Goal: Task Accomplishment & Management: Complete application form

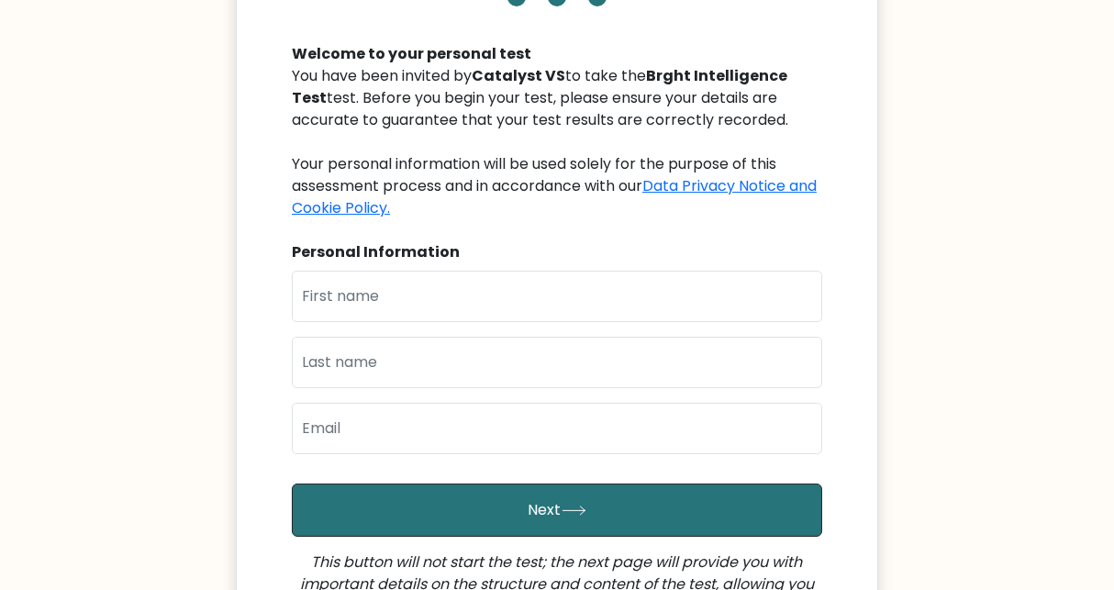
scroll to position [183, 0]
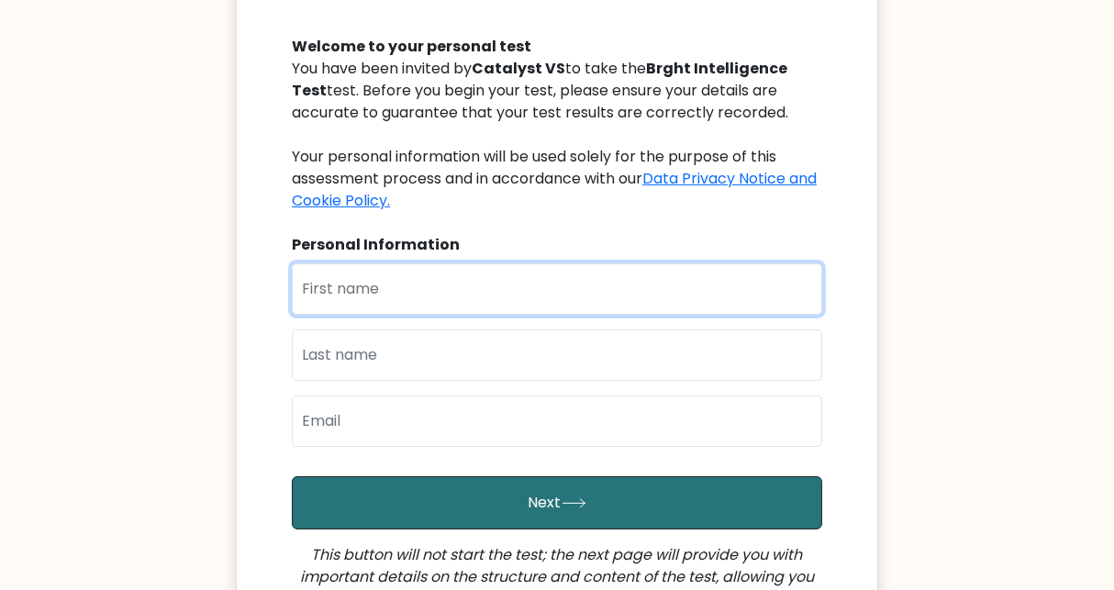
click at [383, 291] on input "text" at bounding box center [557, 288] width 530 height 51
type input "Andrea Maurisse"
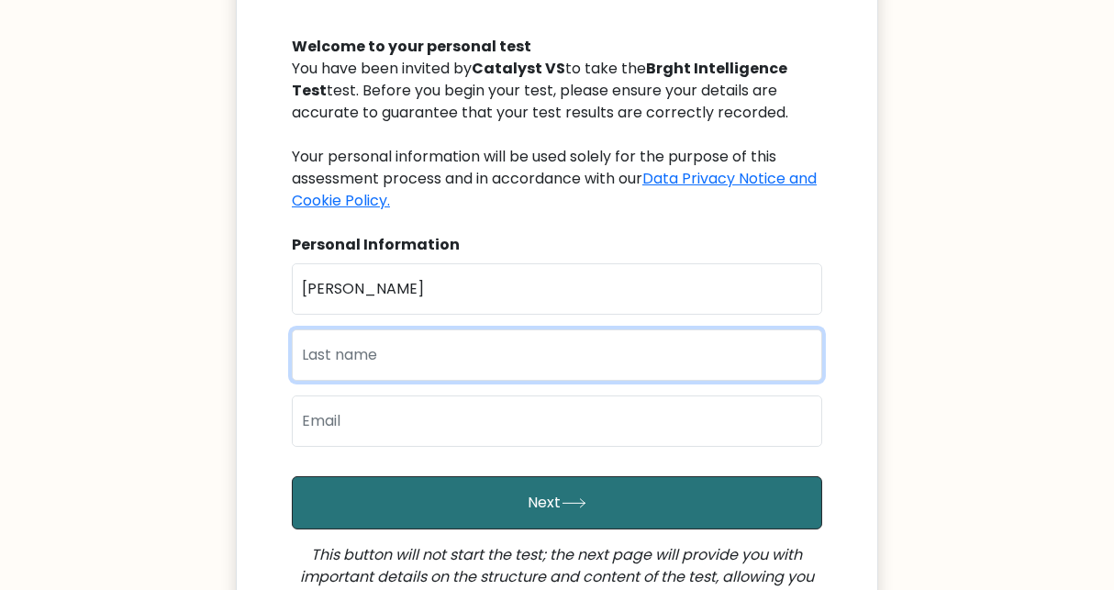
click at [390, 363] on input "text" at bounding box center [557, 354] width 530 height 51
type input "Calong"
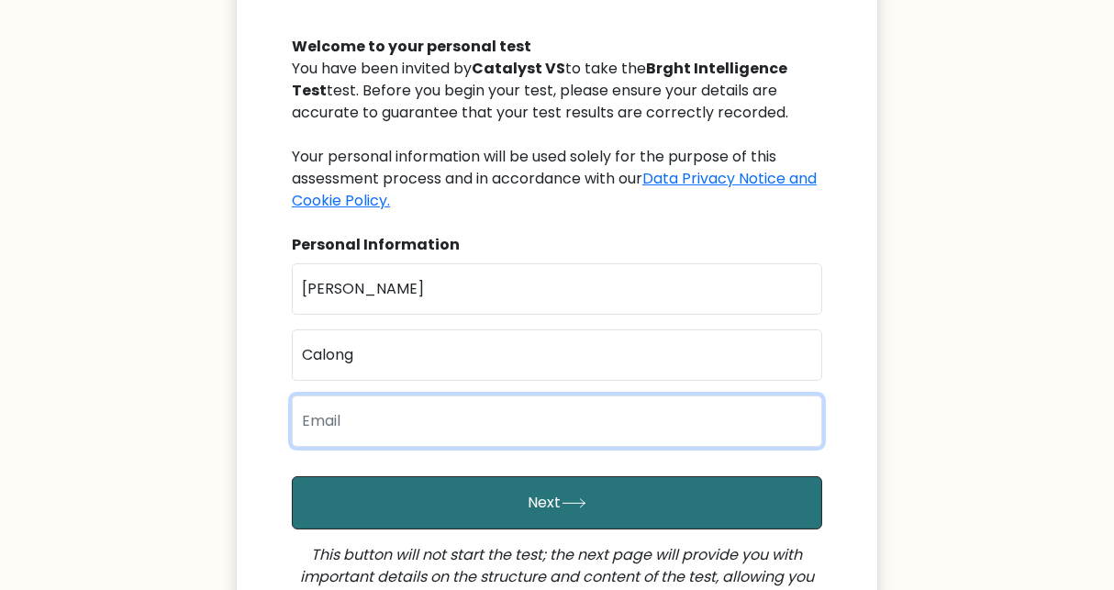
click at [344, 421] on input "email" at bounding box center [557, 420] width 530 height 51
type input "ammcalong@gmail.com"
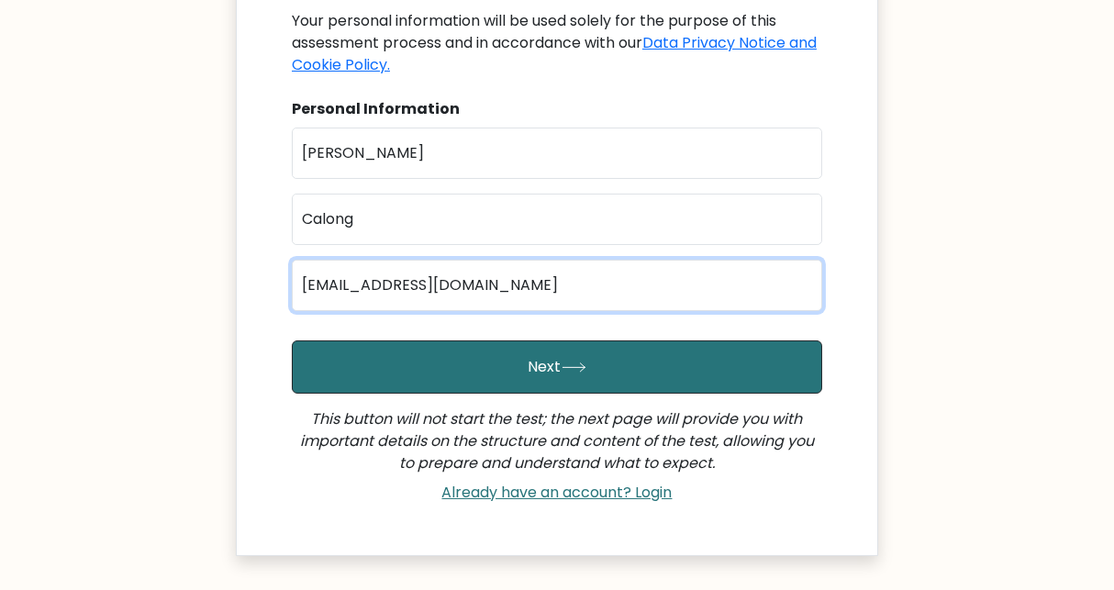
scroll to position [367, 0]
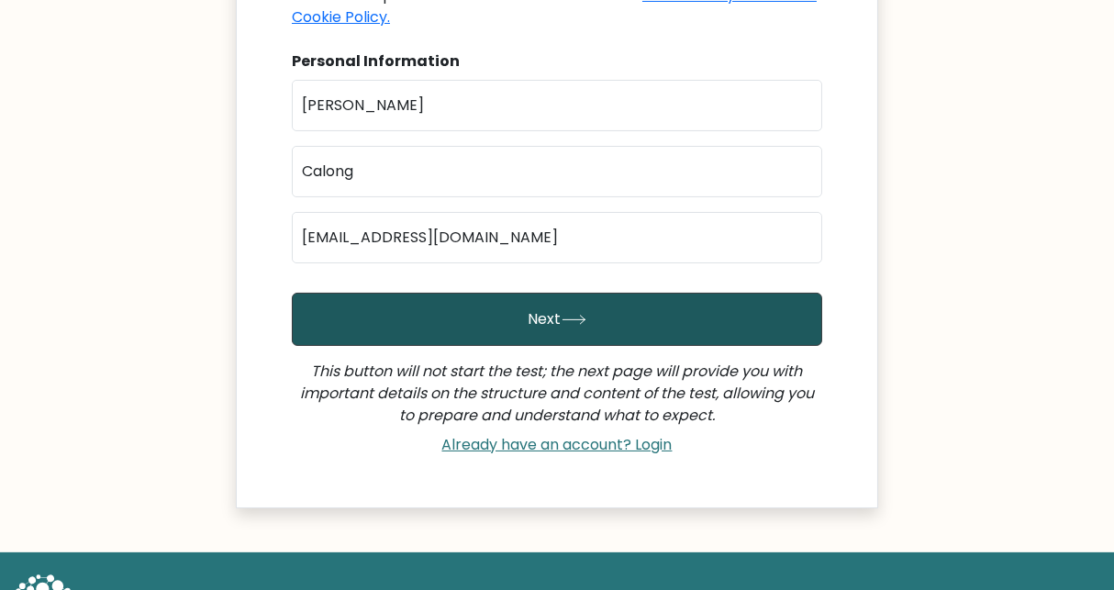
click at [518, 310] on button "Next" at bounding box center [557, 319] width 530 height 53
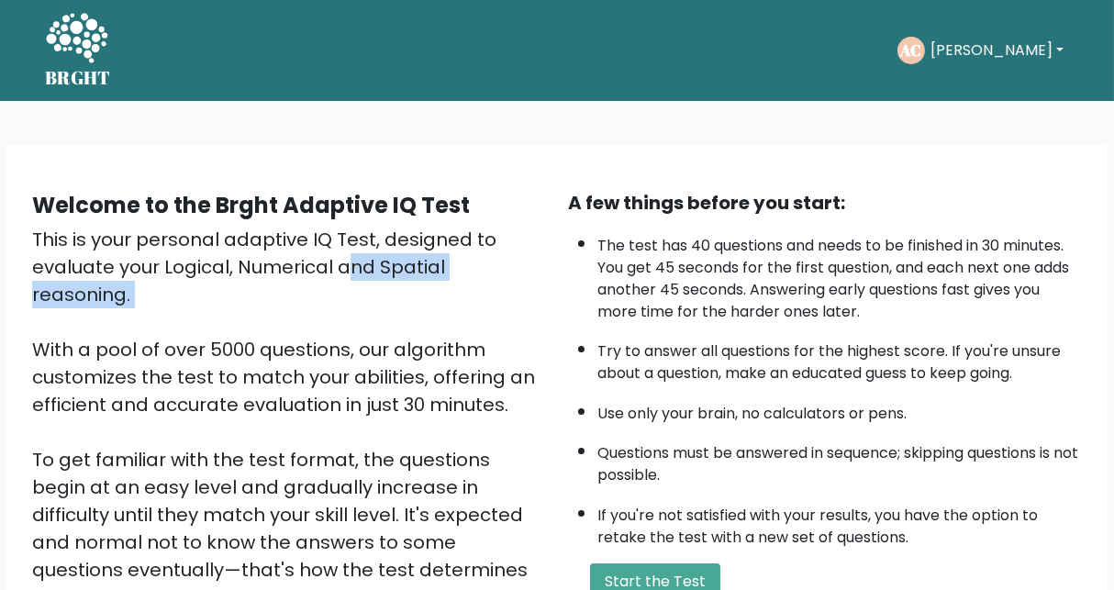
drag, startPoint x: 161, startPoint y: 262, endPoint x: 256, endPoint y: 281, distance: 97.2
click at [256, 281] on div "This is your personal adaptive IQ Test, designed to evaluate your Logical, Nume…" at bounding box center [289, 446] width 514 height 440
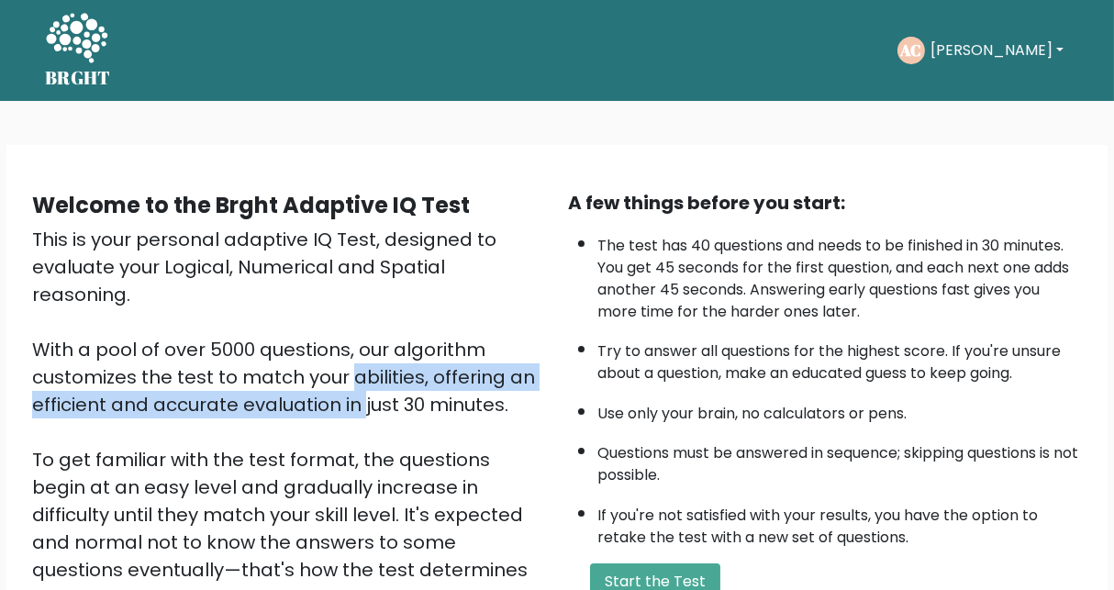
drag, startPoint x: 161, startPoint y: 348, endPoint x: 178, endPoint y: 366, distance: 24.7
click at [177, 366] on div "This is your personal adaptive IQ Test, designed to evaluate your Logical, Nume…" at bounding box center [289, 446] width 514 height 440
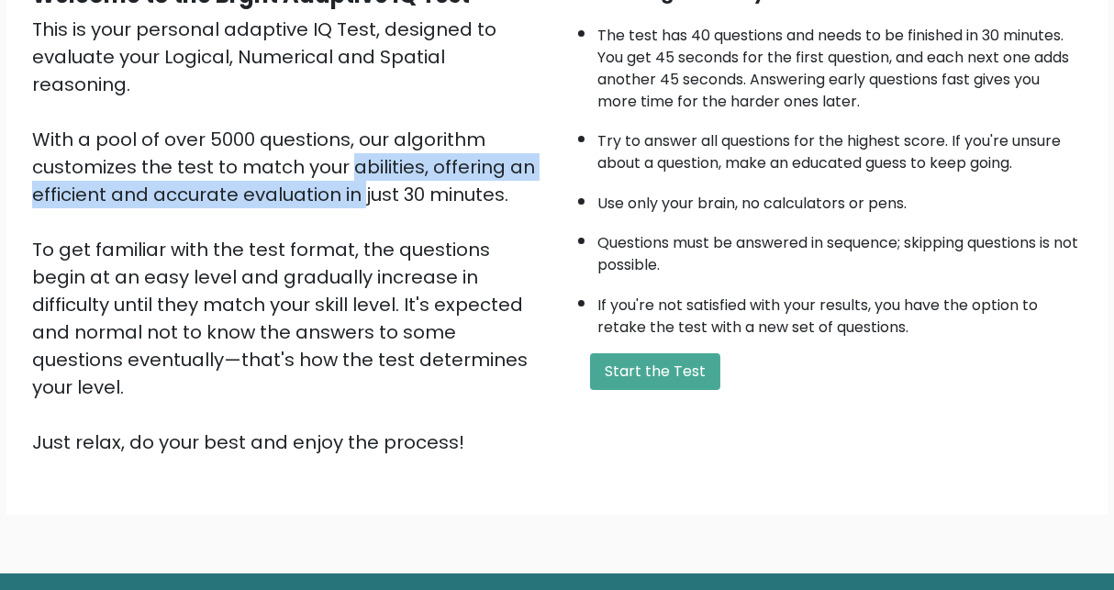
scroll to position [250, 0]
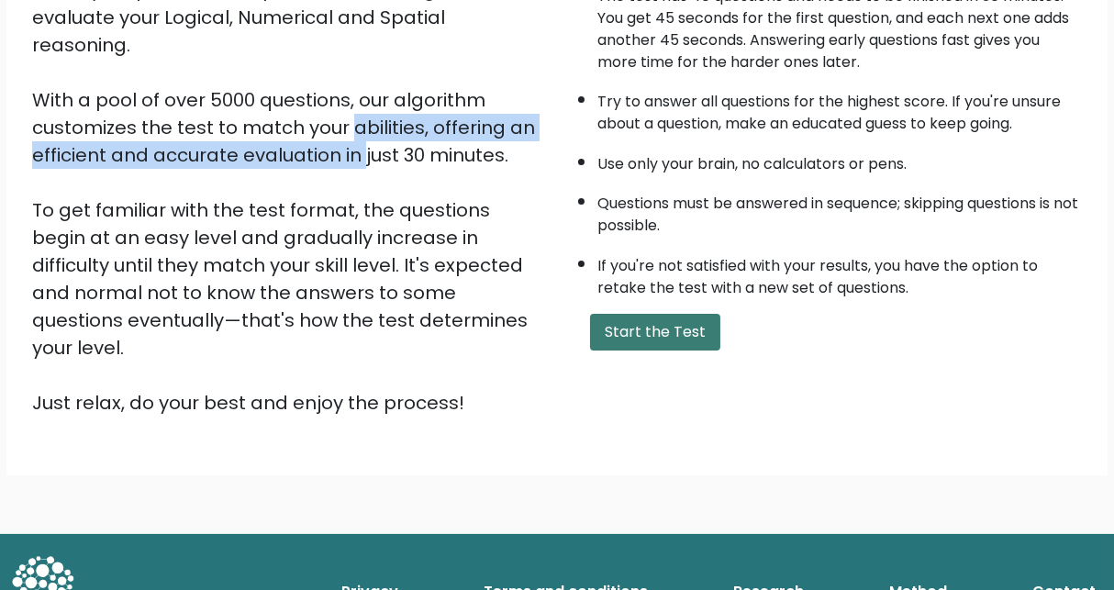
click at [658, 335] on button "Start the Test" at bounding box center [655, 332] width 130 height 37
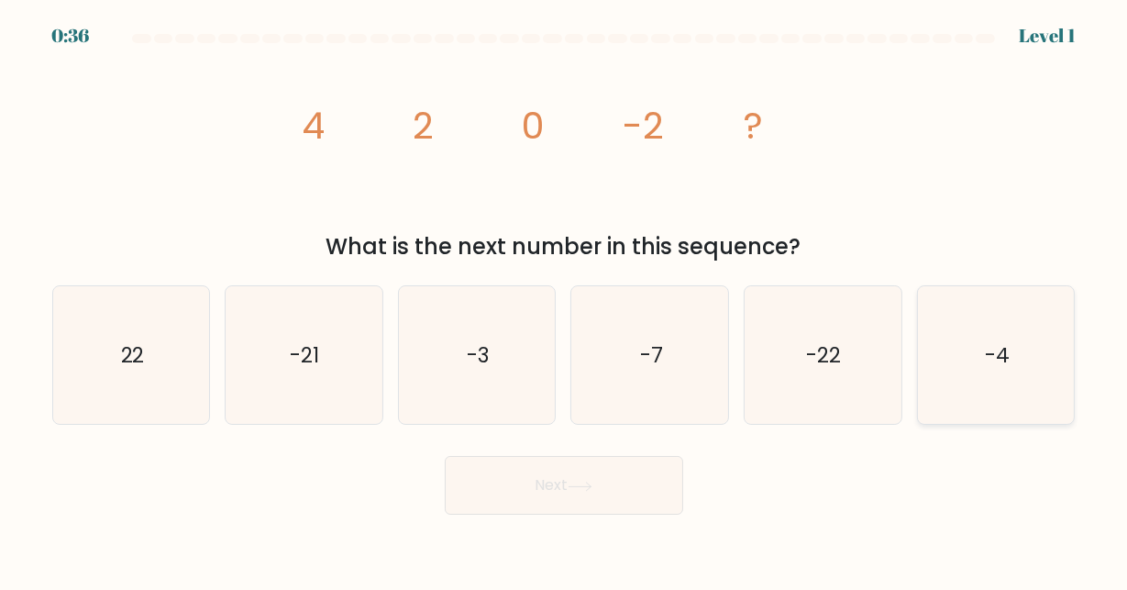
click at [1005, 339] on icon "-4" at bounding box center [996, 355] width 138 height 138
click at [565, 300] on input "f. -4" at bounding box center [564, 297] width 1 height 5
radio input "true"
click at [585, 488] on icon at bounding box center [580, 487] width 25 height 10
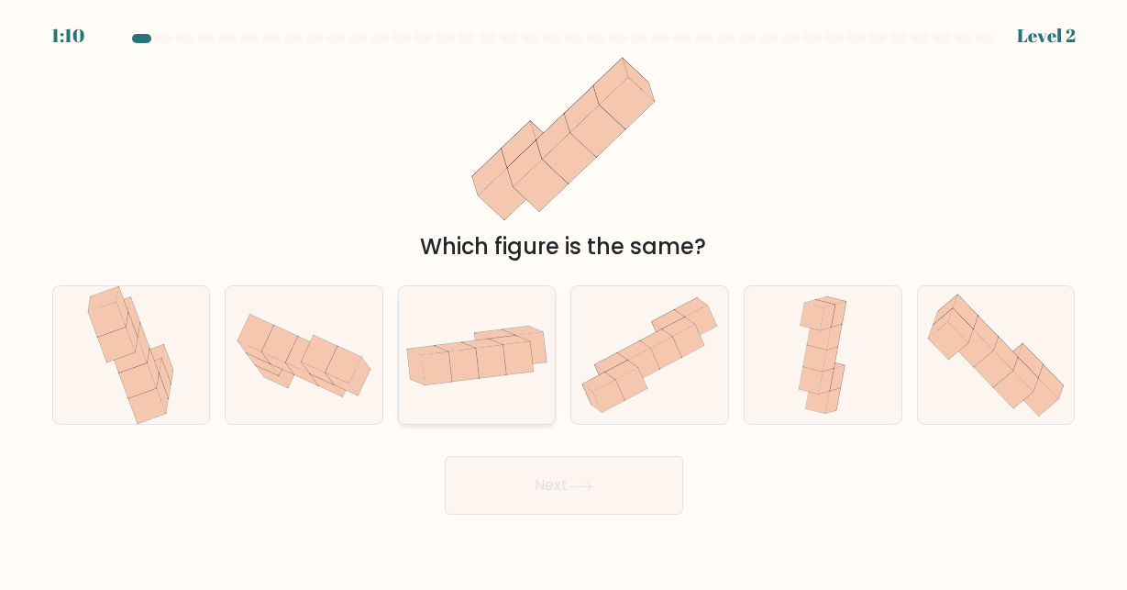
click at [498, 364] on icon at bounding box center [491, 361] width 30 height 33
click at [564, 300] on input "c." at bounding box center [564, 297] width 1 height 5
radio input "true"
click at [554, 483] on button "Next" at bounding box center [564, 485] width 239 height 59
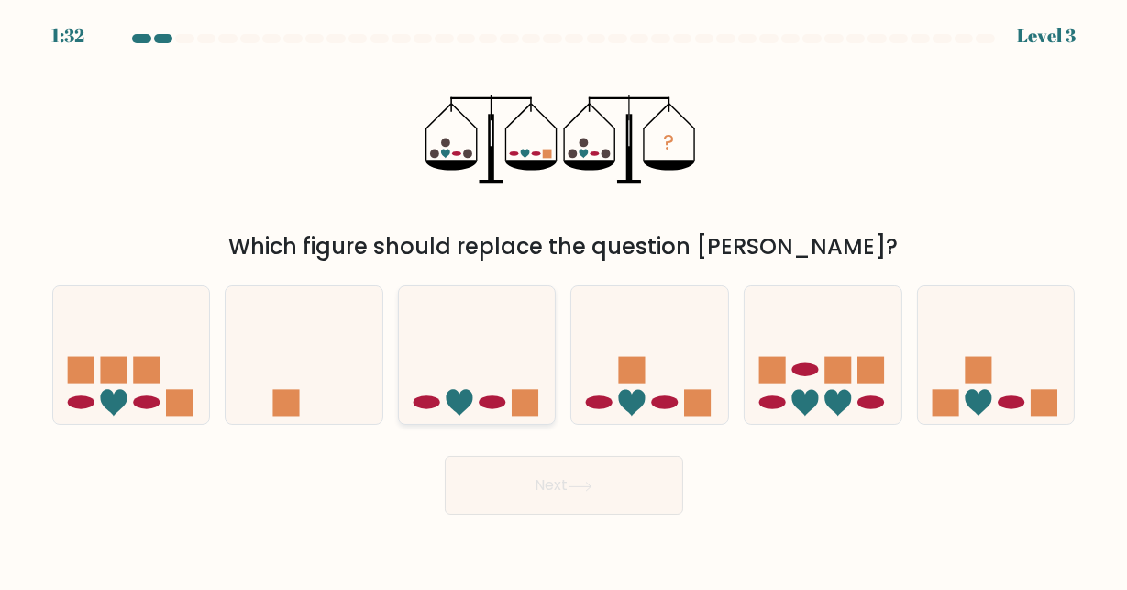
click at [475, 387] on icon at bounding box center [477, 355] width 157 height 129
click at [564, 300] on input "c." at bounding box center [564, 297] width 1 height 5
radio input "true"
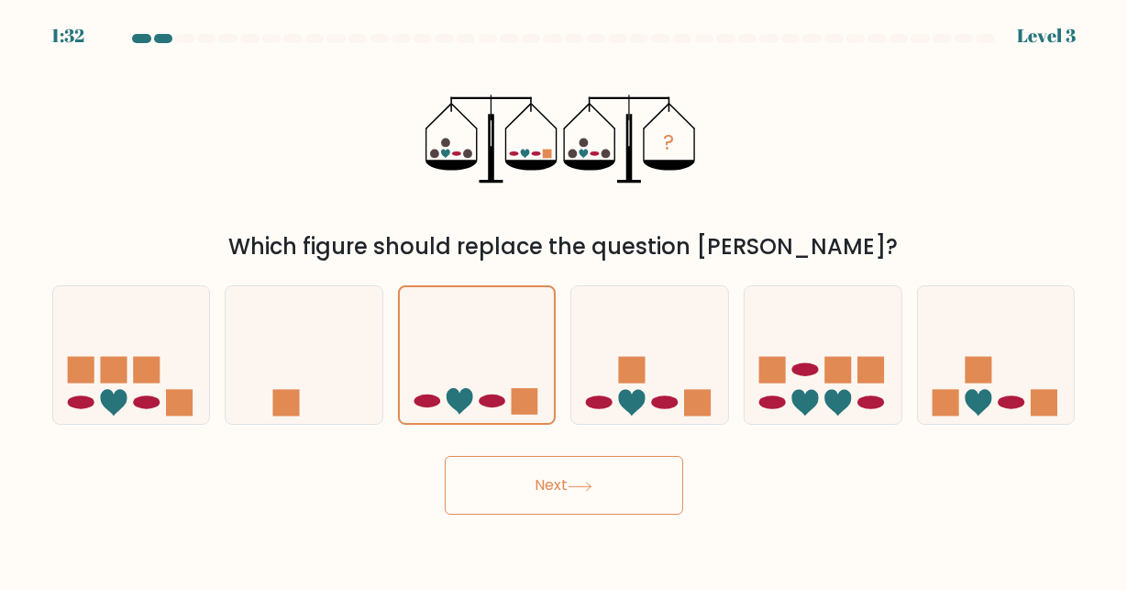
click at [519, 495] on button "Next" at bounding box center [564, 485] width 239 height 59
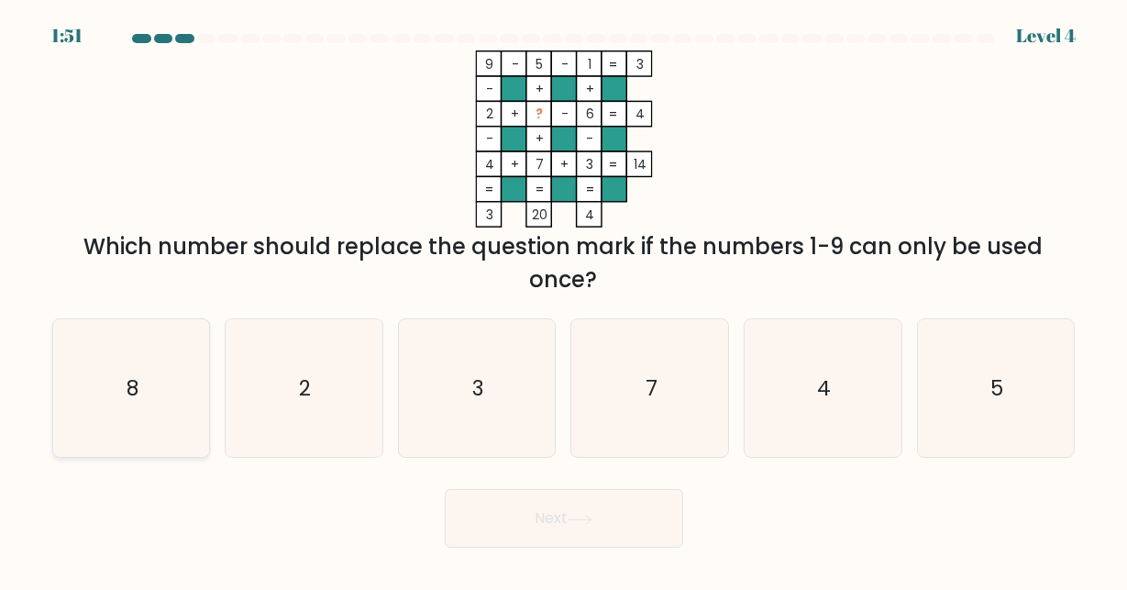
click at [125, 396] on icon "8" at bounding box center [131, 388] width 138 height 138
click at [564, 300] on input "a. 8" at bounding box center [564, 297] width 1 height 5
radio input "true"
click at [530, 528] on button "Next" at bounding box center [564, 518] width 239 height 59
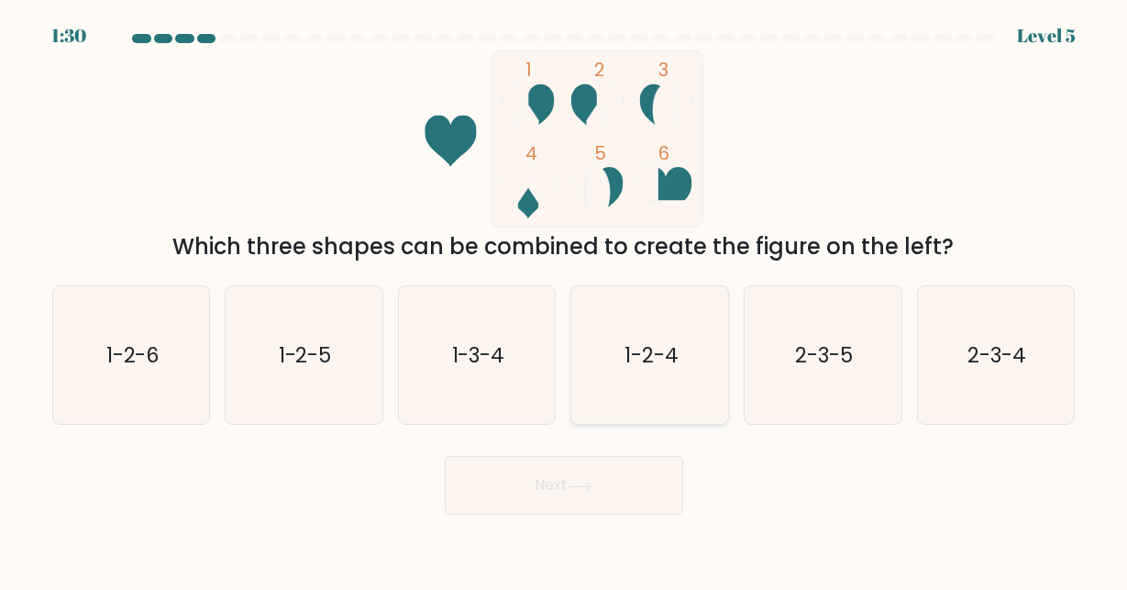
click at [629, 366] on text "1-2-4" at bounding box center [652, 354] width 54 height 29
click at [565, 300] on input "d. 1-2-4" at bounding box center [564, 297] width 1 height 5
radio input "true"
click at [625, 477] on button "Next" at bounding box center [564, 485] width 239 height 59
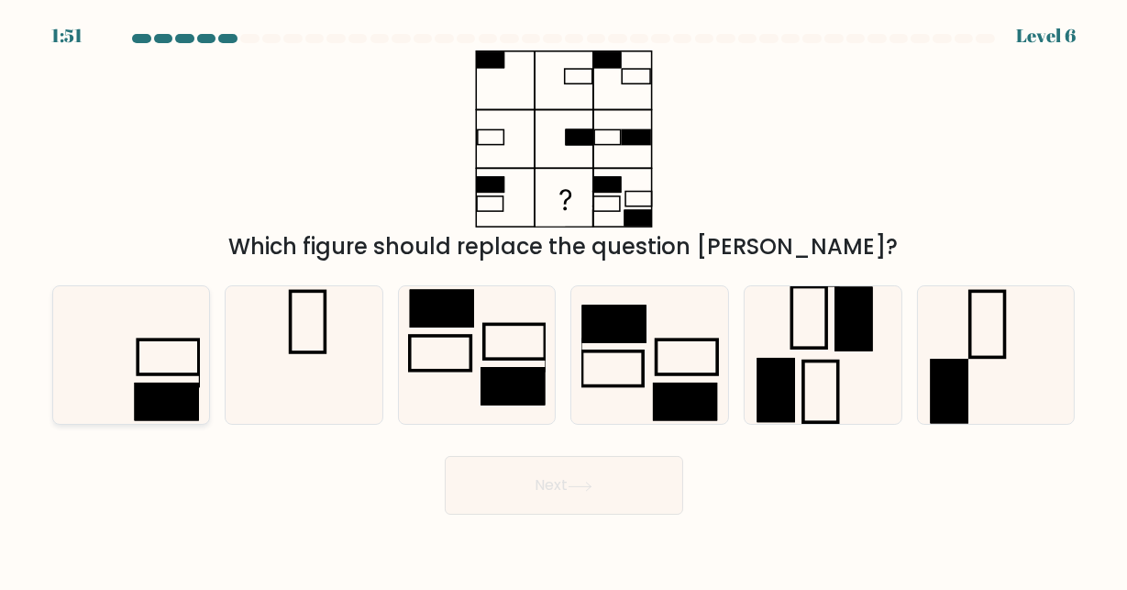
click at [129, 384] on icon at bounding box center [131, 355] width 138 height 138
click at [564, 300] on input "a." at bounding box center [564, 297] width 1 height 5
radio input "true"
click at [529, 454] on div "Next" at bounding box center [564, 481] width 1046 height 68
click at [555, 488] on button "Next" at bounding box center [564, 485] width 239 height 59
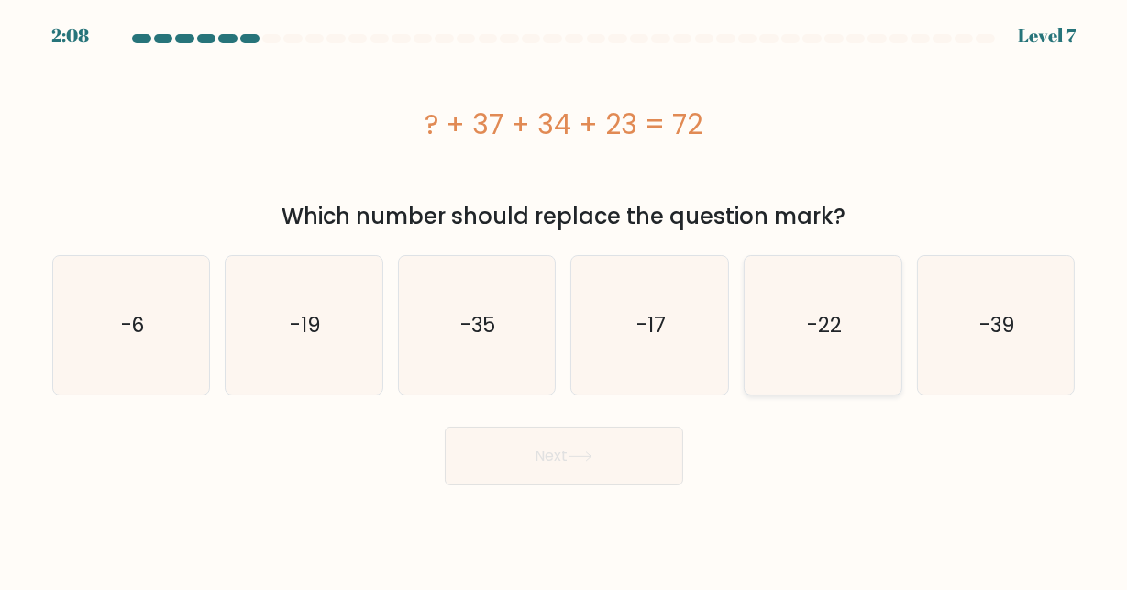
click at [804, 340] on icon "-22" at bounding box center [823, 325] width 138 height 138
click at [565, 300] on input "e. -22" at bounding box center [564, 297] width 1 height 5
radio input "true"
click at [540, 471] on button "Next" at bounding box center [564, 456] width 239 height 59
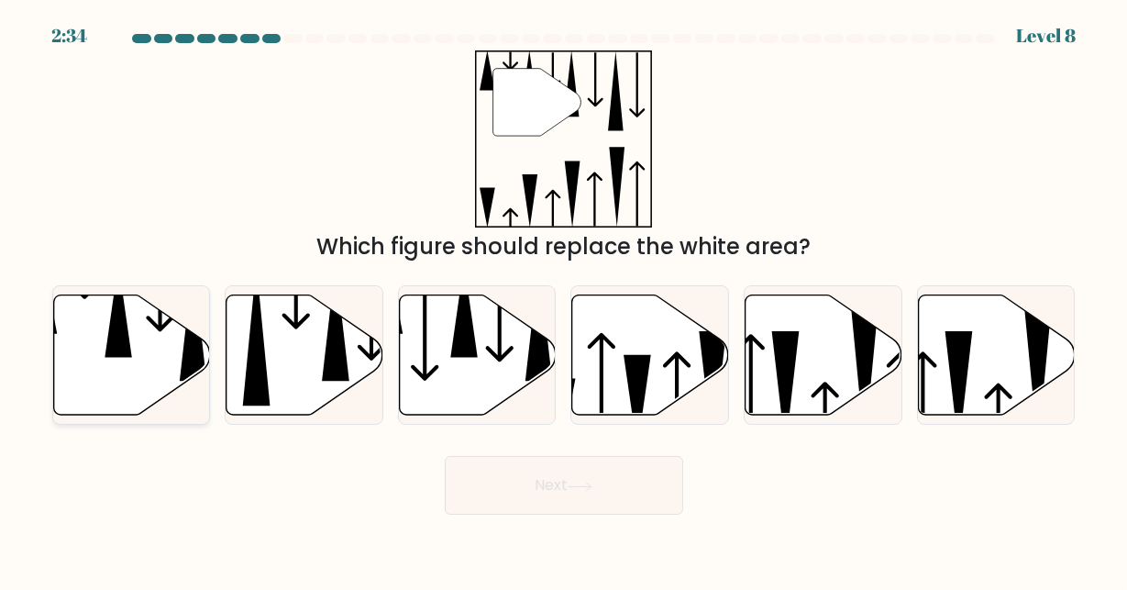
click at [135, 353] on icon at bounding box center [131, 354] width 157 height 120
click at [564, 300] on input "a." at bounding box center [564, 297] width 1 height 5
radio input "true"
click at [529, 494] on button "Next" at bounding box center [564, 485] width 239 height 59
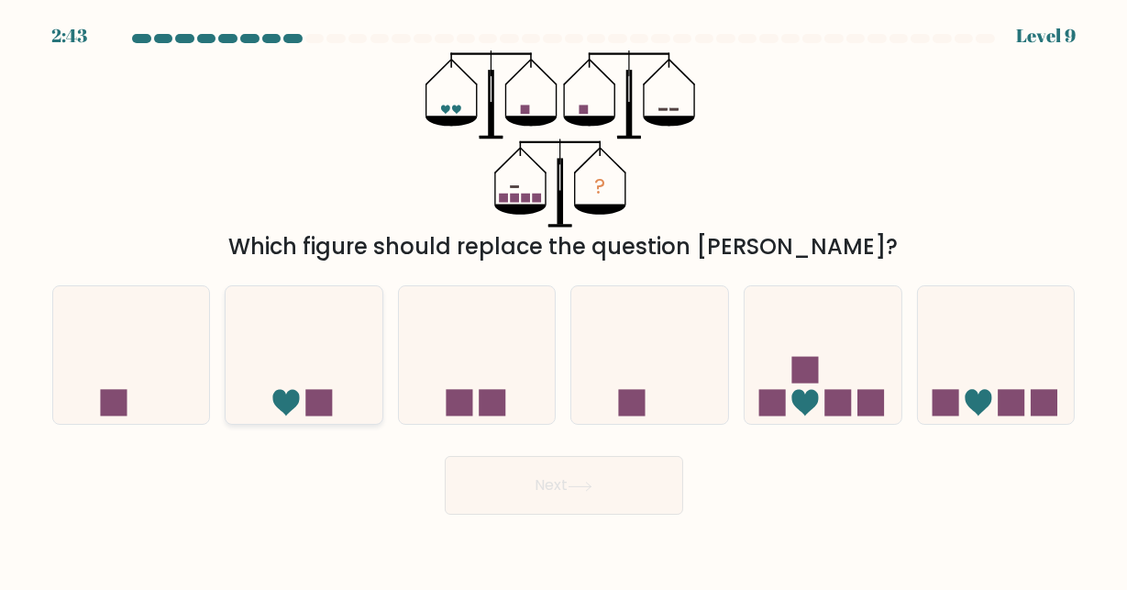
click at [336, 383] on icon at bounding box center [304, 355] width 157 height 129
click at [564, 300] on input "b." at bounding box center [564, 297] width 1 height 5
radio input "true"
click at [577, 485] on icon at bounding box center [580, 487] width 25 height 10
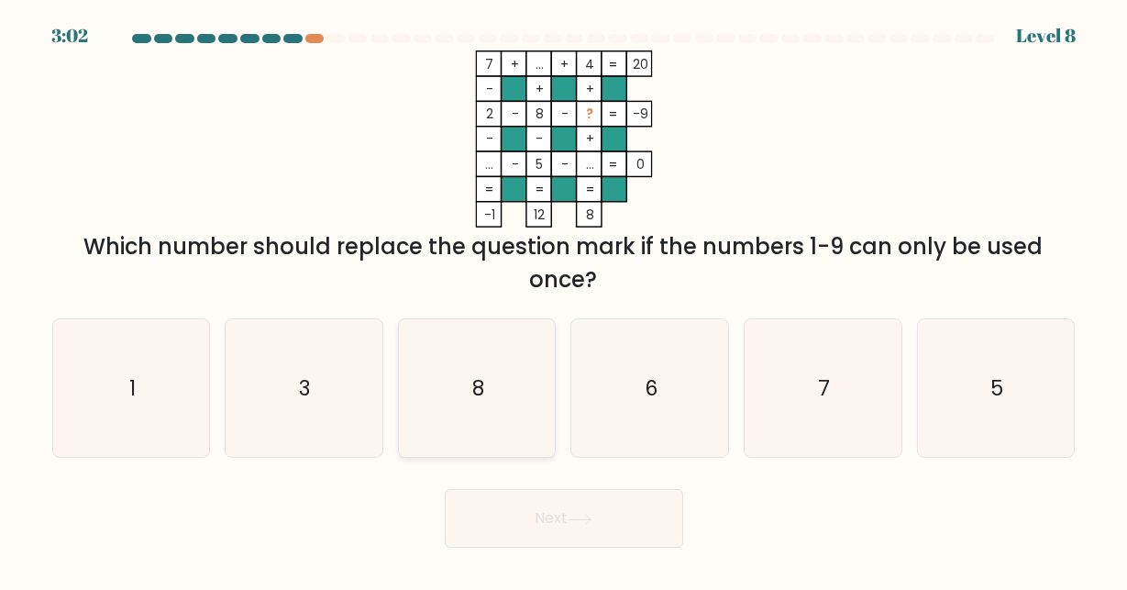
click at [480, 402] on text "8" at bounding box center [478, 387] width 12 height 29
click at [564, 300] on input "c. 8" at bounding box center [564, 297] width 1 height 5
radio input "true"
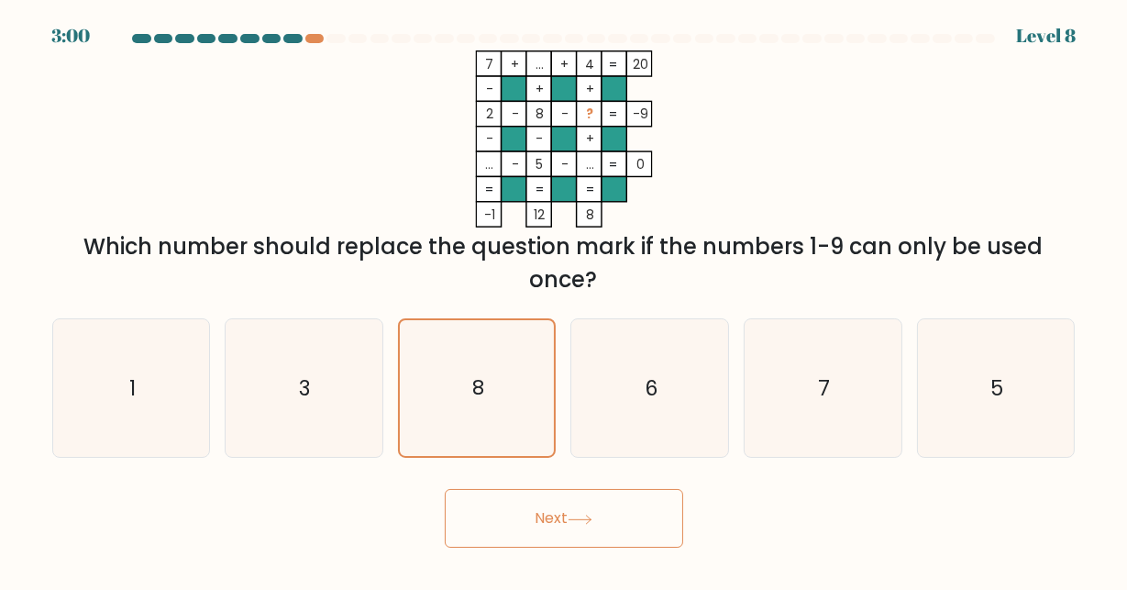
click at [574, 529] on button "Next" at bounding box center [564, 518] width 239 height 59
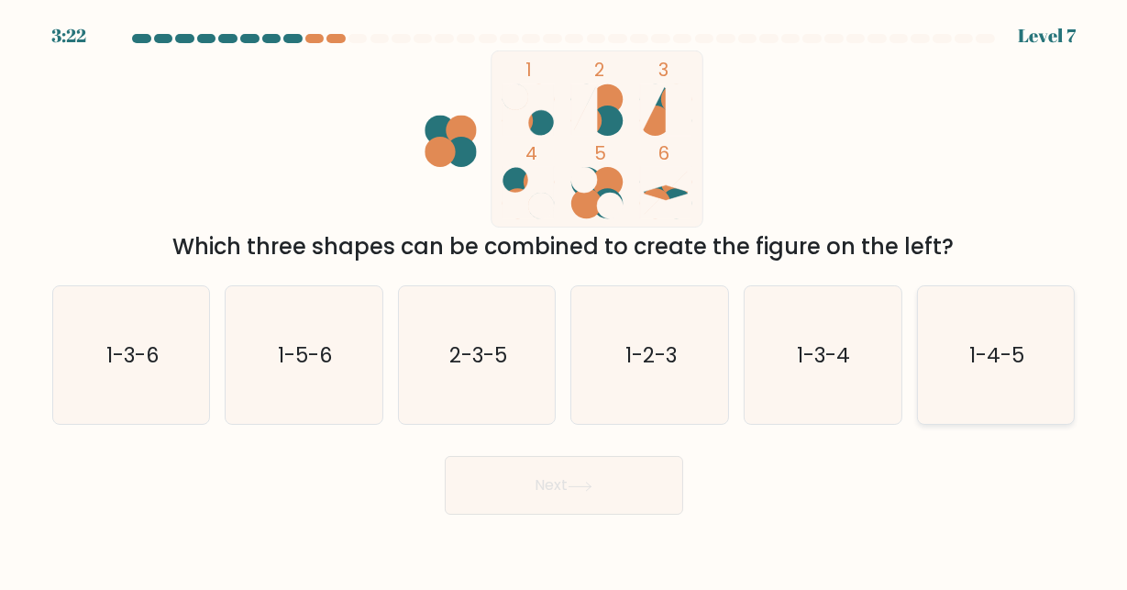
click at [980, 380] on icon "1-4-5" at bounding box center [996, 355] width 138 height 138
click at [565, 300] on input "f. 1-4-5" at bounding box center [564, 297] width 1 height 5
radio input "true"
click at [583, 512] on button "Next" at bounding box center [564, 485] width 239 height 59
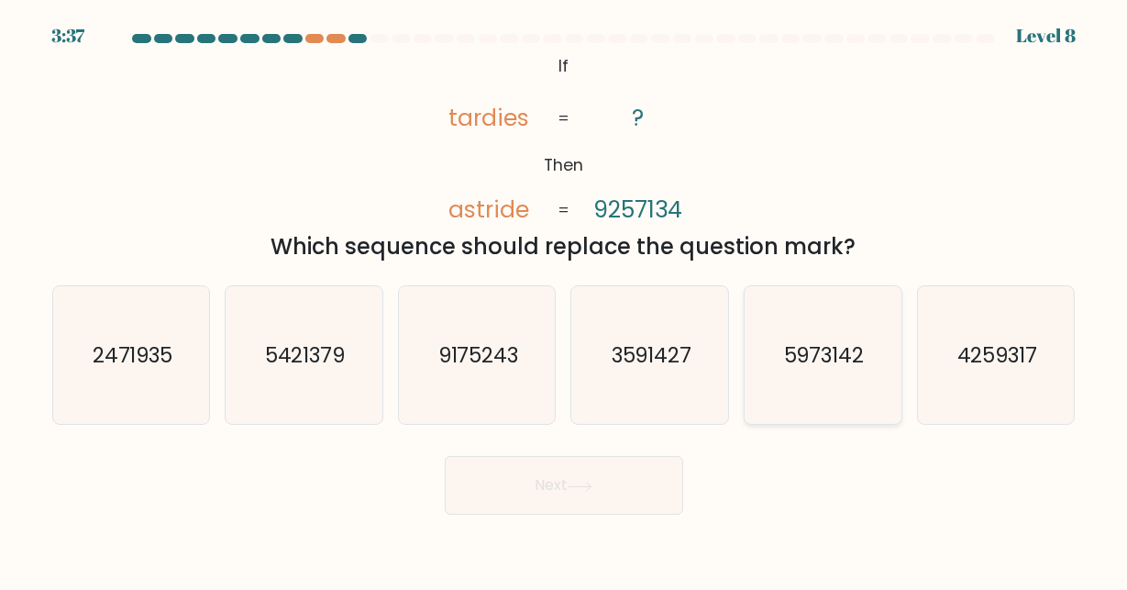
click at [815, 381] on icon "5973142" at bounding box center [823, 355] width 138 height 138
click at [565, 300] on input "e. 5973142" at bounding box center [564, 297] width 1 height 5
radio input "true"
click at [613, 505] on button "Next" at bounding box center [564, 485] width 239 height 59
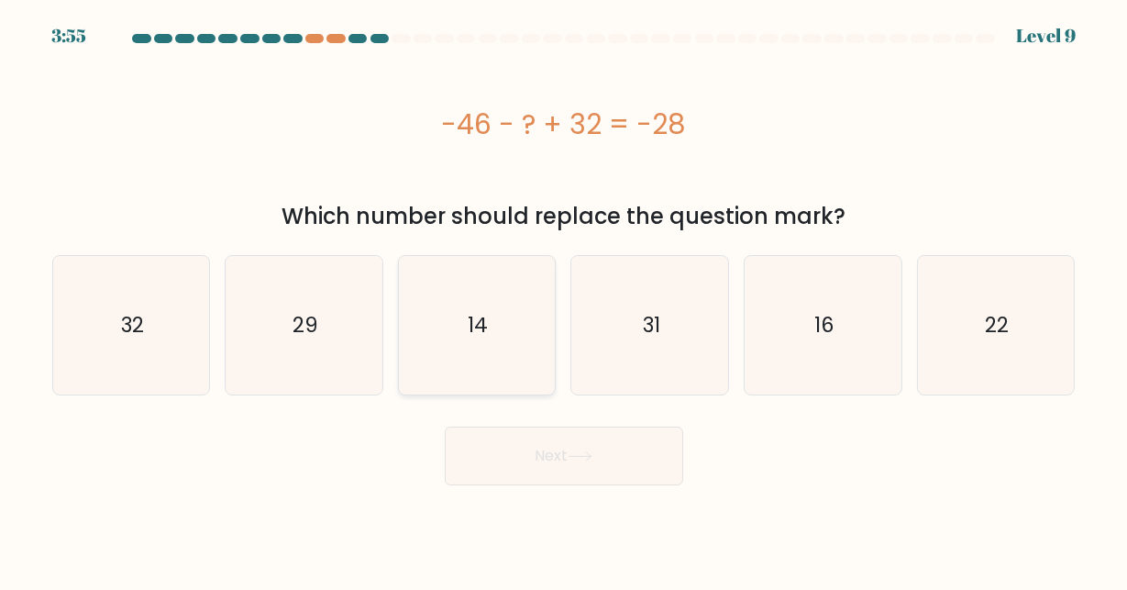
click at [472, 355] on icon "14" at bounding box center [477, 325] width 138 height 138
click at [564, 300] on input "c. 14" at bounding box center [564, 297] width 1 height 5
radio input "true"
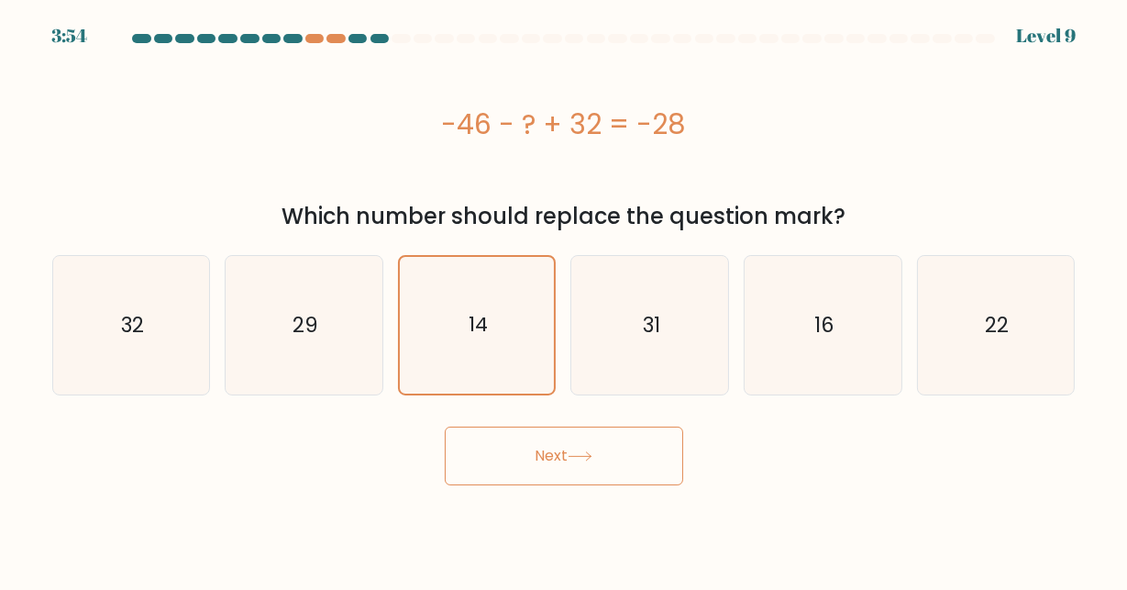
click at [542, 453] on button "Next" at bounding box center [564, 456] width 239 height 59
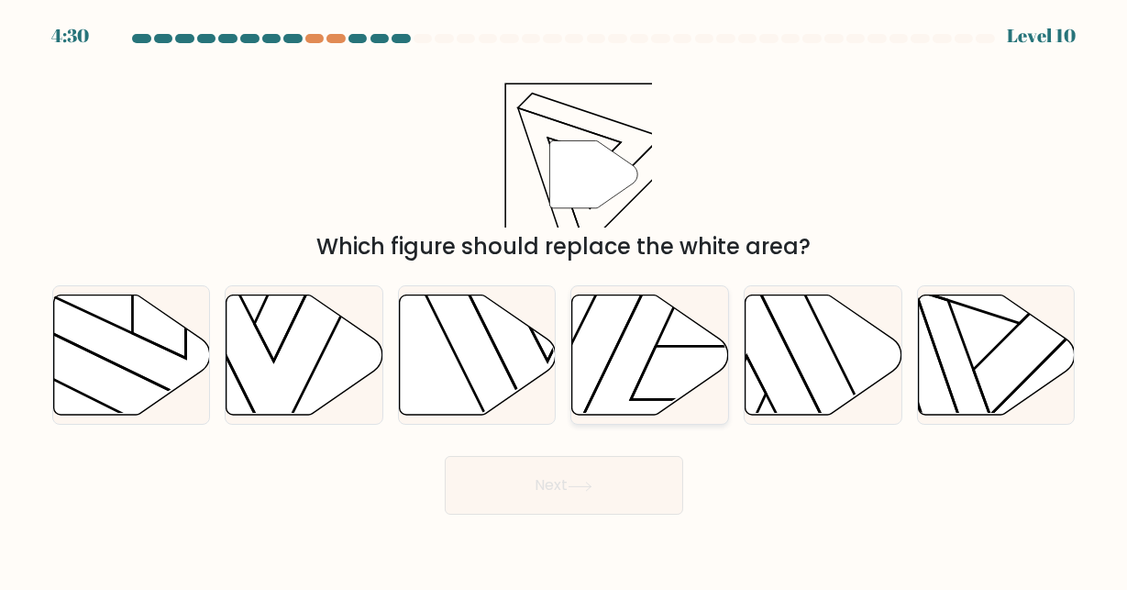
click at [656, 350] on icon at bounding box center [650, 354] width 157 height 120
click at [565, 300] on input "d." at bounding box center [564, 297] width 1 height 5
radio input "true"
click at [602, 482] on button "Next" at bounding box center [564, 485] width 239 height 59
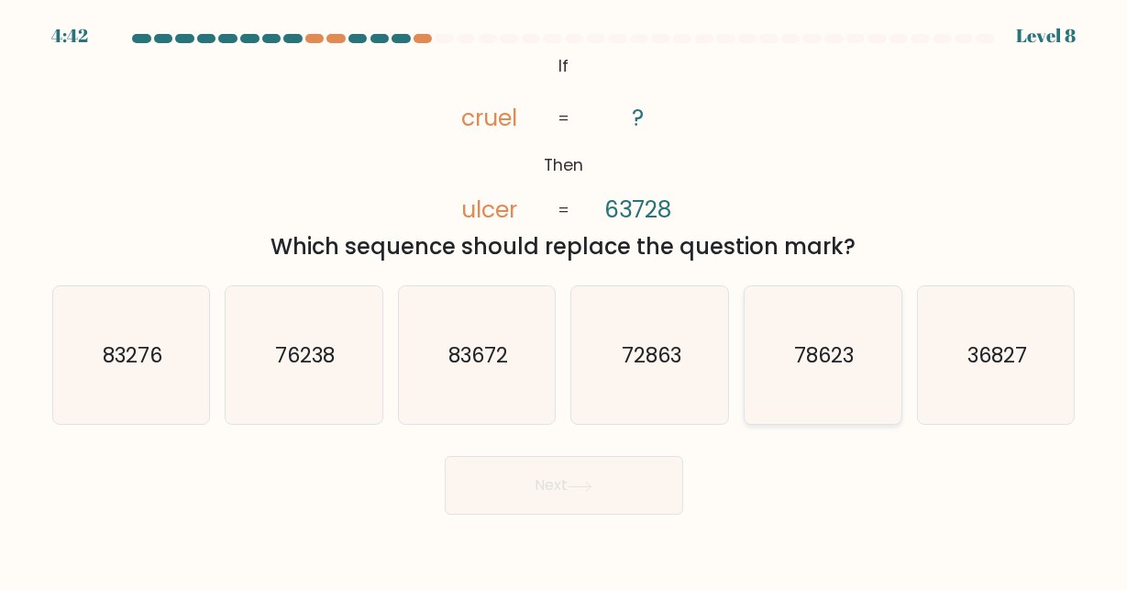
click at [795, 367] on text "78623" at bounding box center [824, 354] width 60 height 29
click at [565, 300] on input "e. 78623" at bounding box center [564, 297] width 1 height 5
radio input "true"
click at [593, 491] on icon at bounding box center [580, 487] width 25 height 10
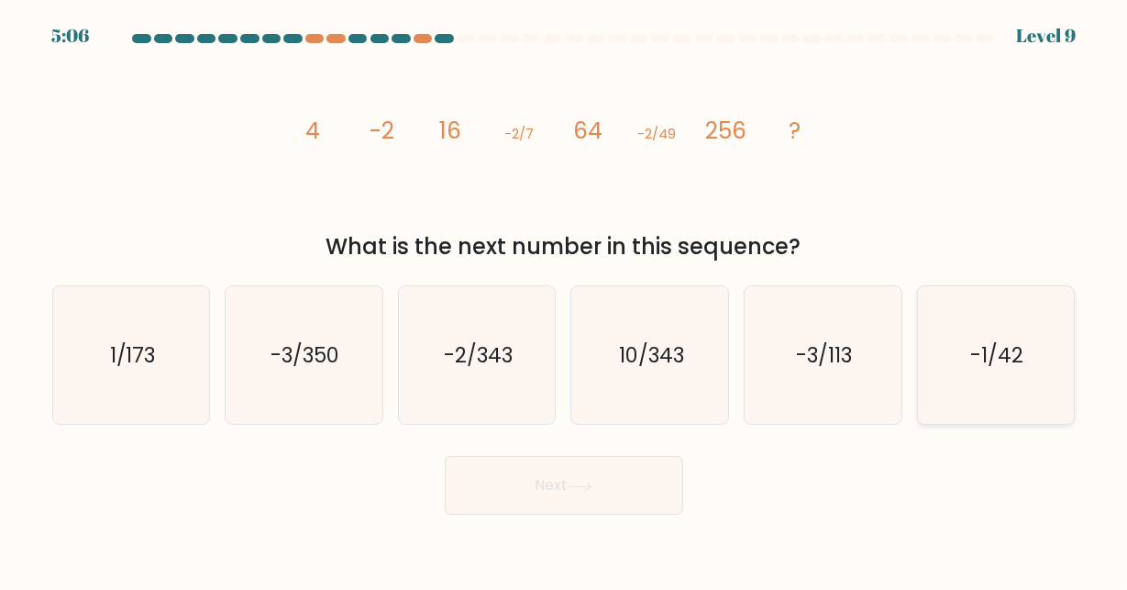
click at [1004, 398] on icon "-1/42" at bounding box center [996, 355] width 138 height 138
click at [565, 300] on input "f. -1/42" at bounding box center [564, 297] width 1 height 5
radio input "true"
click at [642, 505] on button "Next" at bounding box center [564, 485] width 239 height 59
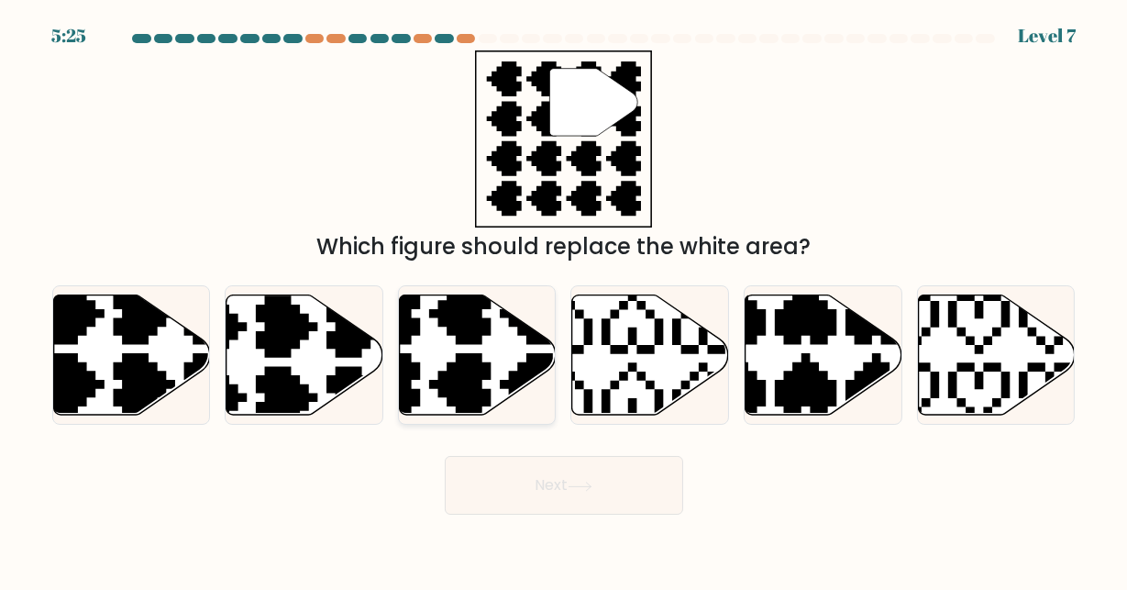
click at [483, 371] on icon at bounding box center [424, 419] width 275 height 275
click at [564, 300] on input "c." at bounding box center [564, 297] width 1 height 5
radio input "true"
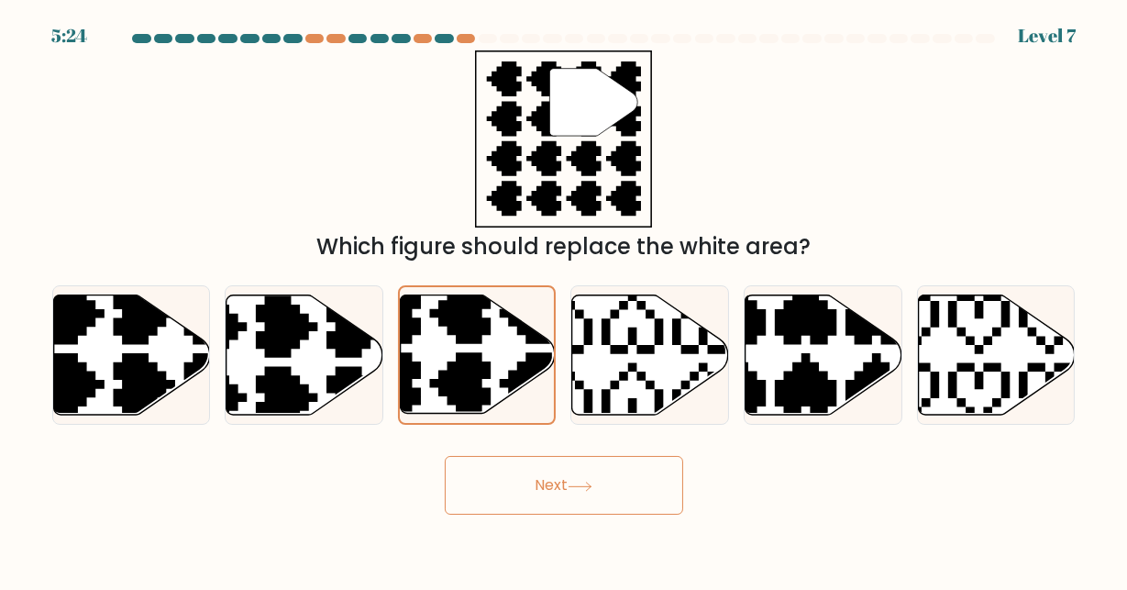
click at [575, 500] on button "Next" at bounding box center [564, 485] width 239 height 59
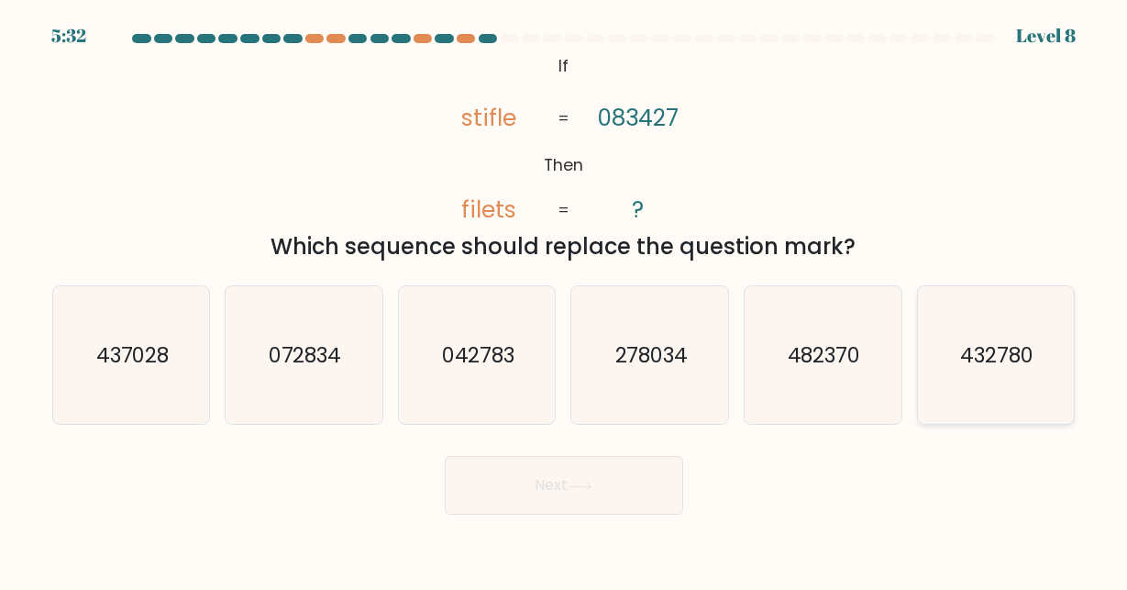
click at [981, 381] on icon "432780" at bounding box center [996, 355] width 138 height 138
click at [565, 300] on input "f. 432780" at bounding box center [564, 297] width 1 height 5
radio input "true"
click at [616, 477] on button "Next" at bounding box center [564, 485] width 239 height 59
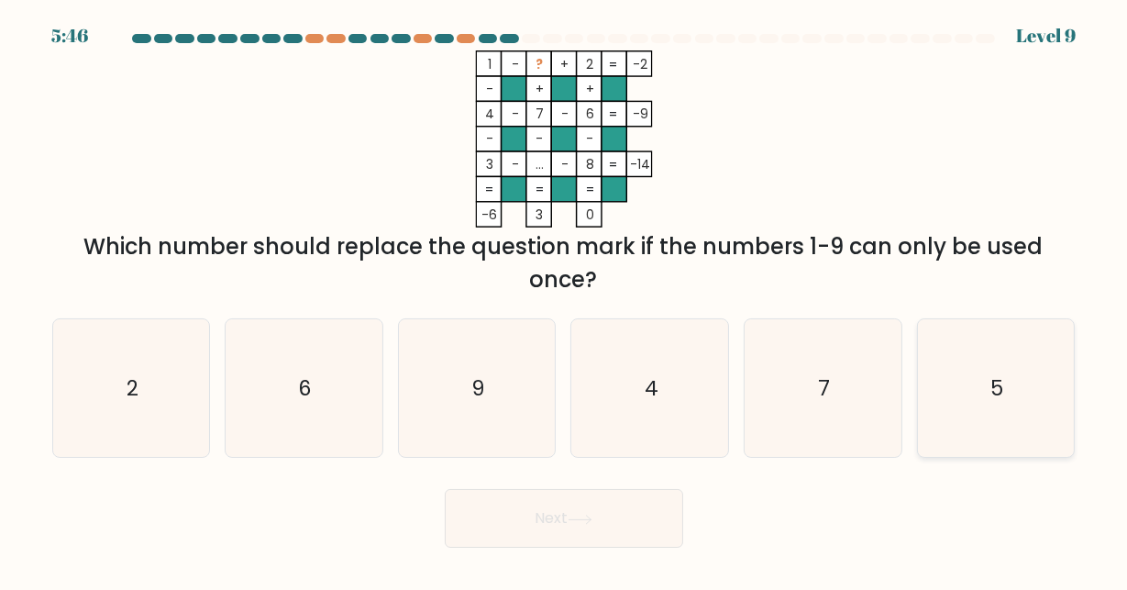
click at [1003, 369] on icon "5" at bounding box center [996, 388] width 138 height 138
click at [565, 300] on input "f. 5" at bounding box center [564, 297] width 1 height 5
radio input "true"
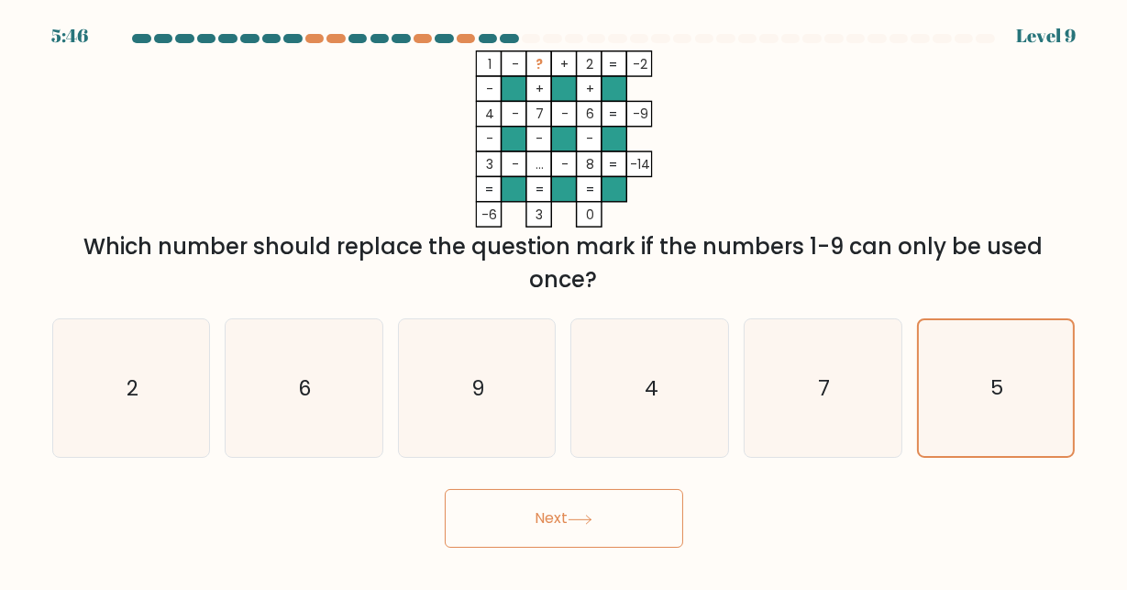
click at [639, 521] on button "Next" at bounding box center [564, 518] width 239 height 59
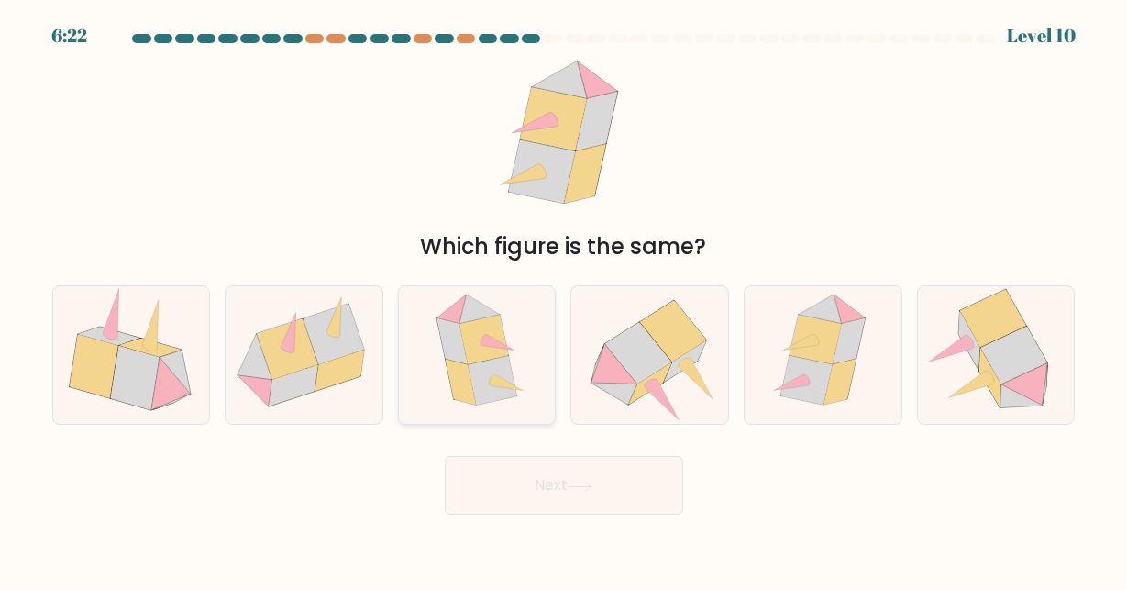
click at [524, 379] on icon at bounding box center [477, 355] width 112 height 138
click at [564, 300] on input "c." at bounding box center [564, 297] width 1 height 5
radio input "true"
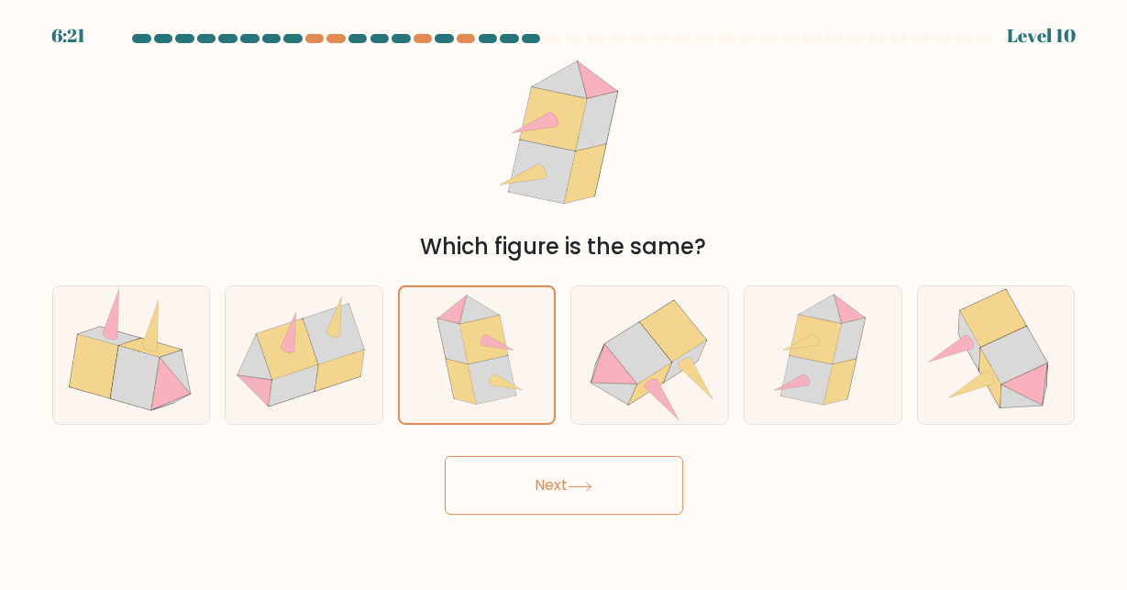
click at [562, 476] on button "Next" at bounding box center [564, 485] width 239 height 59
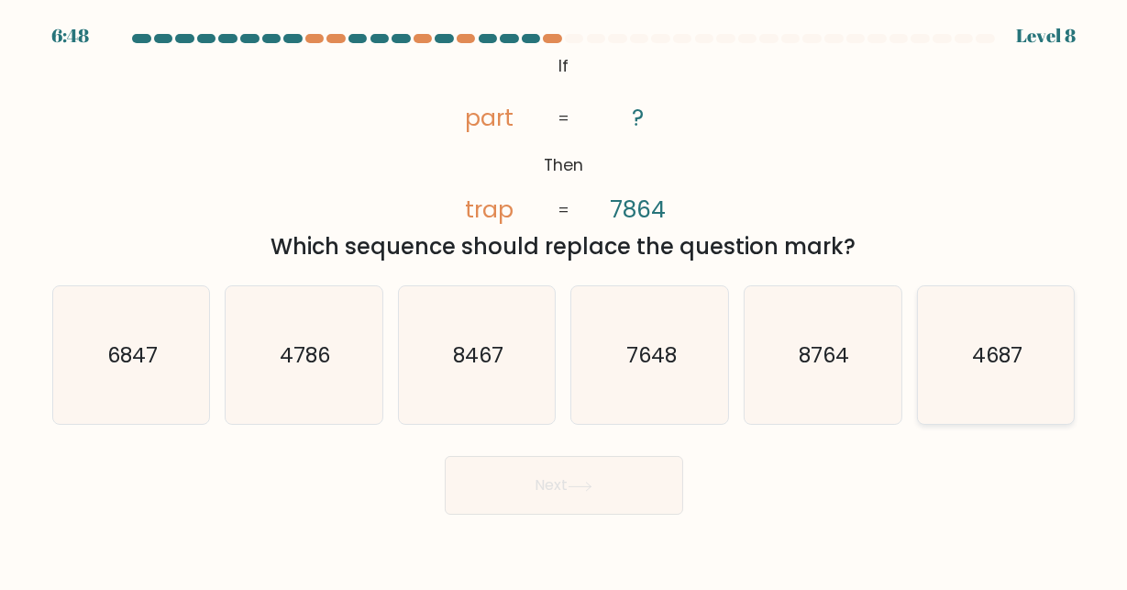
click at [1016, 350] on text "4687" at bounding box center [997, 354] width 50 height 29
click at [565, 300] on input "f. 4687" at bounding box center [564, 297] width 1 height 5
radio input "true"
click at [578, 489] on icon at bounding box center [580, 487] width 25 height 10
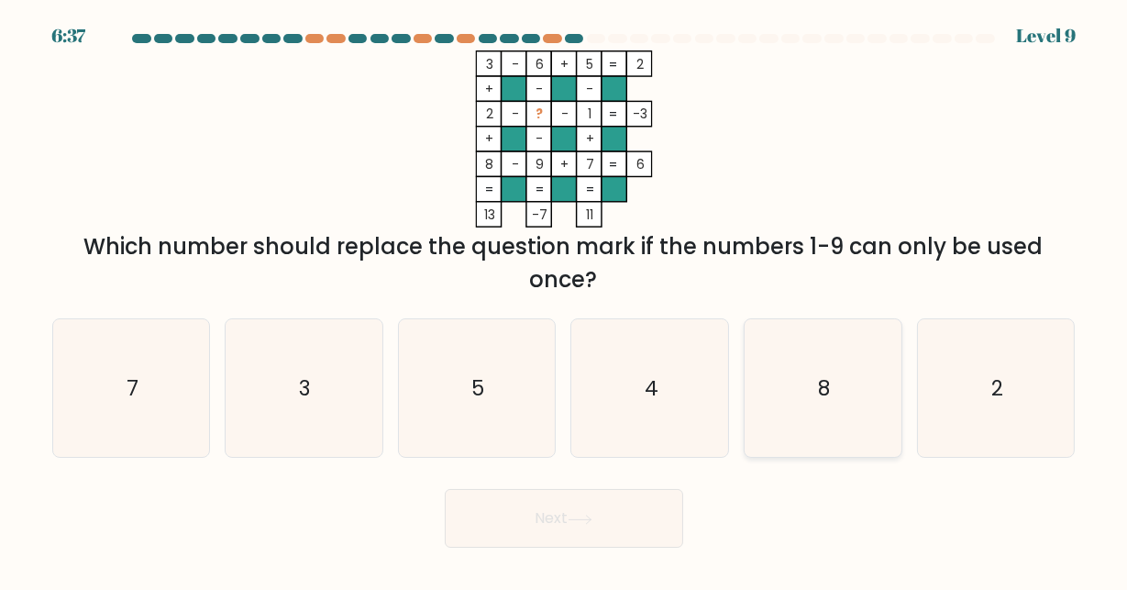
click at [811, 381] on icon "8" at bounding box center [823, 388] width 138 height 138
click at [565, 300] on input "e. 8" at bounding box center [564, 297] width 1 height 5
radio input "true"
click at [700, 408] on icon "4" at bounding box center [651, 388] width 138 height 138
click at [565, 300] on input "d. 4" at bounding box center [564, 297] width 1 height 5
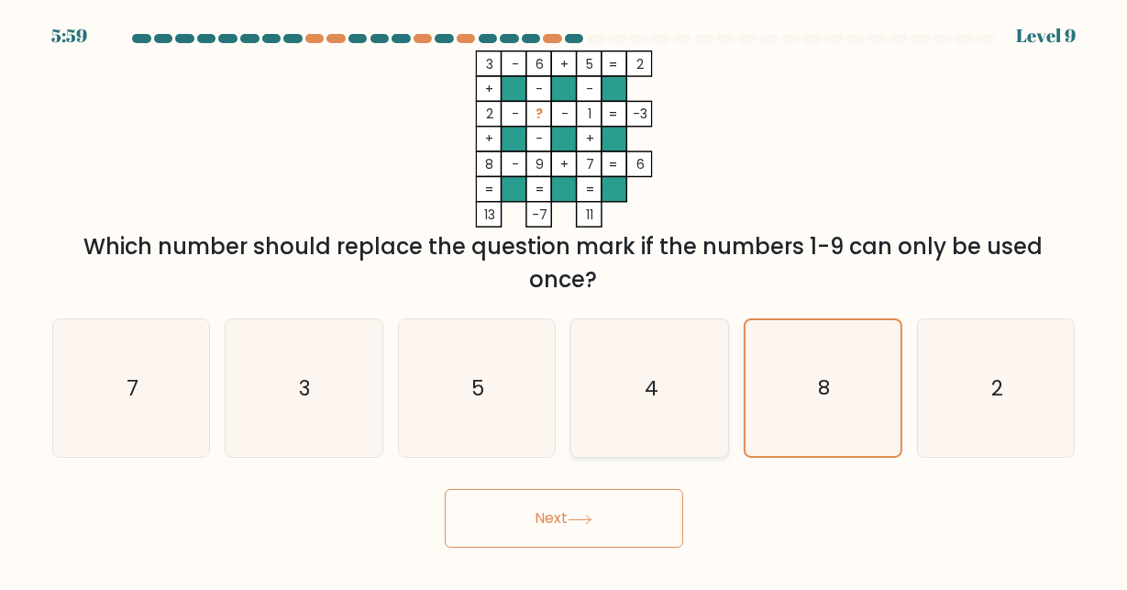
radio input "true"
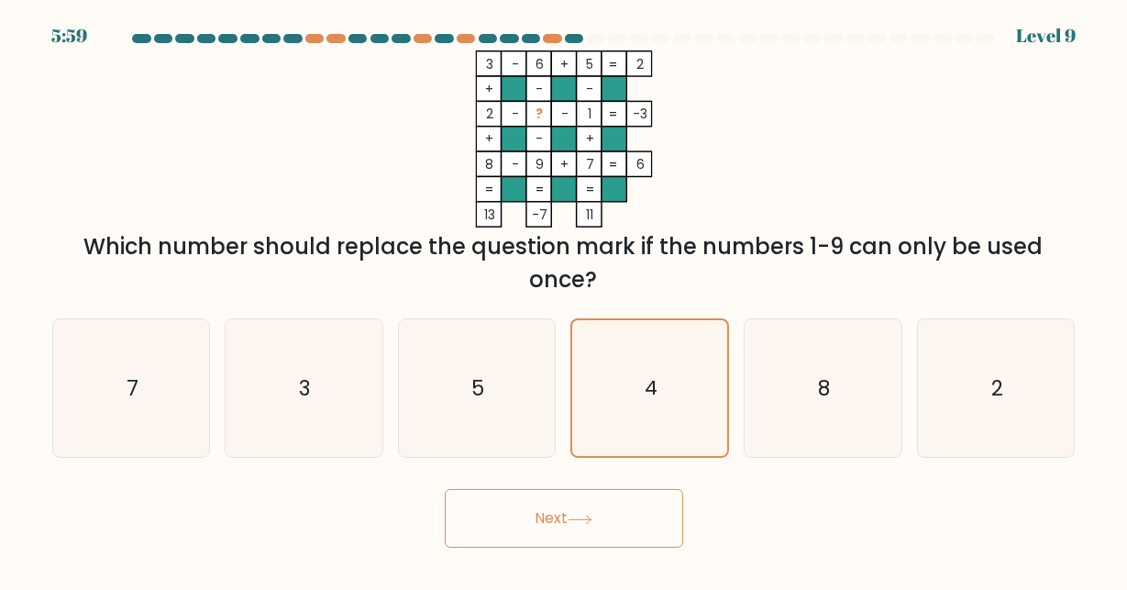
click at [594, 555] on body "5:59 Level 9" at bounding box center [563, 295] width 1127 height 590
click at [594, 534] on button "Next" at bounding box center [564, 518] width 239 height 59
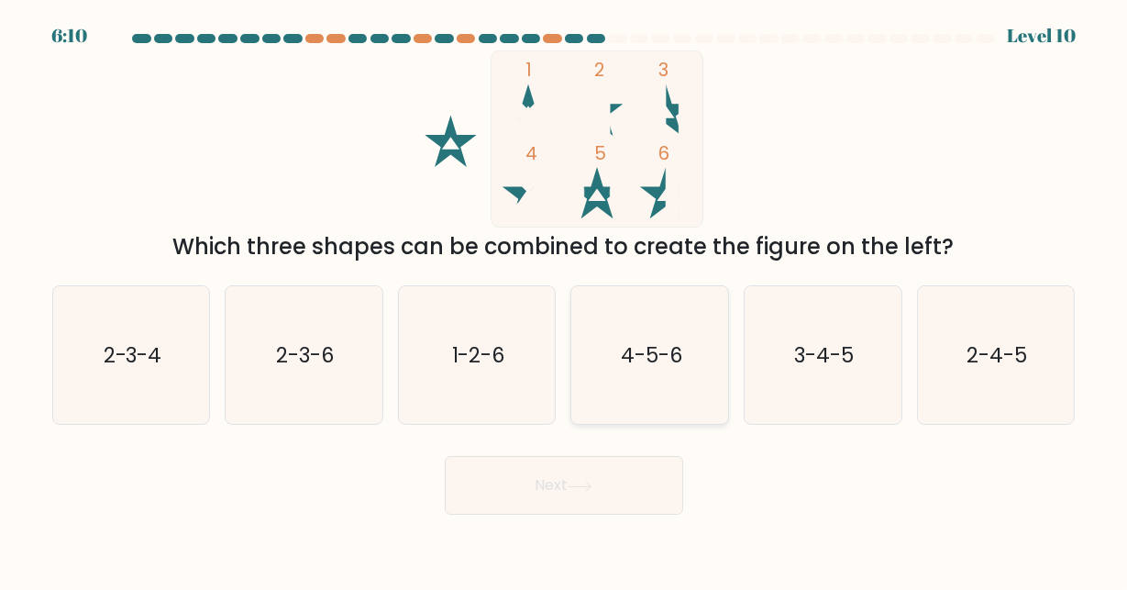
click at [634, 376] on icon "4-5-6" at bounding box center [651, 355] width 138 height 138
click at [565, 300] on input "d. 4-5-6" at bounding box center [564, 297] width 1 height 5
radio input "true"
click at [636, 478] on button "Next" at bounding box center [564, 485] width 239 height 59
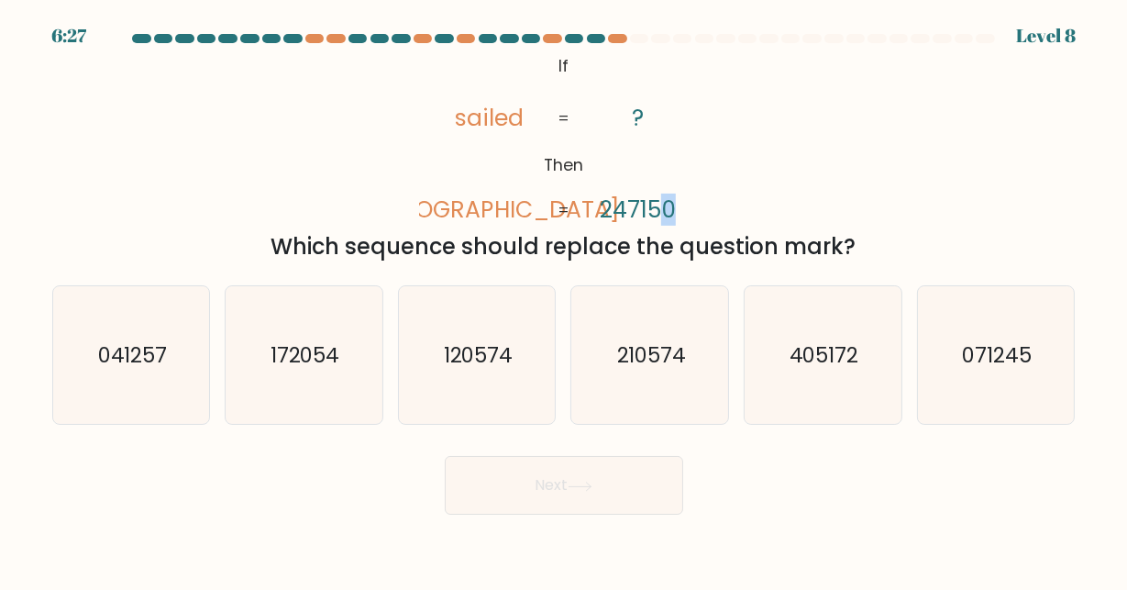
click at [667, 210] on tspan "247150" at bounding box center [638, 210] width 76 height 32
click at [604, 214] on tspan "247150" at bounding box center [638, 210] width 76 height 32
click at [139, 355] on text "041257" at bounding box center [132, 354] width 70 height 29
click at [564, 300] on input "a. 041257" at bounding box center [564, 297] width 1 height 5
radio input "true"
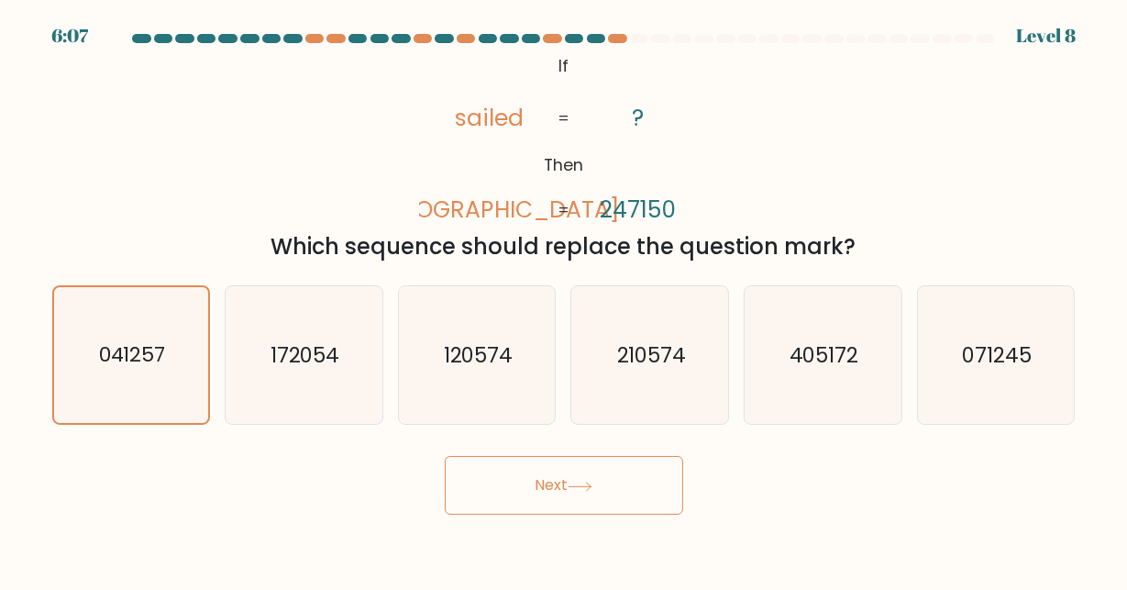
click at [548, 472] on button "Next" at bounding box center [564, 485] width 239 height 59
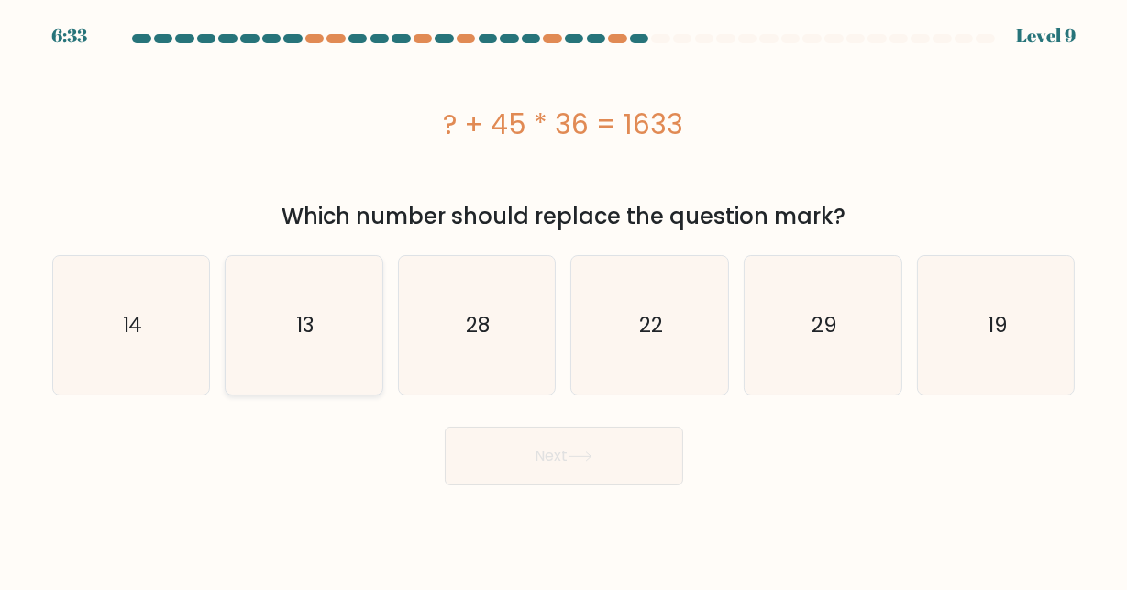
click at [292, 348] on icon "13" at bounding box center [304, 325] width 138 height 138
click at [564, 300] on input "b. 13" at bounding box center [564, 297] width 1 height 5
radio input "true"
click at [546, 461] on button "Next" at bounding box center [564, 456] width 239 height 59
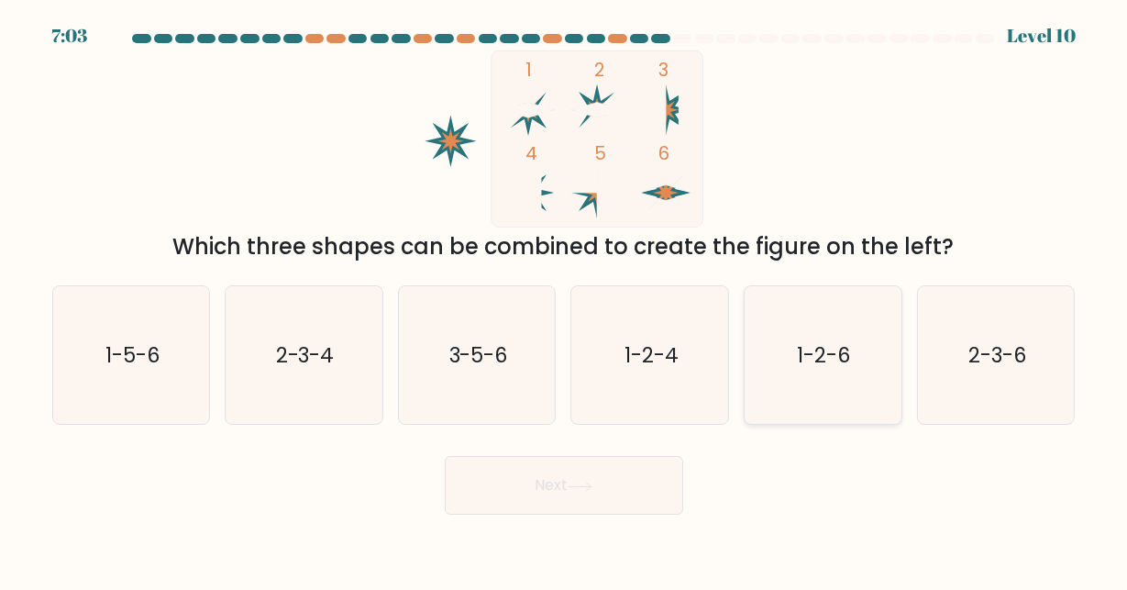
click at [805, 352] on text "1-2-6" at bounding box center [824, 354] width 53 height 29
click at [565, 300] on input "e. 1-2-6" at bounding box center [564, 297] width 1 height 5
radio input "true"
click at [546, 502] on button "Next" at bounding box center [564, 485] width 239 height 59
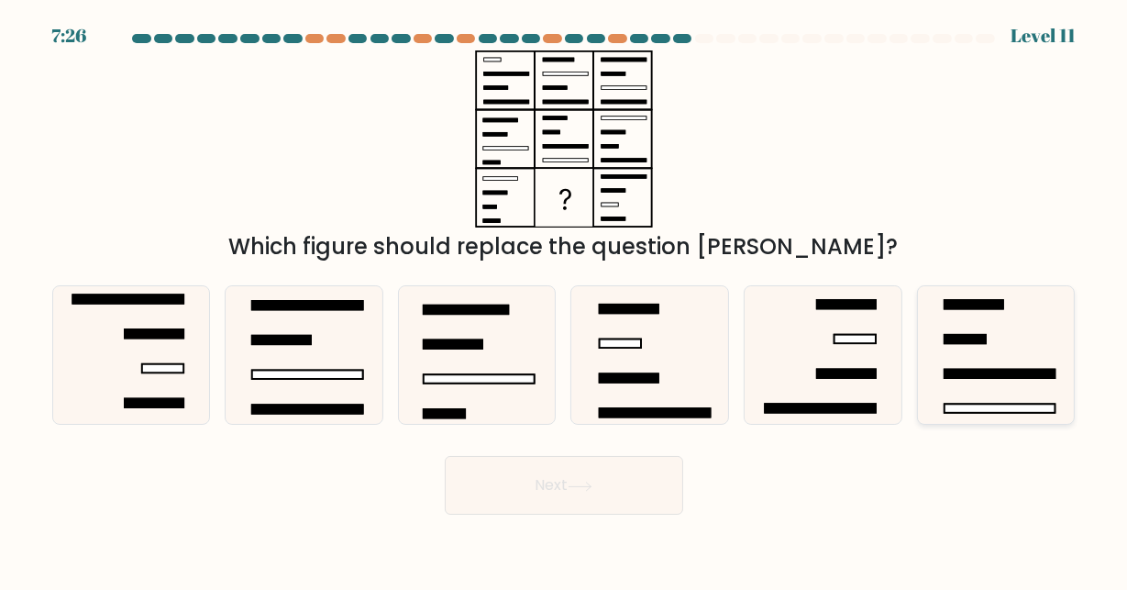
click at [953, 355] on icon at bounding box center [996, 355] width 138 height 138
click at [565, 300] on input "f." at bounding box center [564, 297] width 1 height 5
radio input "true"
click at [664, 474] on button "Next" at bounding box center [564, 485] width 239 height 59
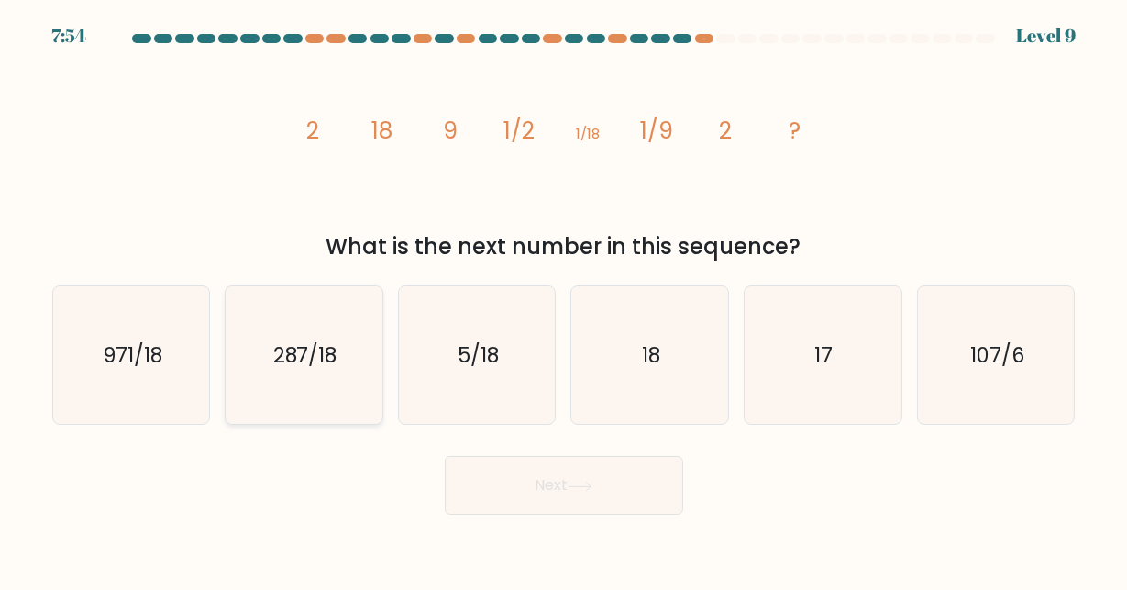
click at [317, 381] on icon "287/18" at bounding box center [304, 355] width 138 height 138
click at [564, 300] on input "b. 287/18" at bounding box center [564, 297] width 1 height 5
radio input "true"
click at [597, 491] on button "Next" at bounding box center [564, 485] width 239 height 59
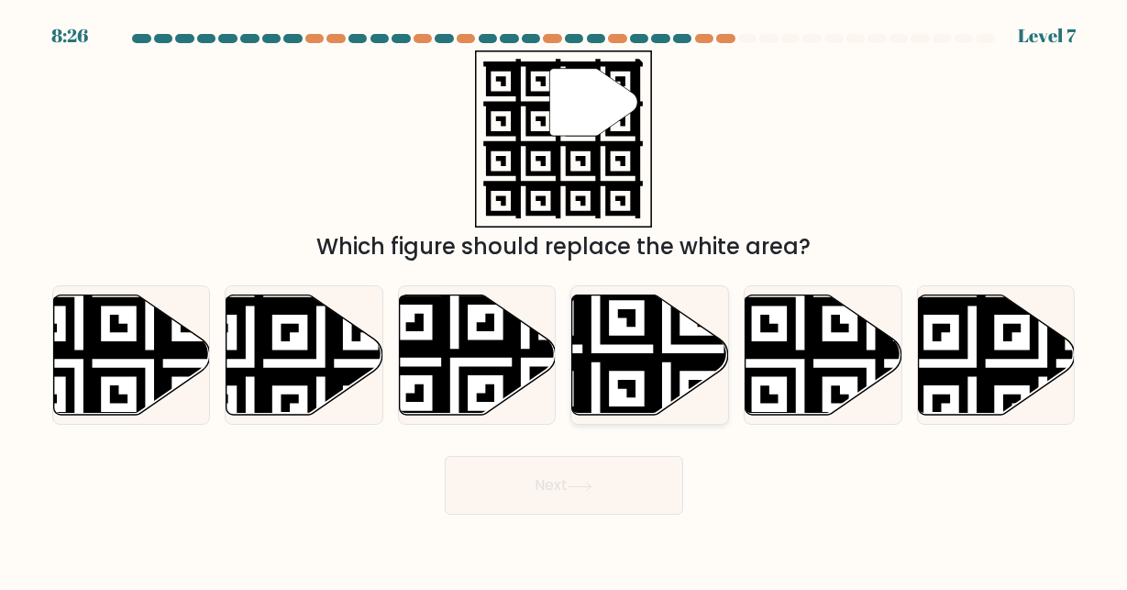
click at [616, 362] on icon at bounding box center [597, 420] width 284 height 284
click at [565, 300] on input "d." at bounding box center [564, 297] width 1 height 5
radio input "true"
click at [604, 488] on button "Next" at bounding box center [564, 485] width 239 height 59
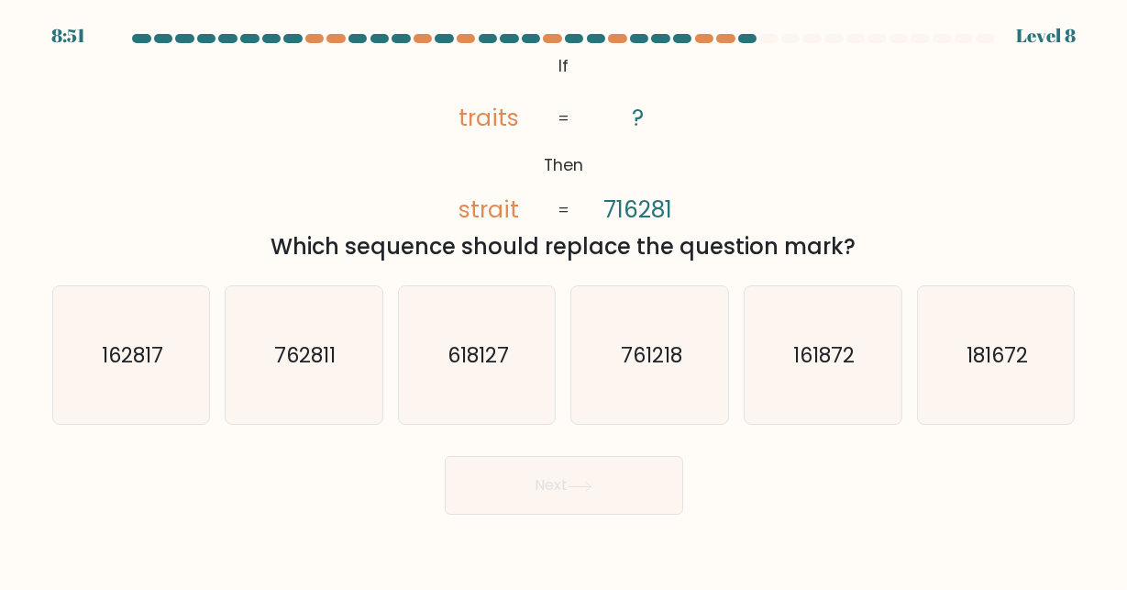
click at [621, 208] on tspan "716281" at bounding box center [638, 210] width 69 height 32
drag, startPoint x: 621, startPoint y: 210, endPoint x: 632, endPoint y: 210, distance: 11.0
click at [632, 210] on tspan "716281" at bounding box center [638, 210] width 69 height 32
click at [168, 360] on icon "162817" at bounding box center [131, 355] width 138 height 138
click at [564, 300] on input "a. 162817" at bounding box center [564, 297] width 1 height 5
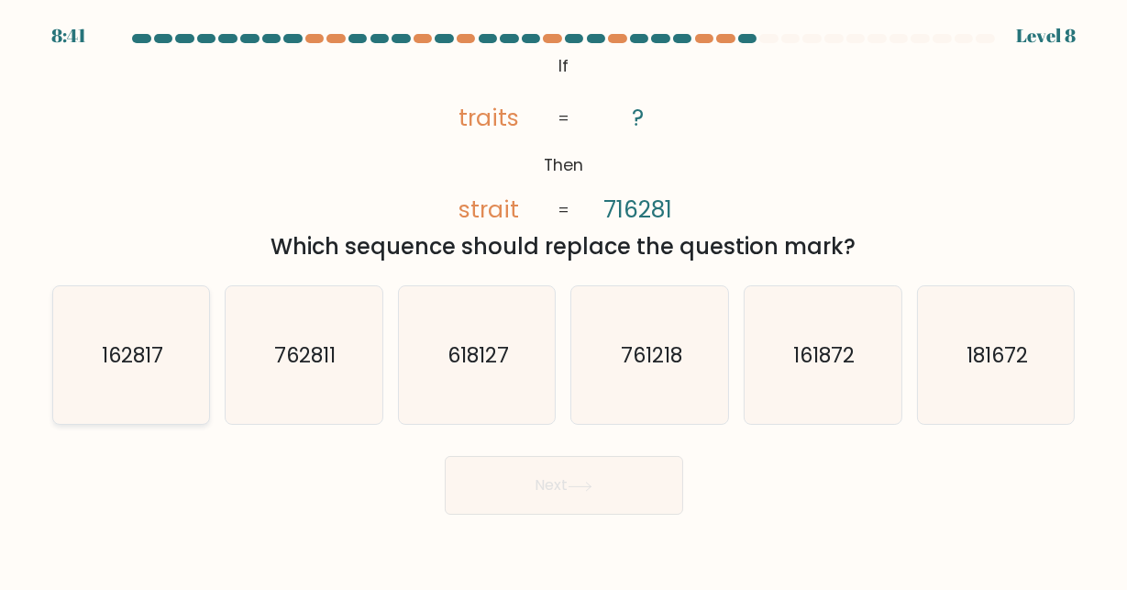
radio input "true"
click at [582, 477] on button "Next" at bounding box center [564, 485] width 239 height 59
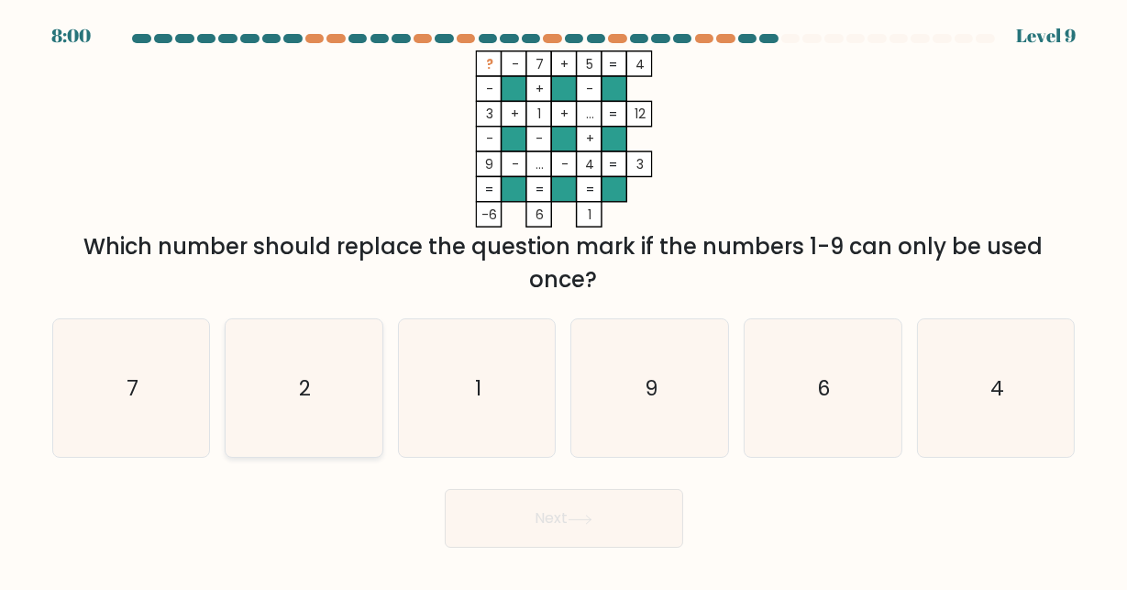
drag, startPoint x: 307, startPoint y: 380, endPoint x: 284, endPoint y: 402, distance: 31.8
click at [284, 402] on icon "2" at bounding box center [304, 388] width 138 height 138
click at [564, 300] on input "b. 2" at bounding box center [564, 297] width 1 height 5
radio input "true"
click at [809, 383] on icon "6" at bounding box center [823, 388] width 138 height 138
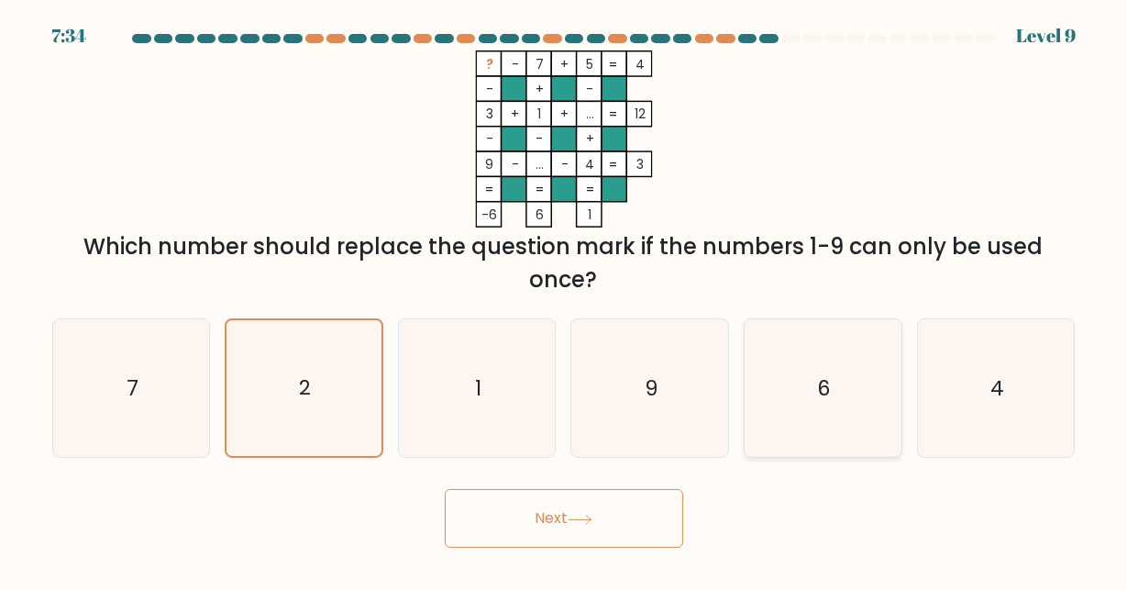
click at [565, 300] on input "e. 6" at bounding box center [564, 297] width 1 height 5
radio input "true"
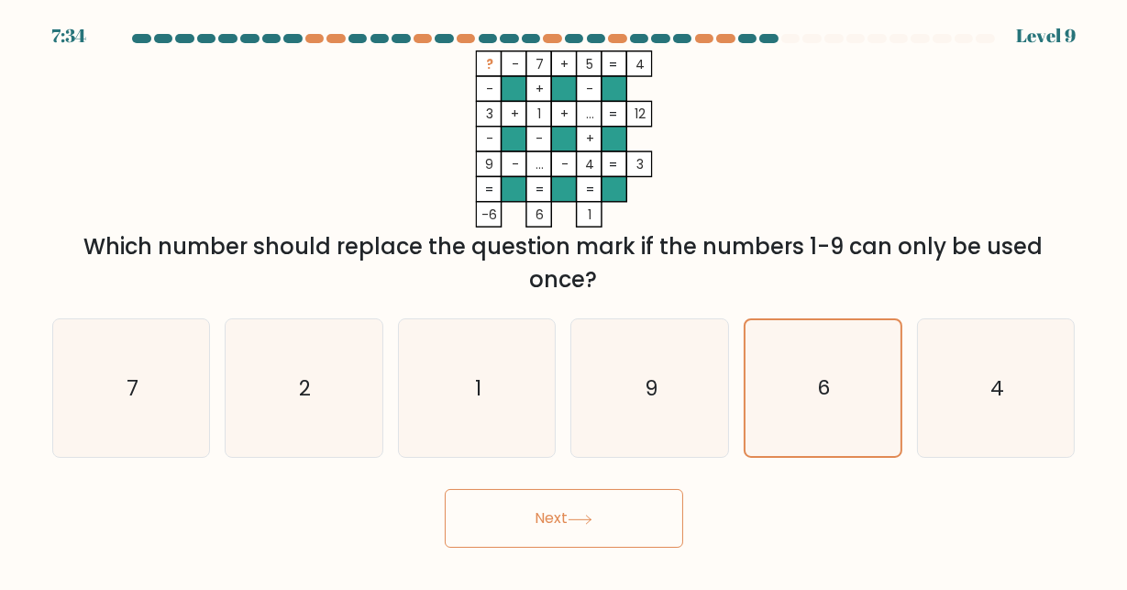
click at [609, 514] on button "Next" at bounding box center [564, 518] width 239 height 59
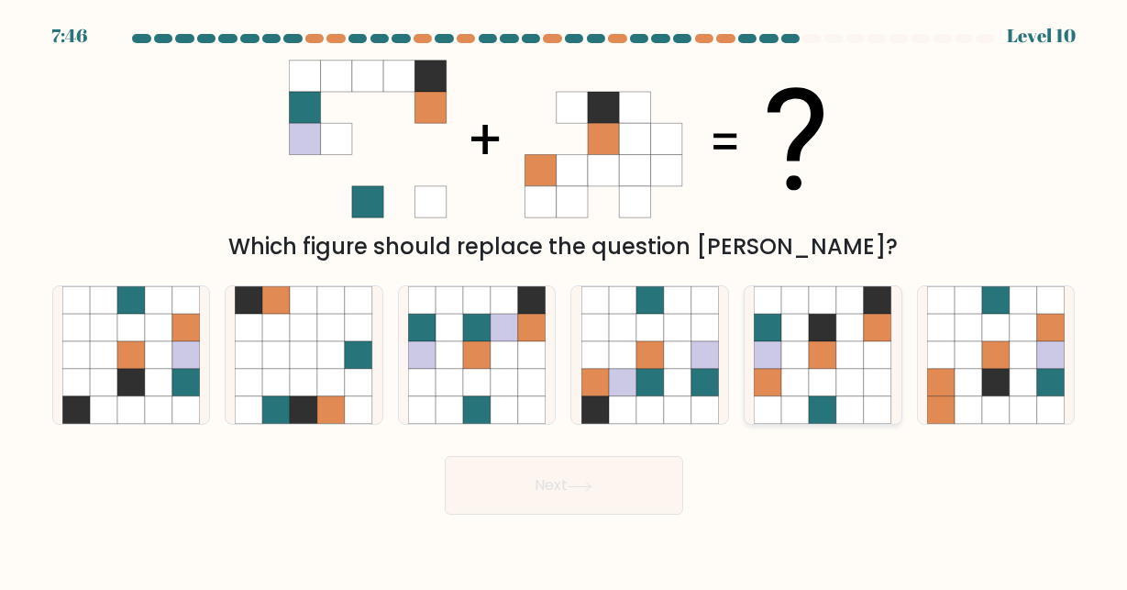
click at [807, 361] on icon at bounding box center [797, 355] width 28 height 28
click at [565, 300] on input "e." at bounding box center [564, 297] width 1 height 5
radio input "true"
click at [585, 486] on icon at bounding box center [580, 486] width 22 height 8
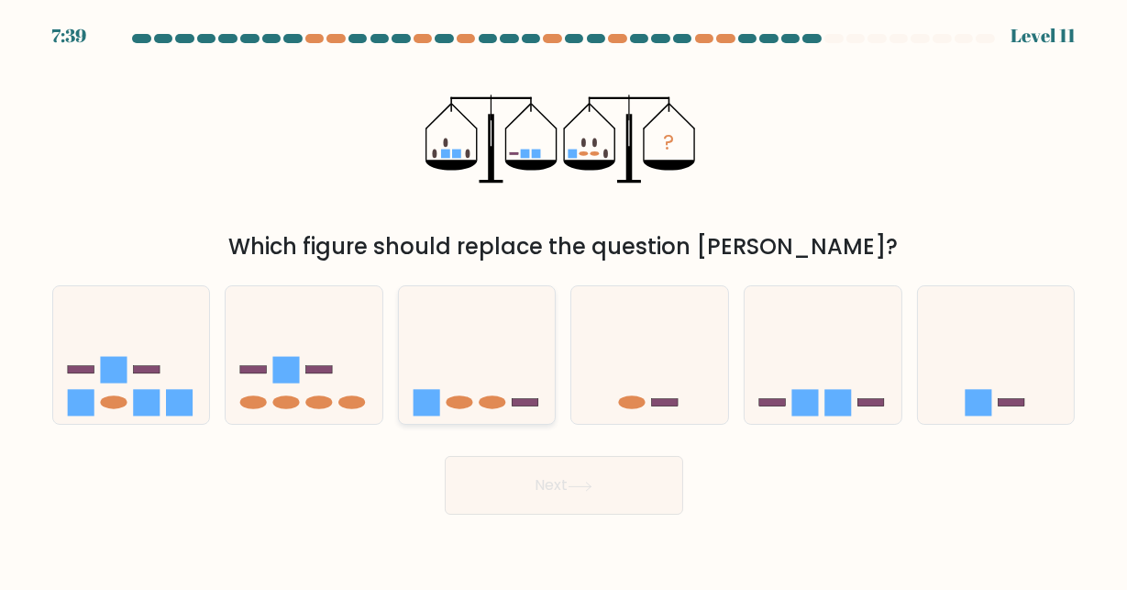
click at [451, 395] on icon at bounding box center [477, 355] width 157 height 129
click at [564, 300] on input "c." at bounding box center [564, 297] width 1 height 5
radio input "true"
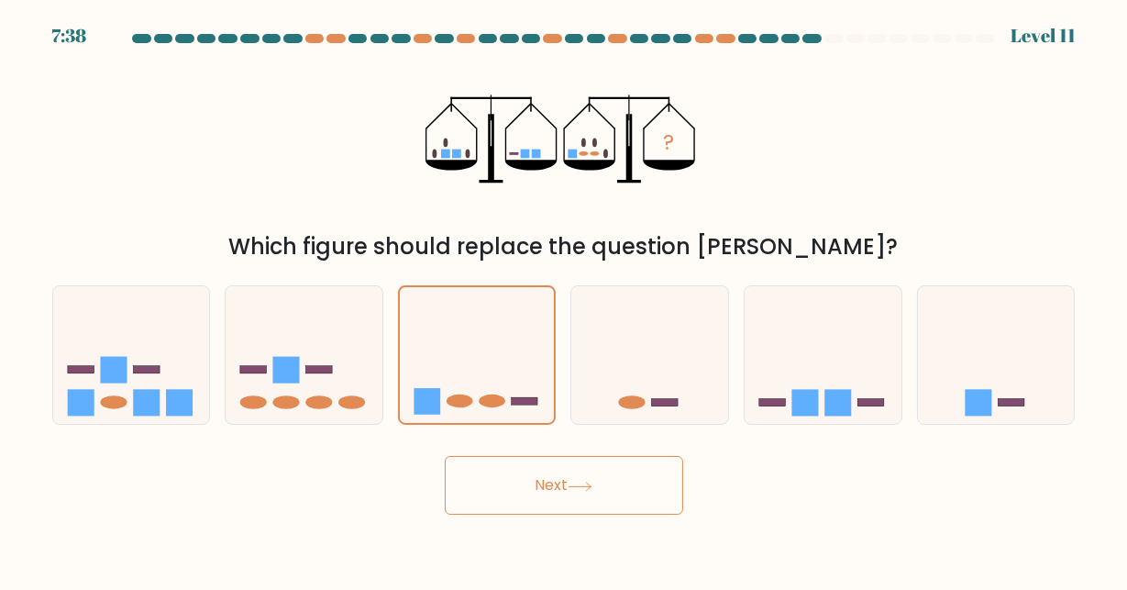
click at [564, 488] on button "Next" at bounding box center [564, 485] width 239 height 59
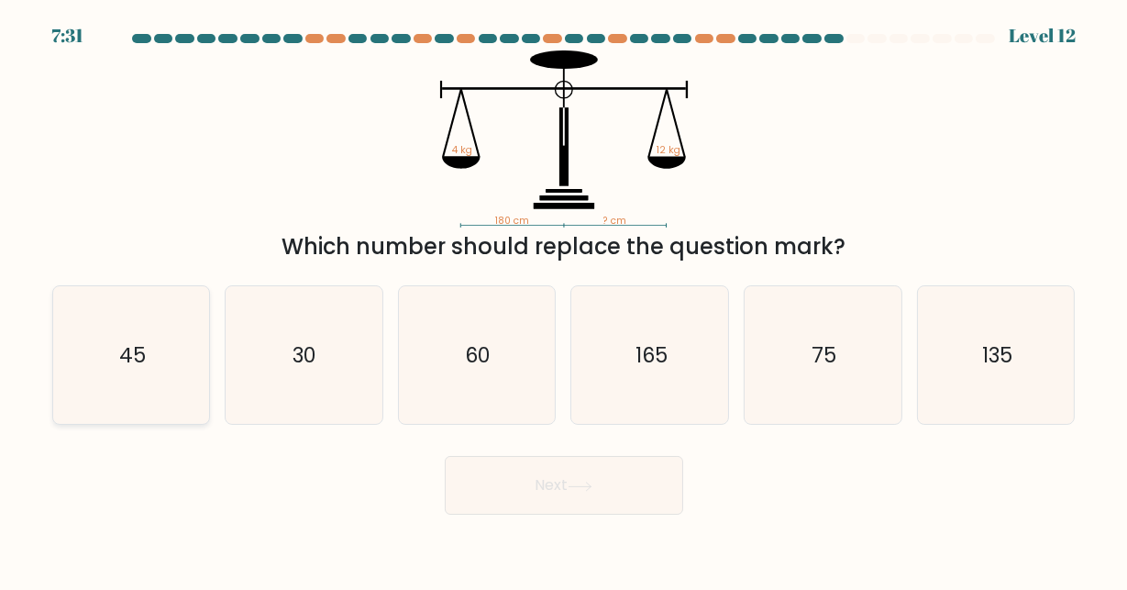
click at [151, 399] on icon "45" at bounding box center [131, 355] width 138 height 138
click at [564, 300] on input "a. 45" at bounding box center [564, 297] width 1 height 5
radio input "true"
click at [1031, 361] on icon "135" at bounding box center [996, 355] width 138 height 138
click at [565, 300] on input "f. 135" at bounding box center [564, 297] width 1 height 5
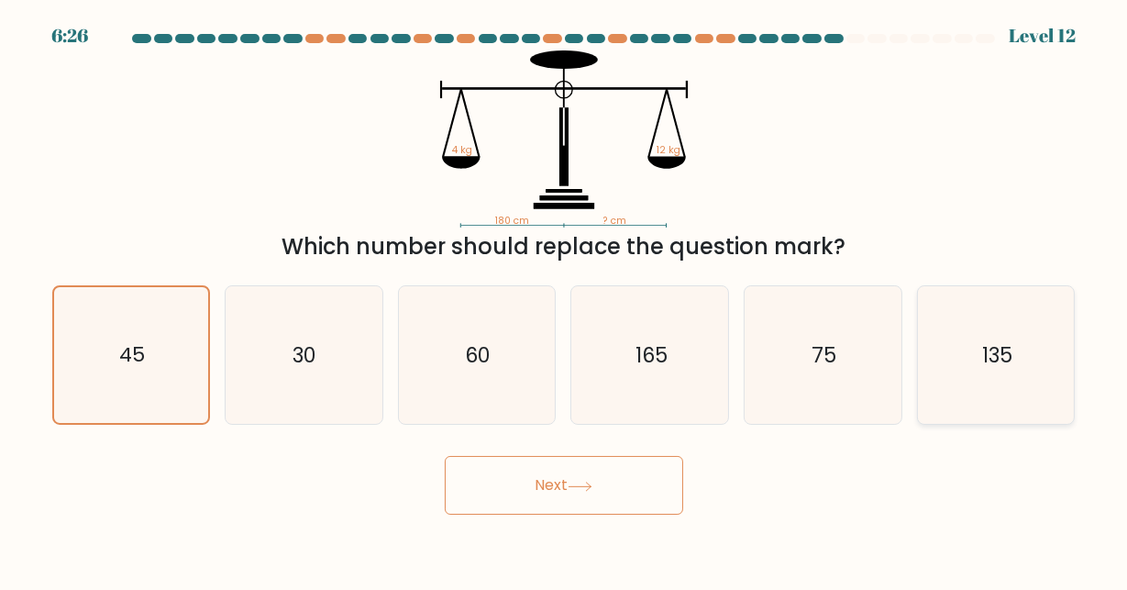
radio input "true"
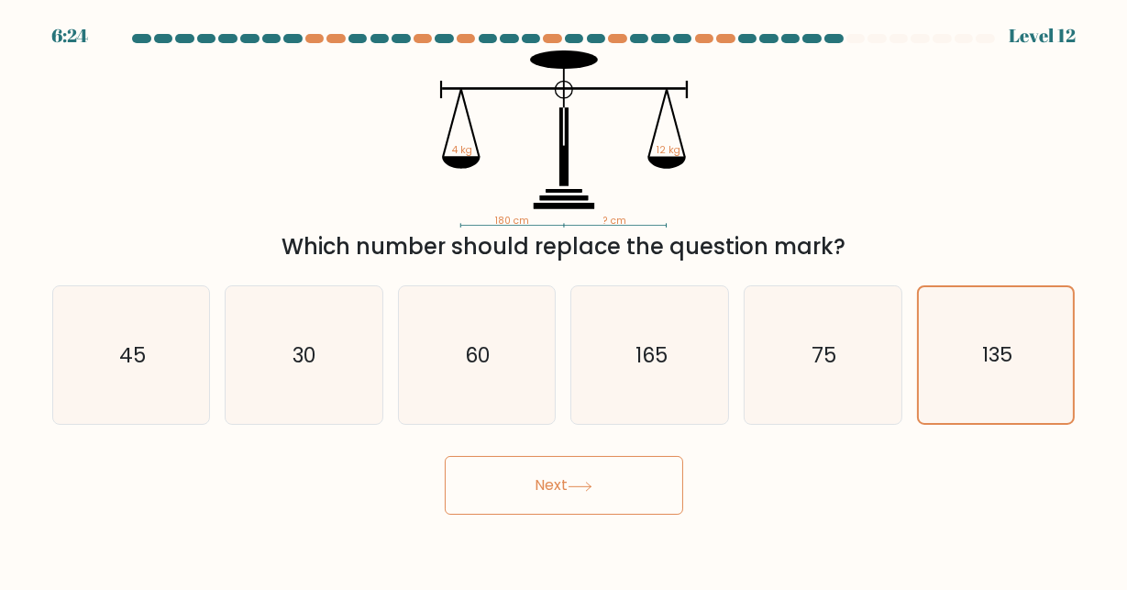
click at [636, 471] on button "Next" at bounding box center [564, 485] width 239 height 59
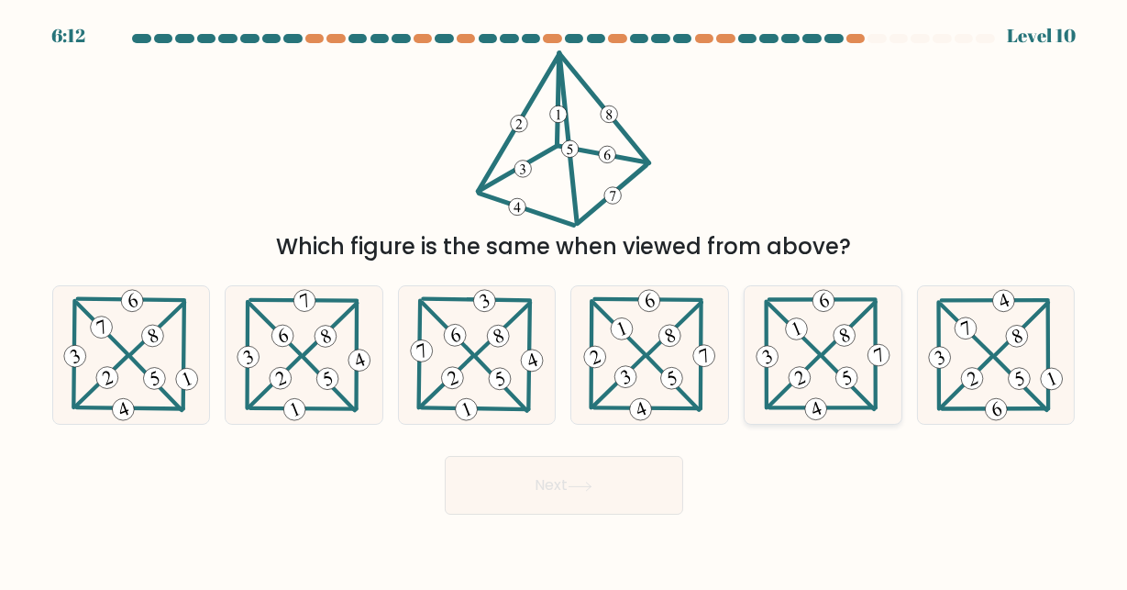
click at [854, 341] on icon at bounding box center [823, 355] width 141 height 138
click at [565, 300] on input "e." at bounding box center [564, 297] width 1 height 5
radio input "true"
click at [594, 494] on button "Next" at bounding box center [564, 485] width 239 height 59
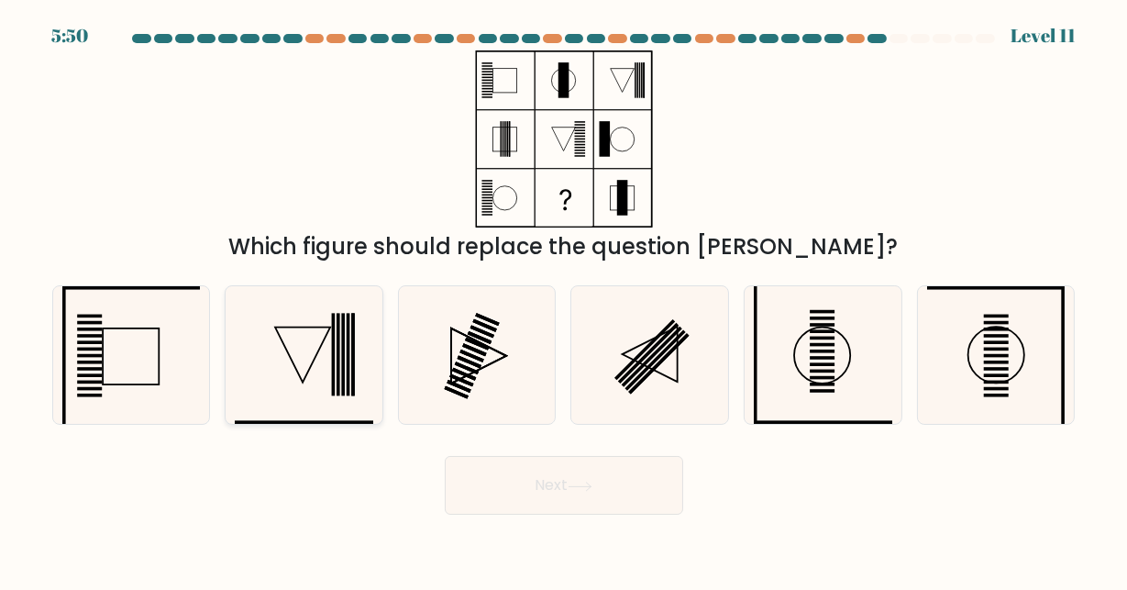
click at [325, 382] on icon at bounding box center [304, 355] width 138 height 138
click at [564, 300] on input "b." at bounding box center [564, 297] width 1 height 5
radio input "true"
click at [574, 486] on icon at bounding box center [580, 486] width 22 height 8
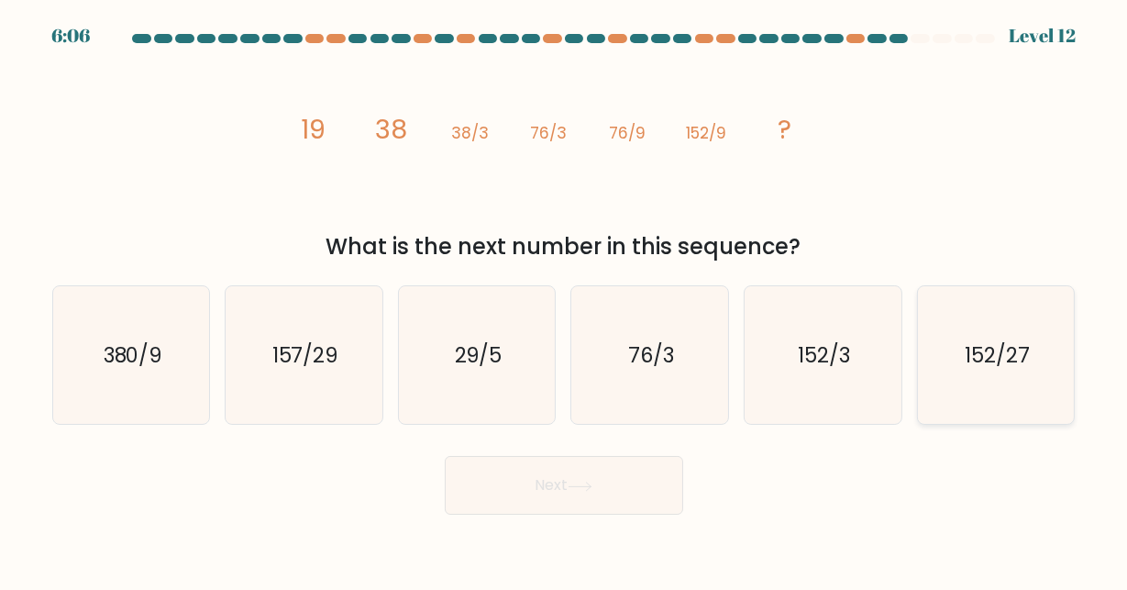
click at [990, 367] on text "152/27" at bounding box center [997, 354] width 65 height 29
click at [565, 300] on input "f. 152/27" at bounding box center [564, 297] width 1 height 5
radio input "true"
click at [652, 481] on button "Next" at bounding box center [564, 485] width 239 height 59
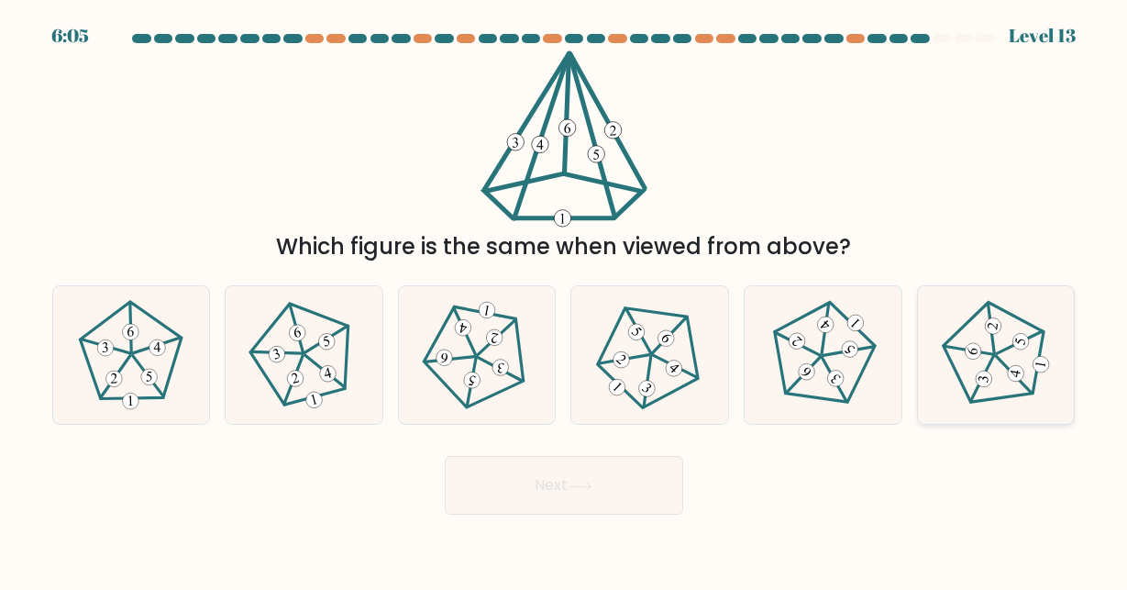
click at [1005, 367] on icon at bounding box center [996, 355] width 110 height 110
click at [565, 300] on input "f." at bounding box center [564, 297] width 1 height 5
radio input "true"
click at [613, 484] on button "Next" at bounding box center [564, 485] width 239 height 59
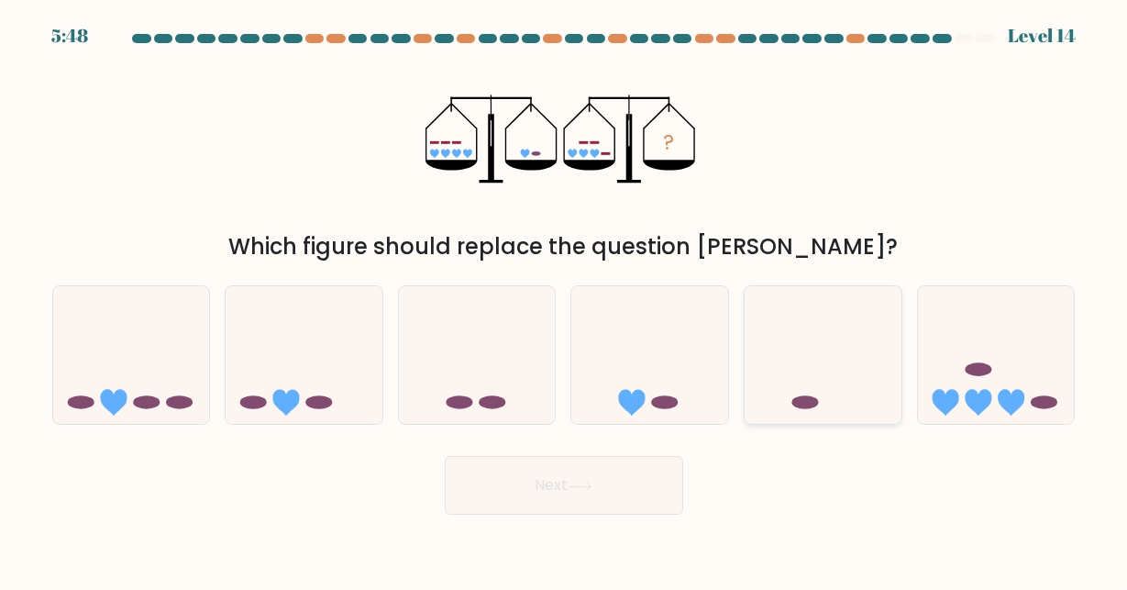
click at [851, 399] on icon at bounding box center [823, 355] width 157 height 129
click at [565, 300] on input "e." at bounding box center [564, 297] width 1 height 5
radio input "true"
click at [570, 472] on button "Next" at bounding box center [564, 485] width 239 height 59
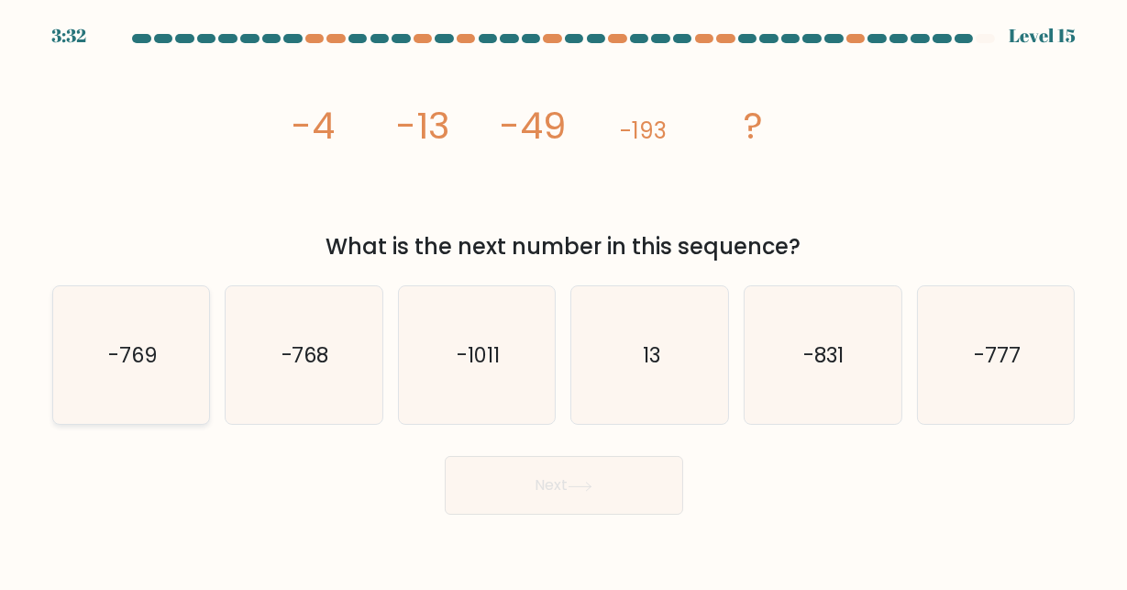
click at [183, 369] on icon "-769" at bounding box center [131, 355] width 138 height 138
click at [564, 300] on input "a. -769" at bounding box center [564, 297] width 1 height 5
radio input "true"
click at [575, 494] on button "Next" at bounding box center [564, 485] width 239 height 59
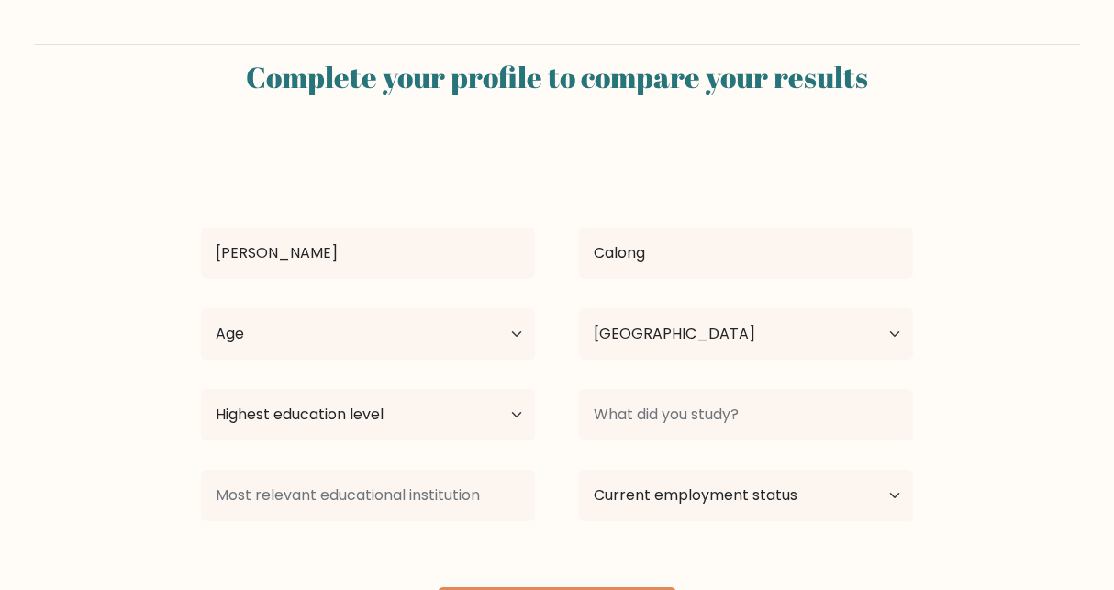
select select "PH"
click at [334, 354] on select "Age Under 18 years old 18-24 years old 25-34 years old 35-44 years old 45-54 ye…" at bounding box center [368, 333] width 334 height 51
select select "25_34"
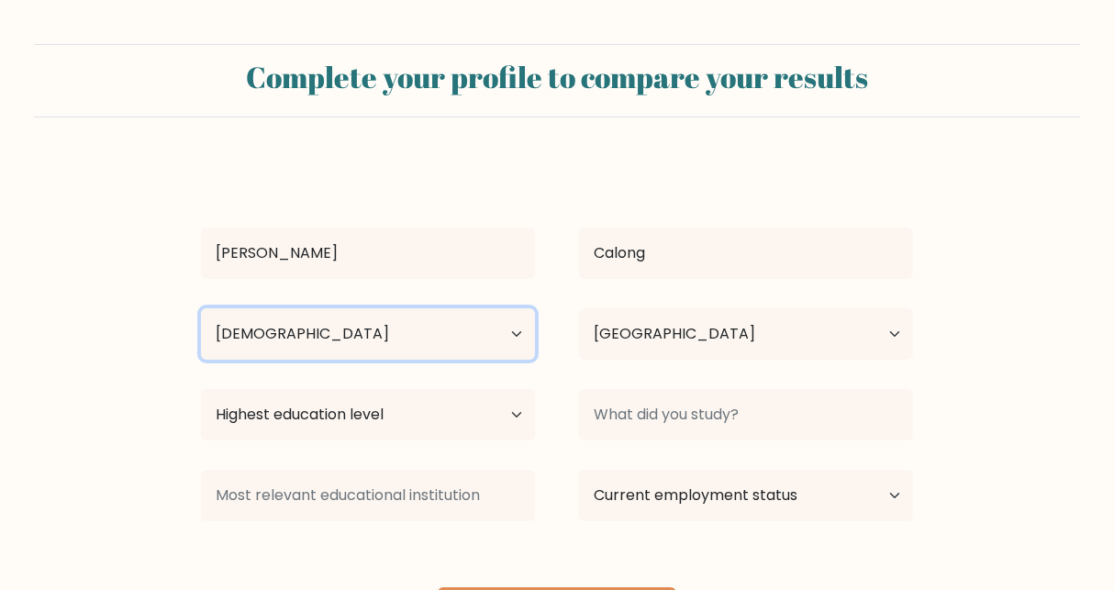
click at [201, 308] on select "Age Under 18 years old 18-24 years old 25-34 years old 35-44 years old 45-54 ye…" at bounding box center [368, 333] width 334 height 51
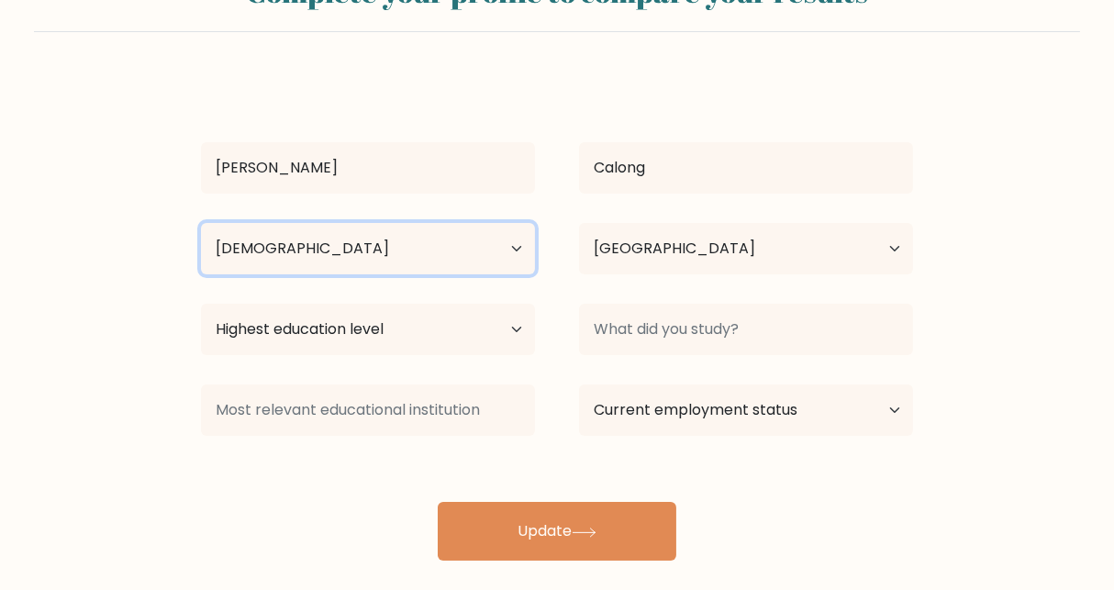
scroll to position [92, 0]
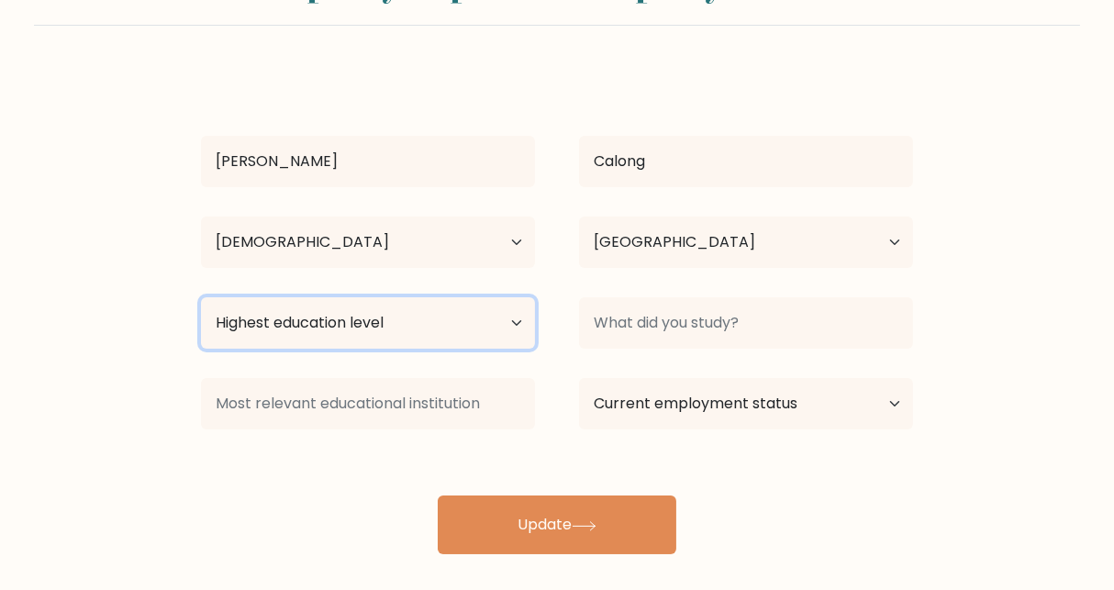
click at [477, 326] on select "Highest education level No schooling Primary Lower Secondary Upper Secondary Oc…" at bounding box center [368, 322] width 334 height 51
select select "bachelors_degree"
click at [201, 297] on select "Highest education level No schooling Primary Lower Secondary Upper Secondary Oc…" at bounding box center [368, 322] width 334 height 51
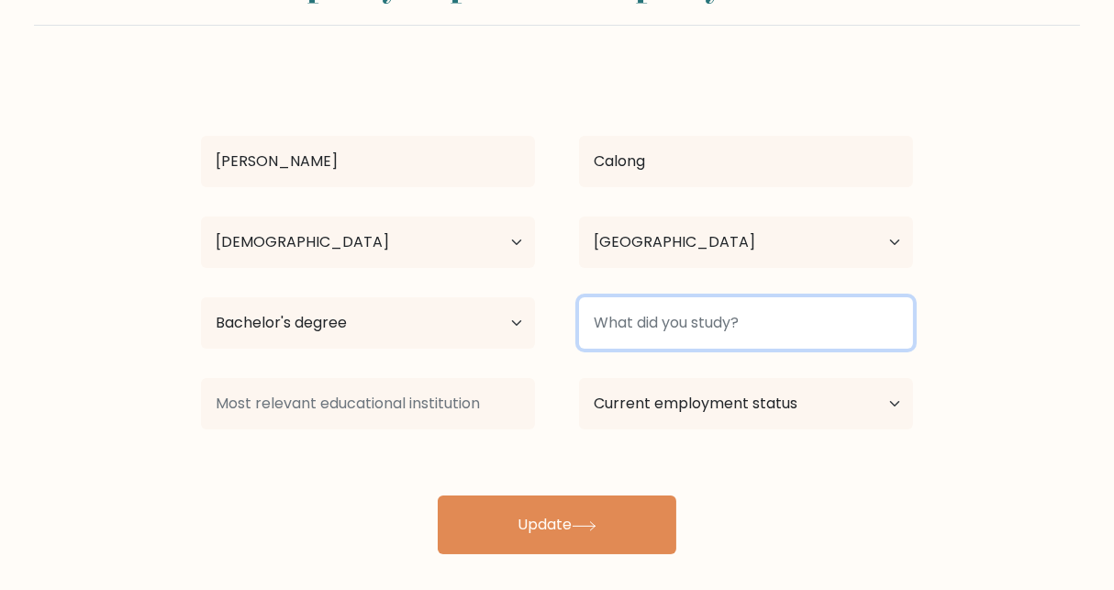
click at [680, 331] on input at bounding box center [746, 322] width 334 height 51
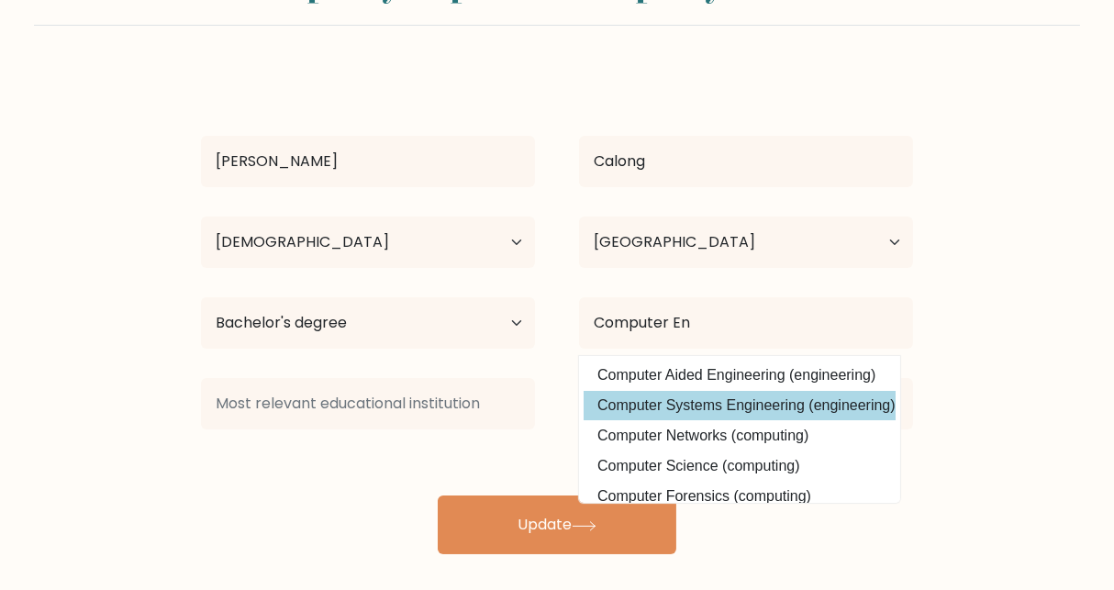
click at [742, 405] on div "Andrea Maurisse Calong Age Under 18 years old 18-24 years old 25-34 years old 3…" at bounding box center [557, 312] width 734 height 484
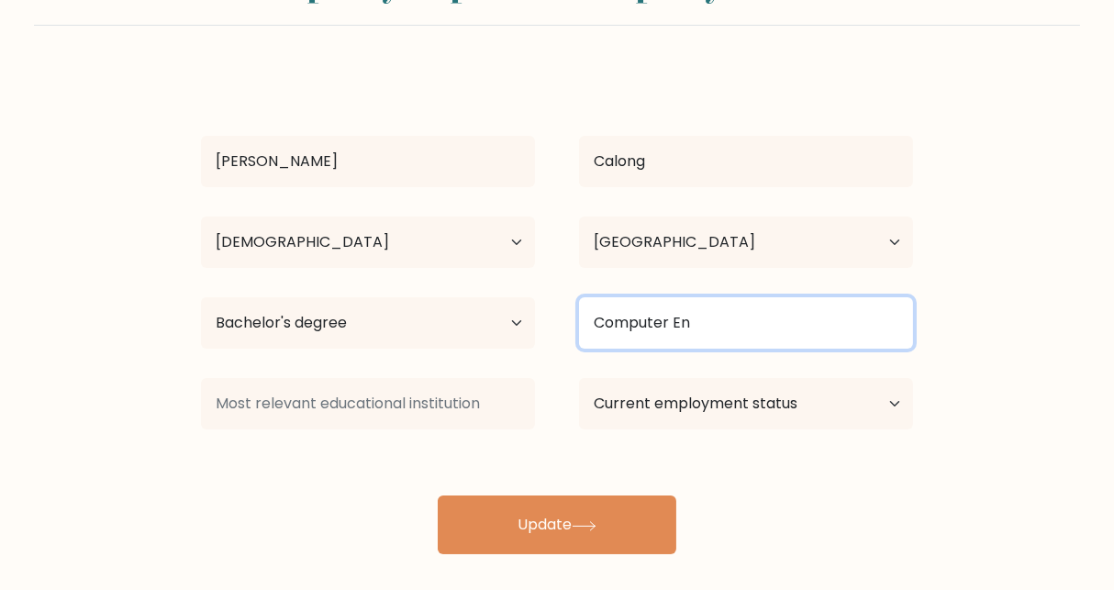
click at [700, 327] on input "Computer En" at bounding box center [746, 322] width 334 height 51
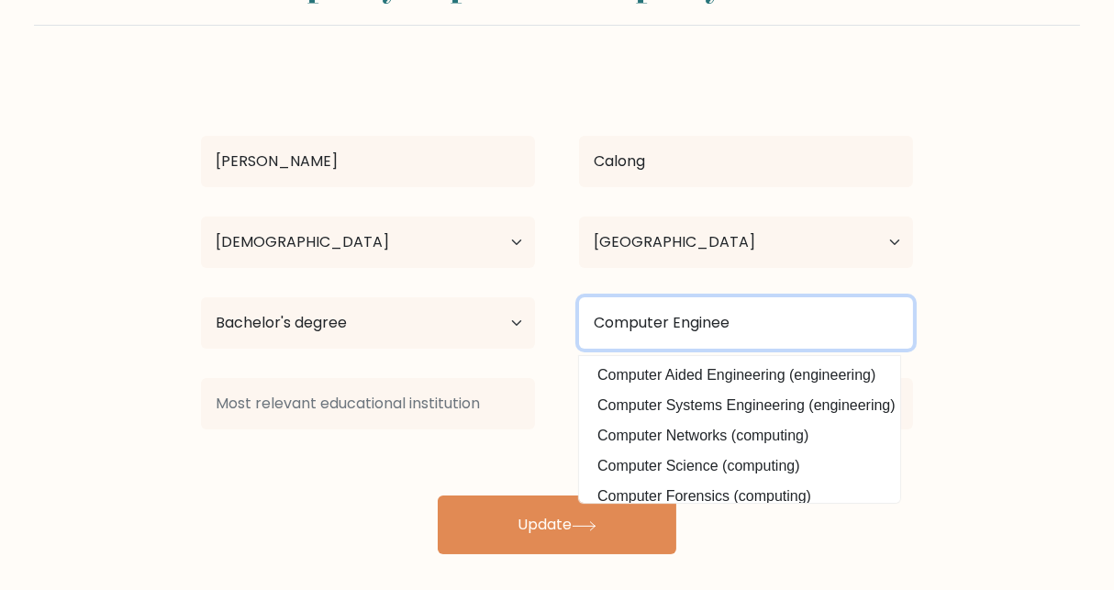
scroll to position [0, 8]
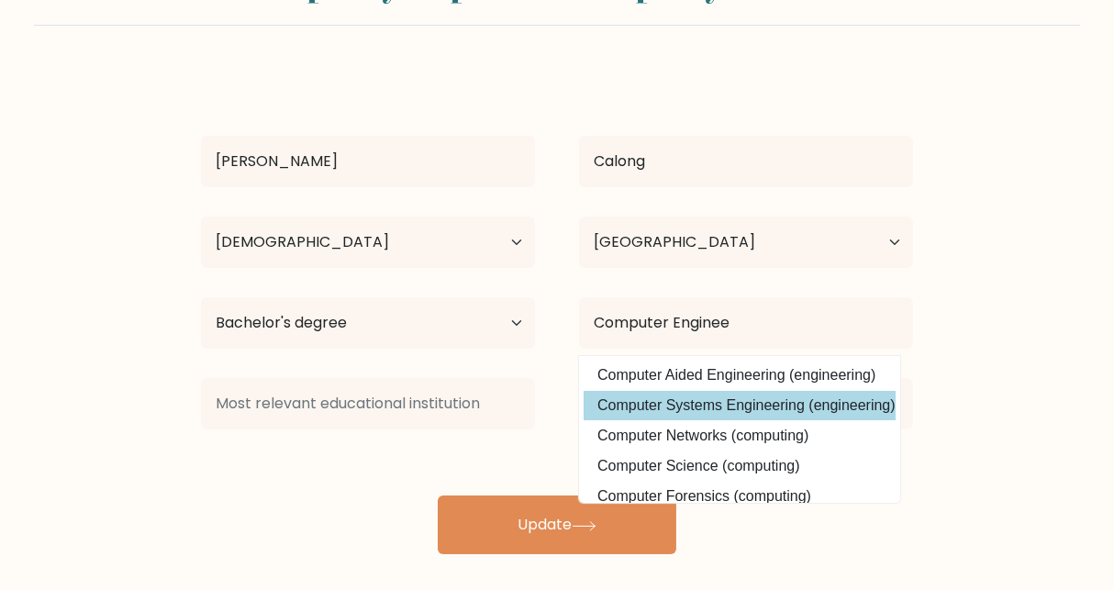
click at [721, 405] on div "Andrea Maurisse Calong Age Under 18 years old 18-24 years old 25-34 years old 3…" at bounding box center [557, 312] width 734 height 484
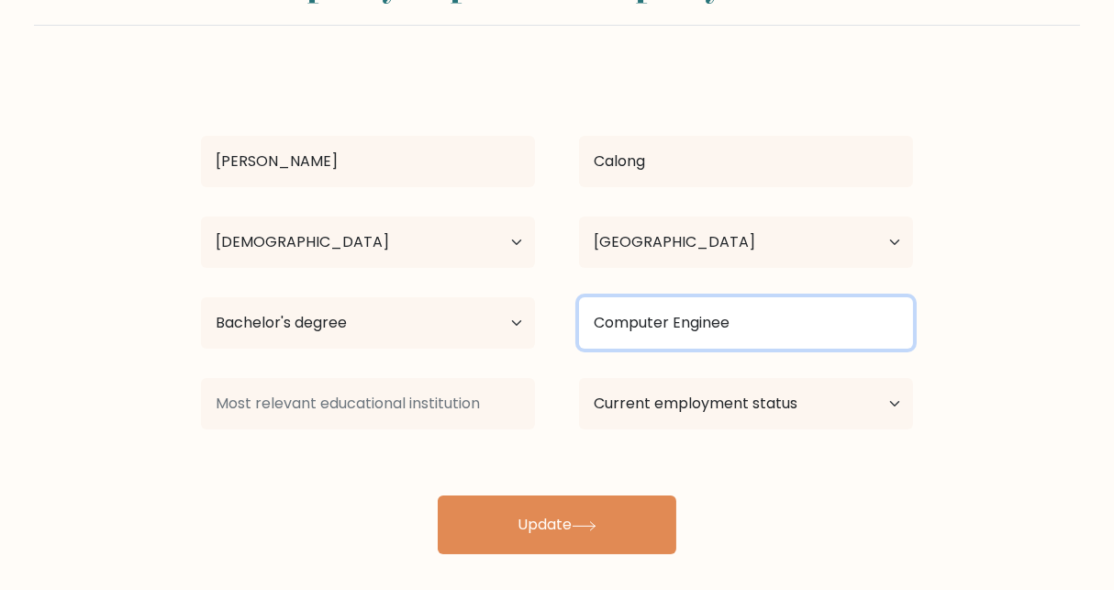
click at [761, 317] on input "Computer Enginee" at bounding box center [746, 322] width 334 height 51
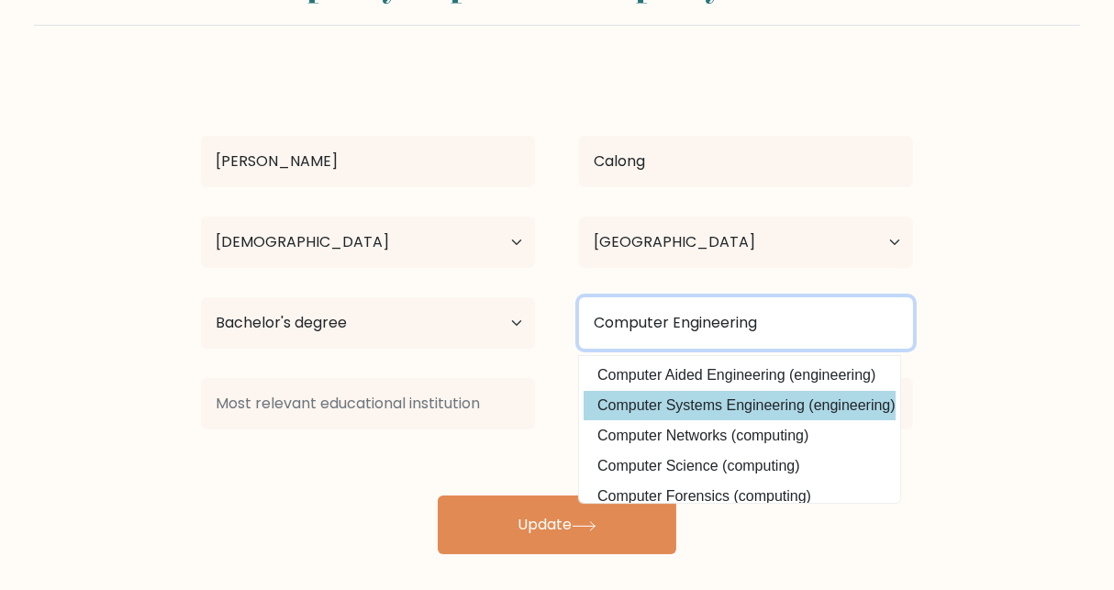
type input "Computer Engineering"
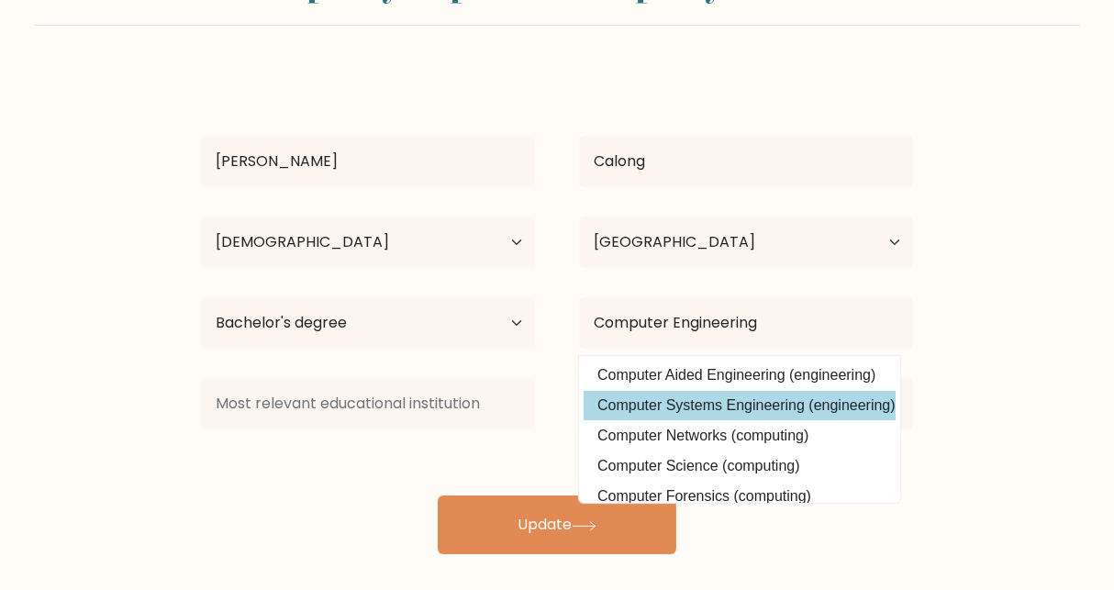
click at [755, 403] on div "Andrea Maurisse Calong Age Under 18 years old 18-24 years old 25-34 years old 3…" at bounding box center [557, 312] width 734 height 484
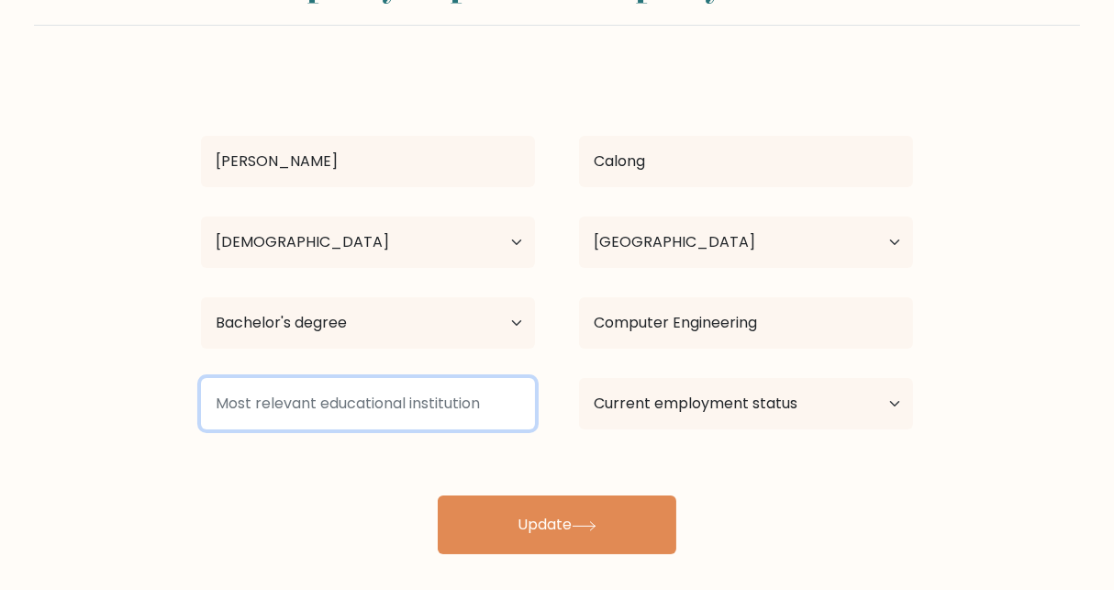
click at [342, 407] on input at bounding box center [368, 403] width 334 height 51
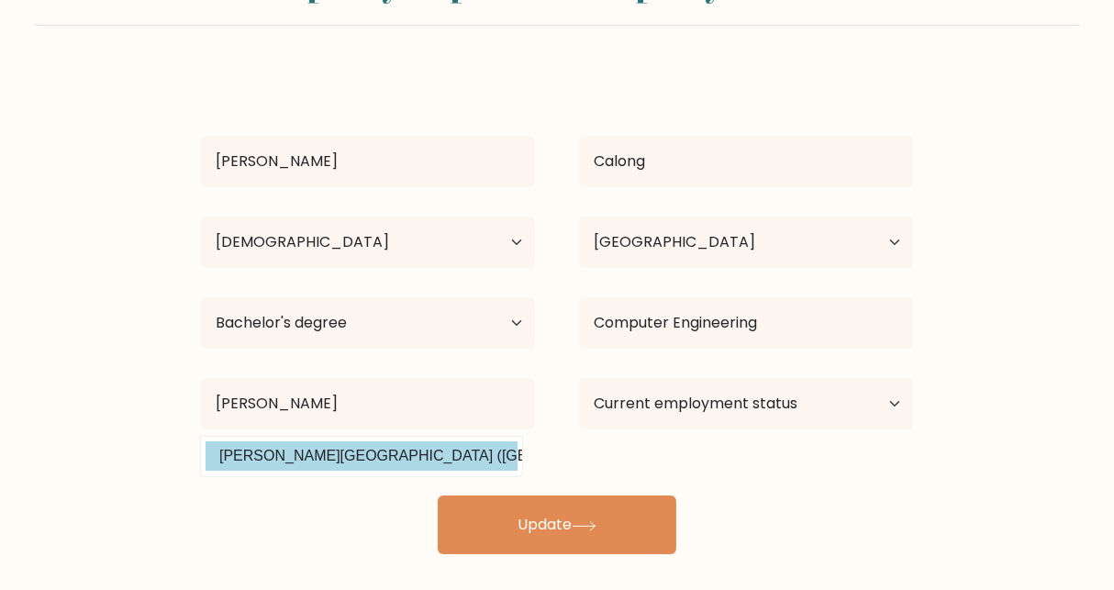
click at [338, 463] on div "Andrea Maurisse Calong Age Under 18 years old 18-24 years old 25-34 years old 3…" at bounding box center [557, 312] width 734 height 484
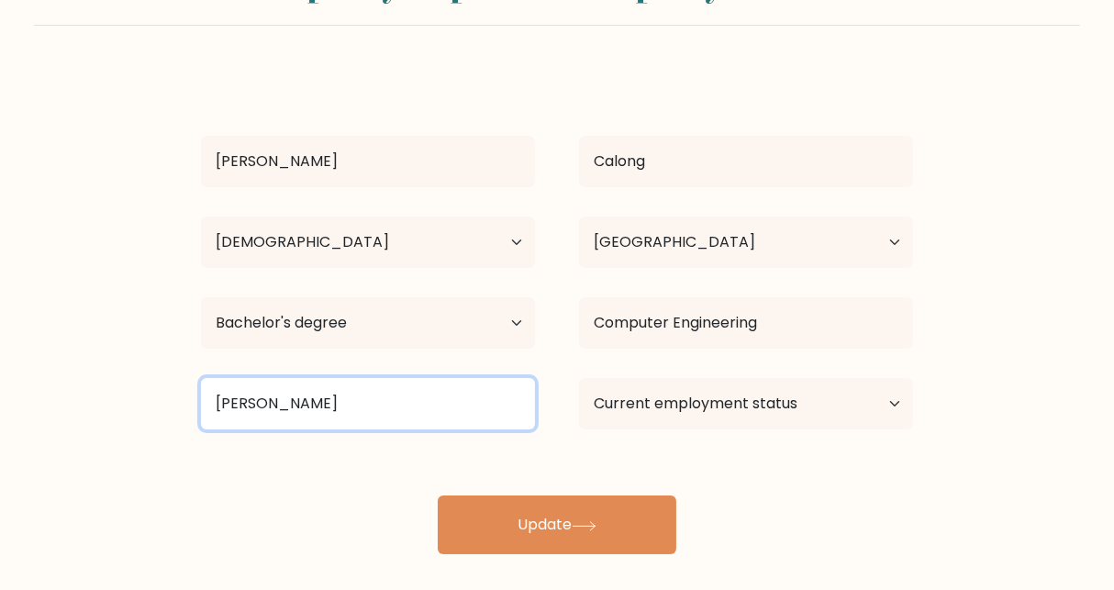
click at [308, 402] on input "Adamson" at bounding box center [368, 403] width 334 height 51
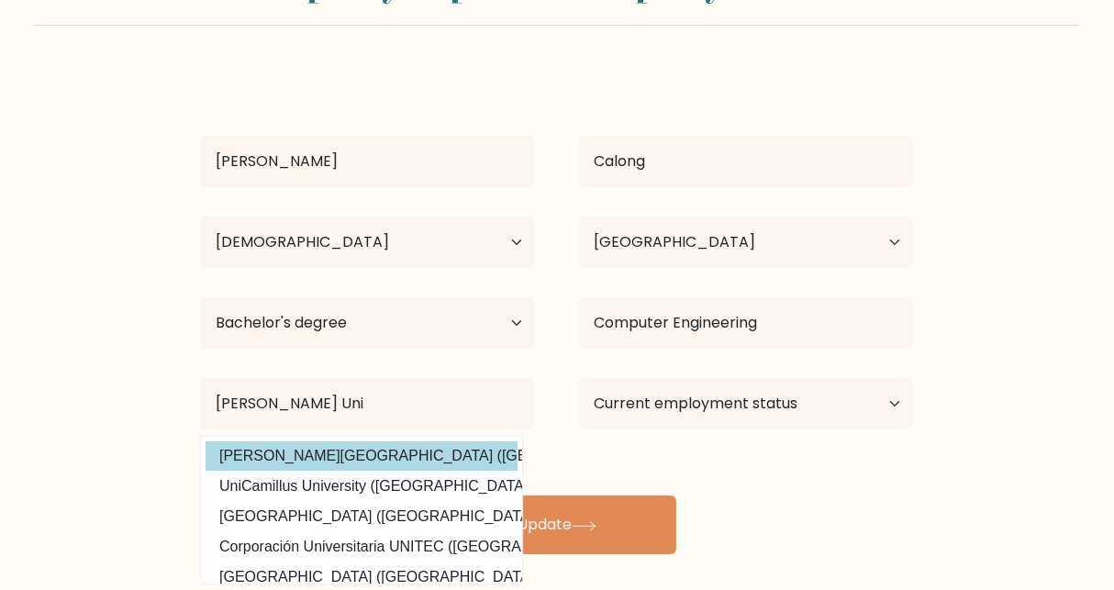
click at [297, 445] on div "Andrea Maurisse Calong Age Under 18 years old 18-24 years old 25-34 years old 3…" at bounding box center [557, 312] width 734 height 484
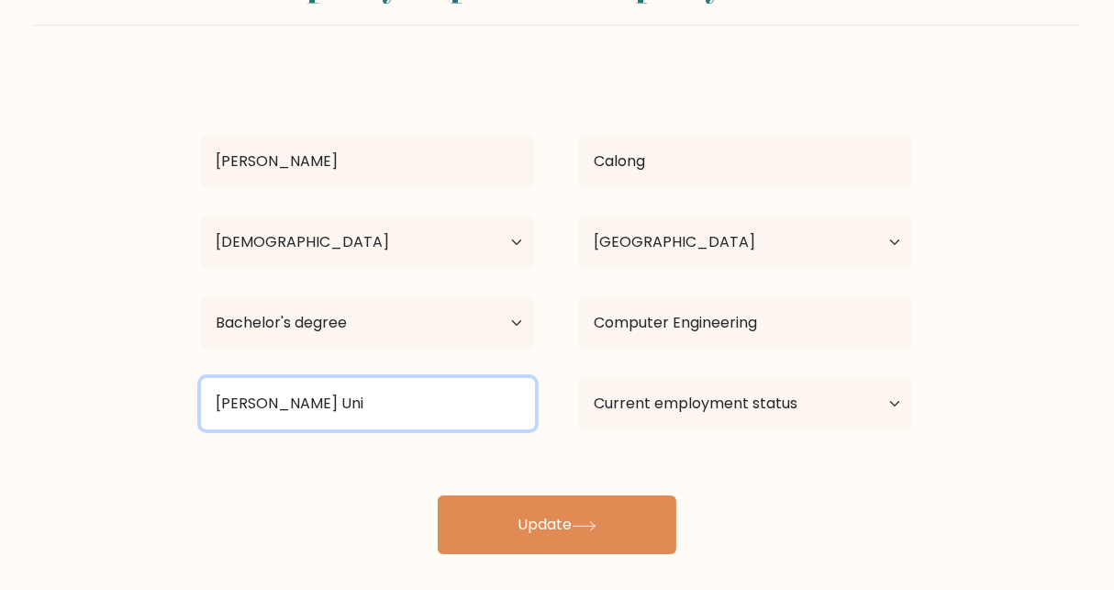
click at [333, 406] on input "Adamson Uni" at bounding box center [368, 403] width 334 height 51
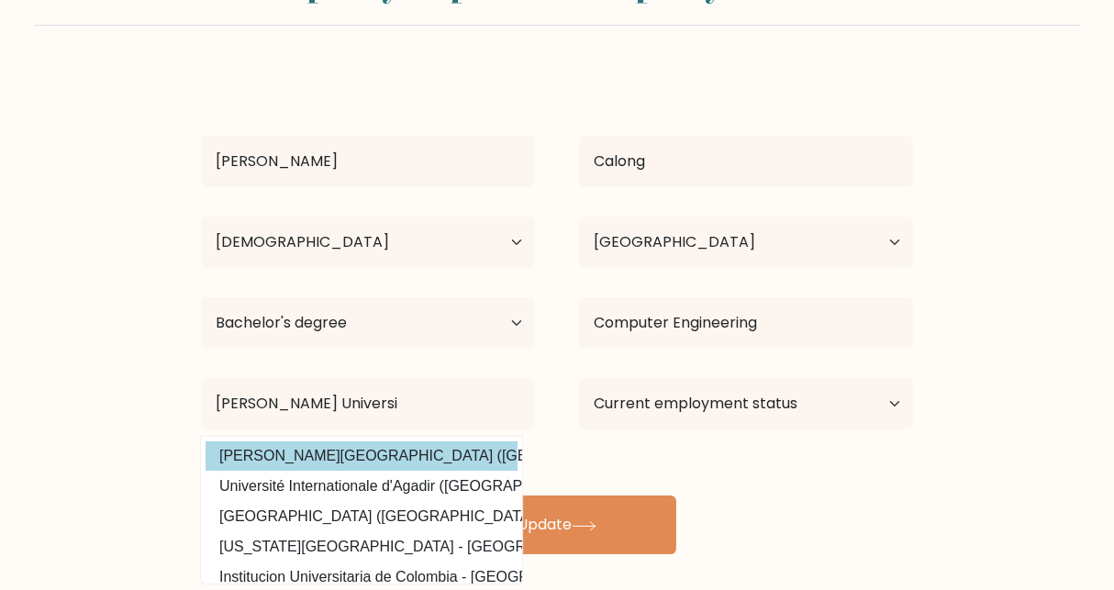
click at [294, 462] on option "Adamson University (Philippines)" at bounding box center [361, 455] width 312 height 29
type input "[PERSON_NAME][GEOGRAPHIC_DATA]"
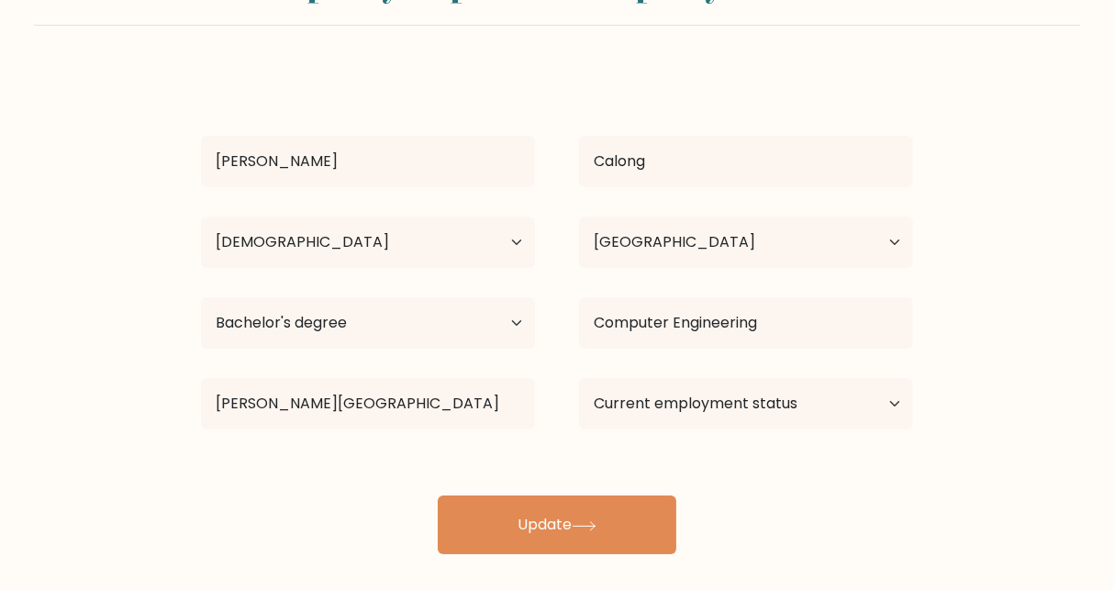
click at [294, 462] on div "Andrea Maurisse Calong Age Under 18 years old 18-24 years old 25-34 years old 3…" at bounding box center [557, 312] width 734 height 484
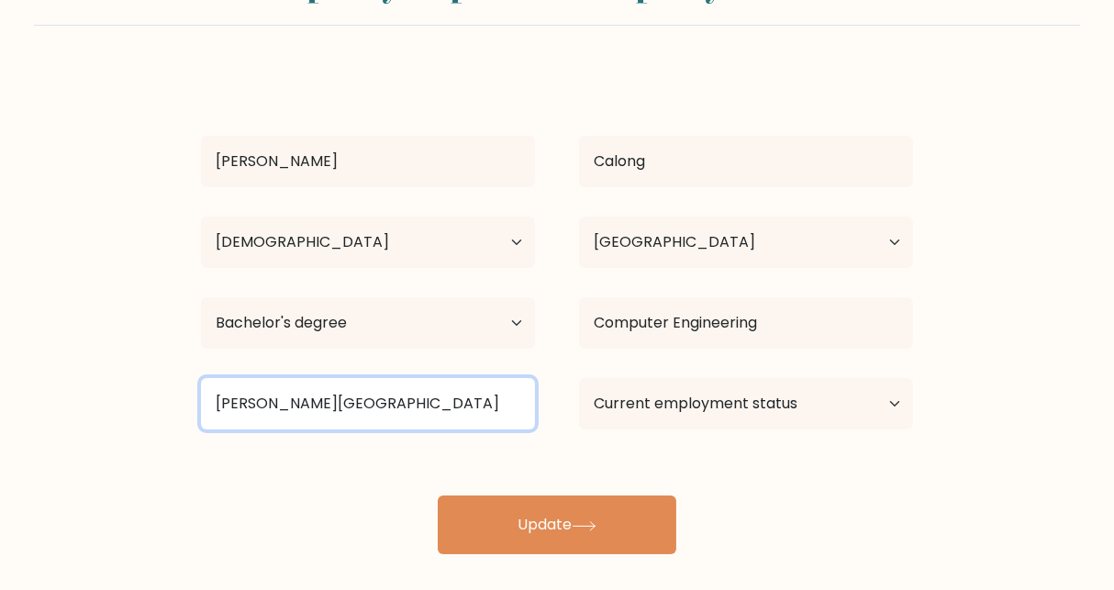
click at [419, 407] on input "[PERSON_NAME][GEOGRAPHIC_DATA]" at bounding box center [368, 403] width 334 height 51
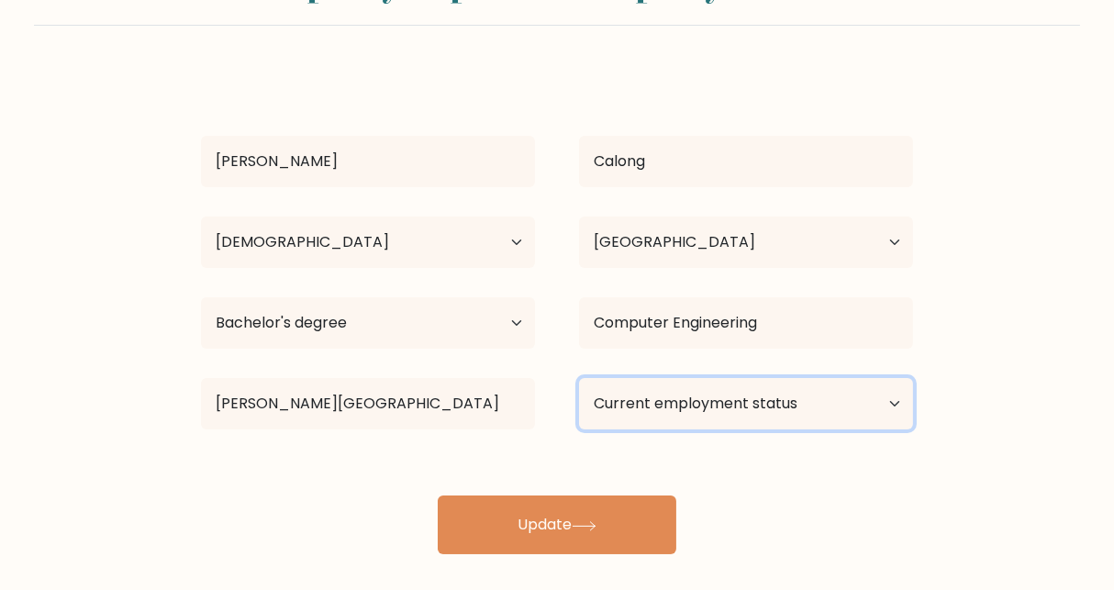
click at [744, 405] on select "Current employment status Employed Student Retired Other / prefer not to answer" at bounding box center [746, 403] width 334 height 51
select select "other"
click at [579, 378] on select "Current employment status Employed Student Retired Other / prefer not to answer" at bounding box center [746, 403] width 334 height 51
click at [773, 535] on div "Andrea Maurisse Calong Age Under 18 years old 18-24 years old 25-34 years old 3…" at bounding box center [557, 312] width 734 height 484
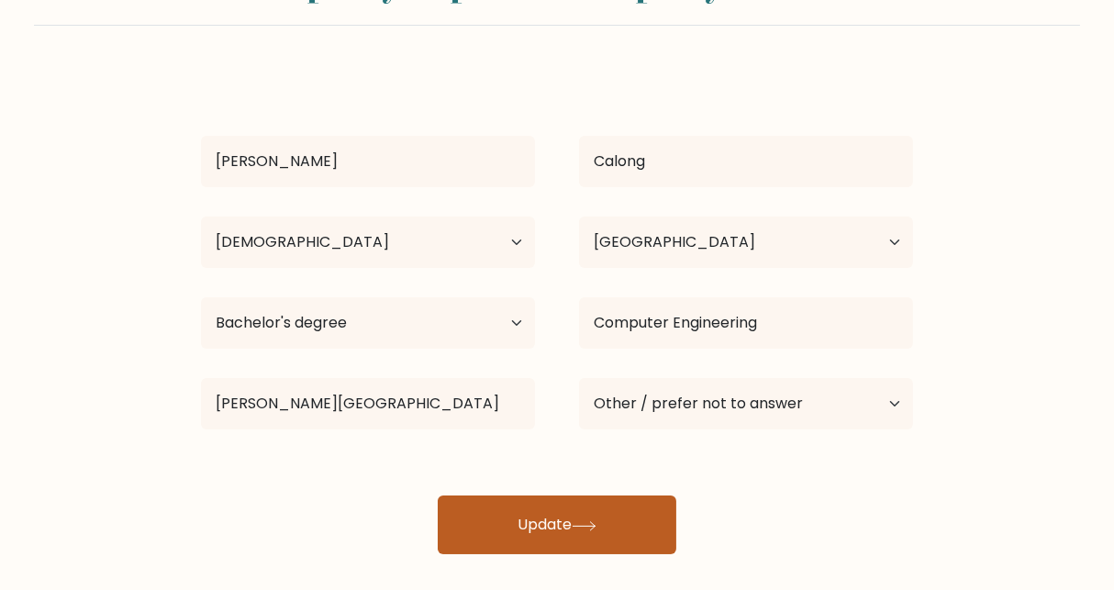
click at [580, 528] on icon at bounding box center [584, 526] width 25 height 10
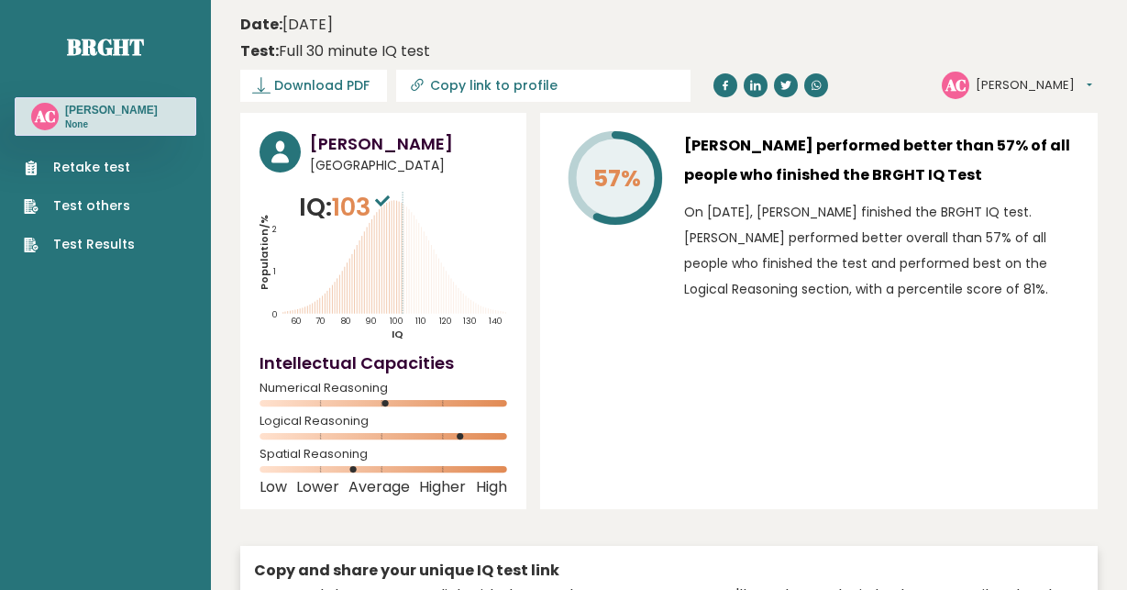
type input "[URL][DOMAIN_NAME]"
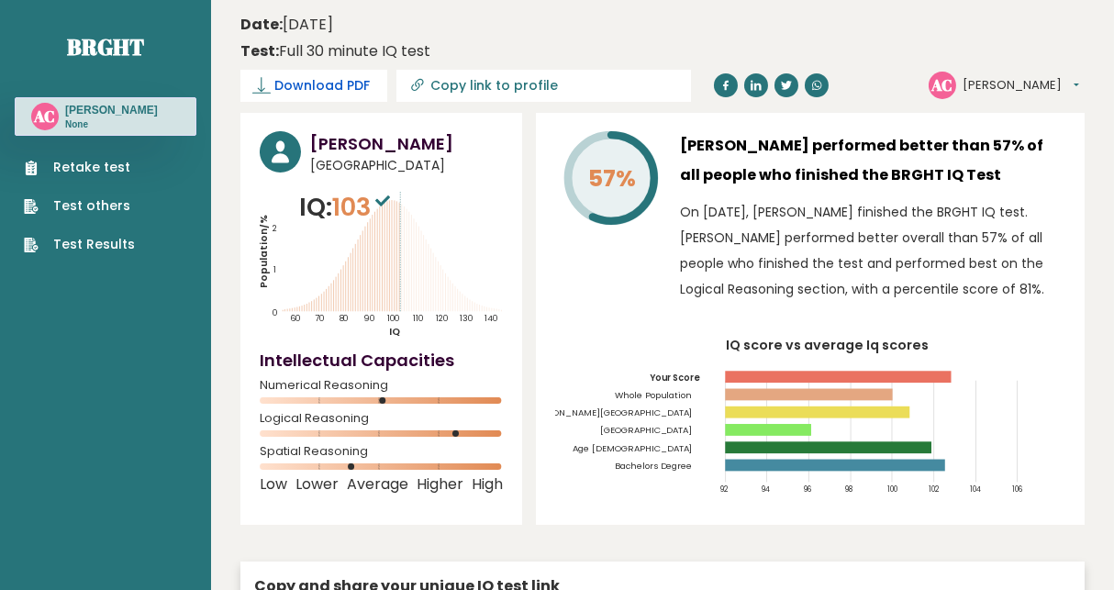
click at [310, 87] on span "Download PDF" at bounding box center [321, 85] width 95 height 19
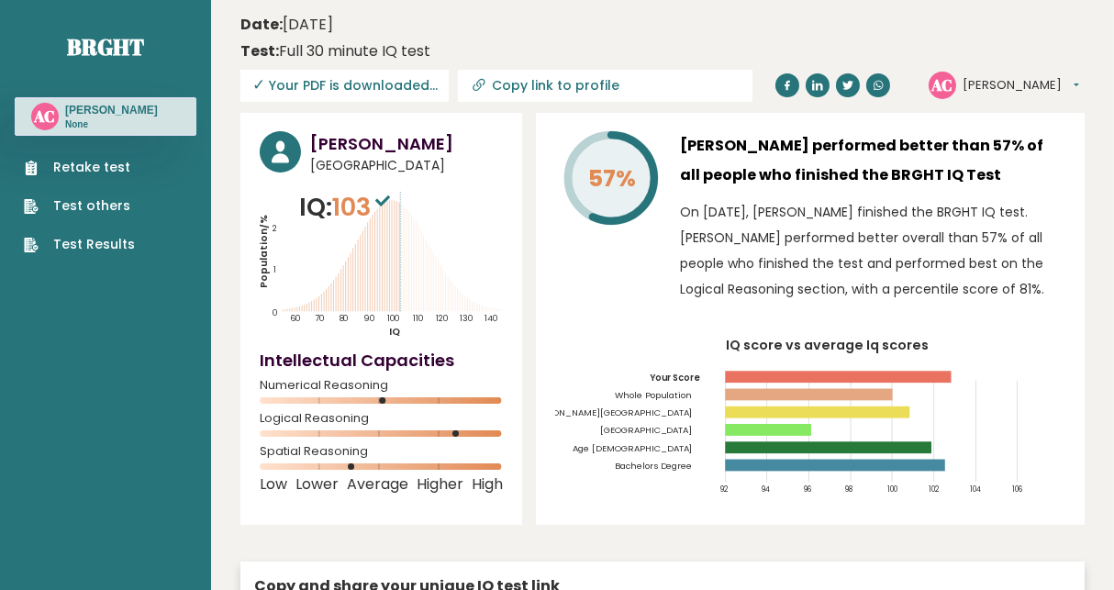
click at [1082, 180] on div "57% [PERSON_NAME] performed better than 57% of all people who finished the BRGH…" at bounding box center [810, 319] width 549 height 412
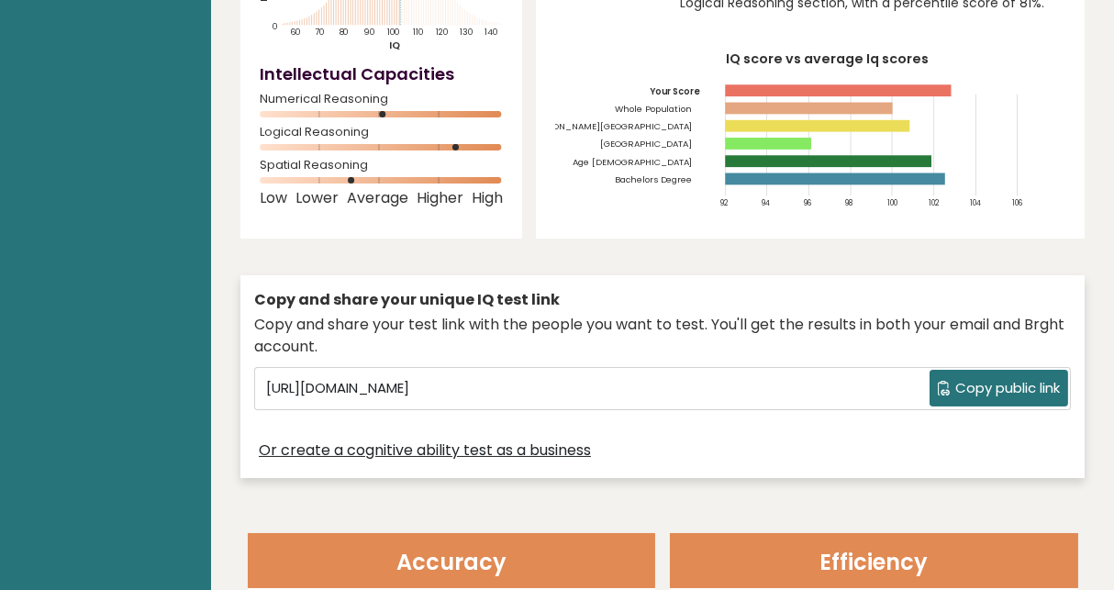
scroll to position [367, 0]
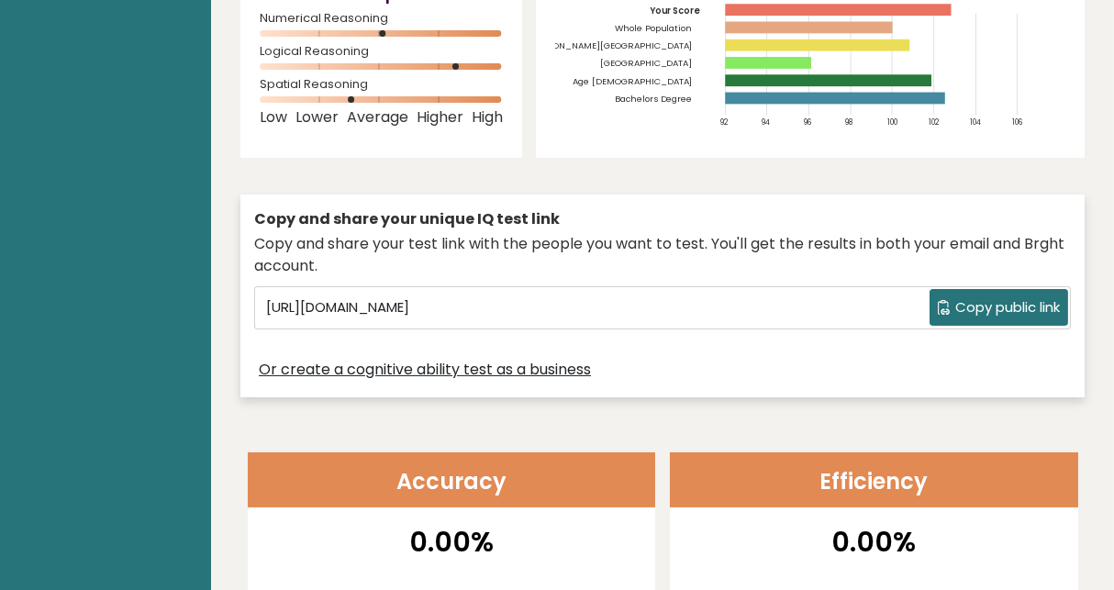
click at [995, 318] on span "Copy public link" at bounding box center [1007, 307] width 105 height 21
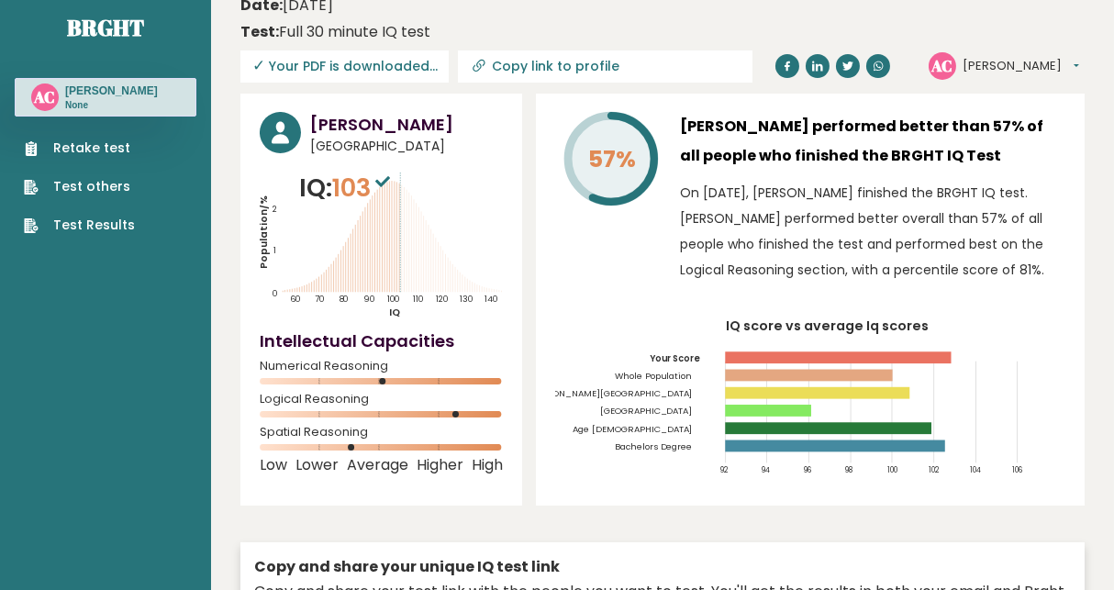
scroll to position [0, 0]
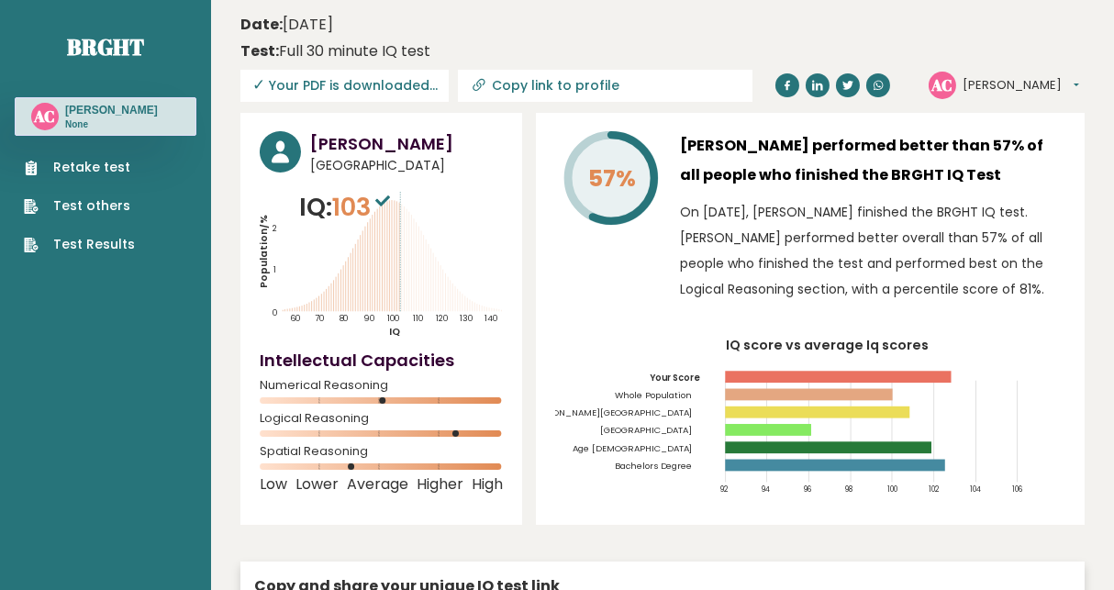
click at [527, 86] on input "Copy link to profile" at bounding box center [617, 85] width 250 height 15
type input "[URL][DOMAIN_NAME][PERSON_NAME]"
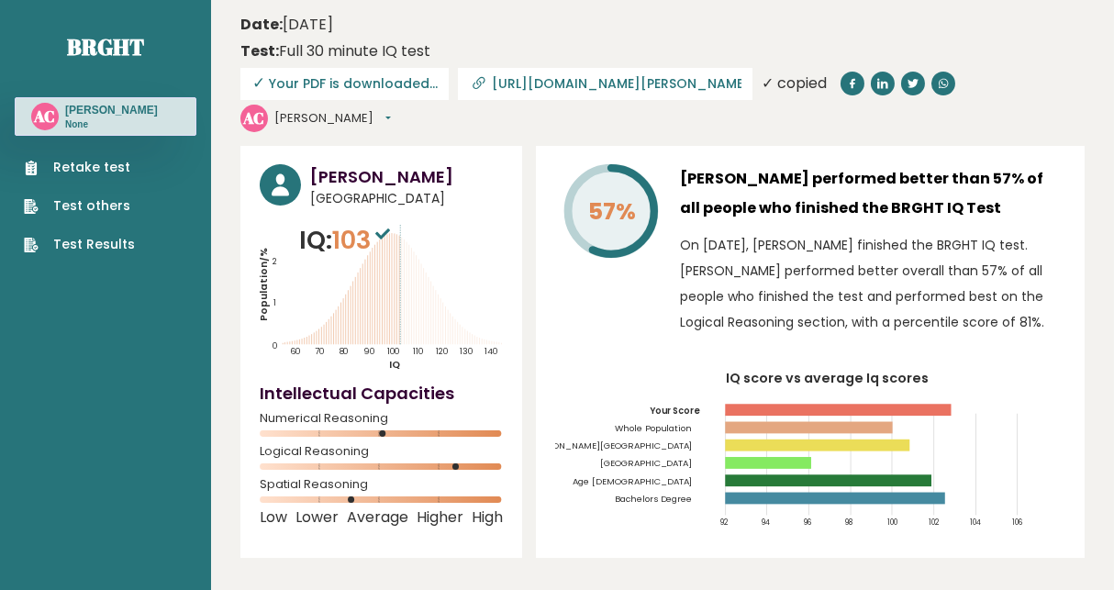
click at [761, 85] on div "✓ copied" at bounding box center [793, 83] width 65 height 22
click at [605, 84] on input "[URL][DOMAIN_NAME][PERSON_NAME]" at bounding box center [617, 83] width 250 height 15
click at [761, 94] on div "✓ copied" at bounding box center [793, 83] width 65 height 22
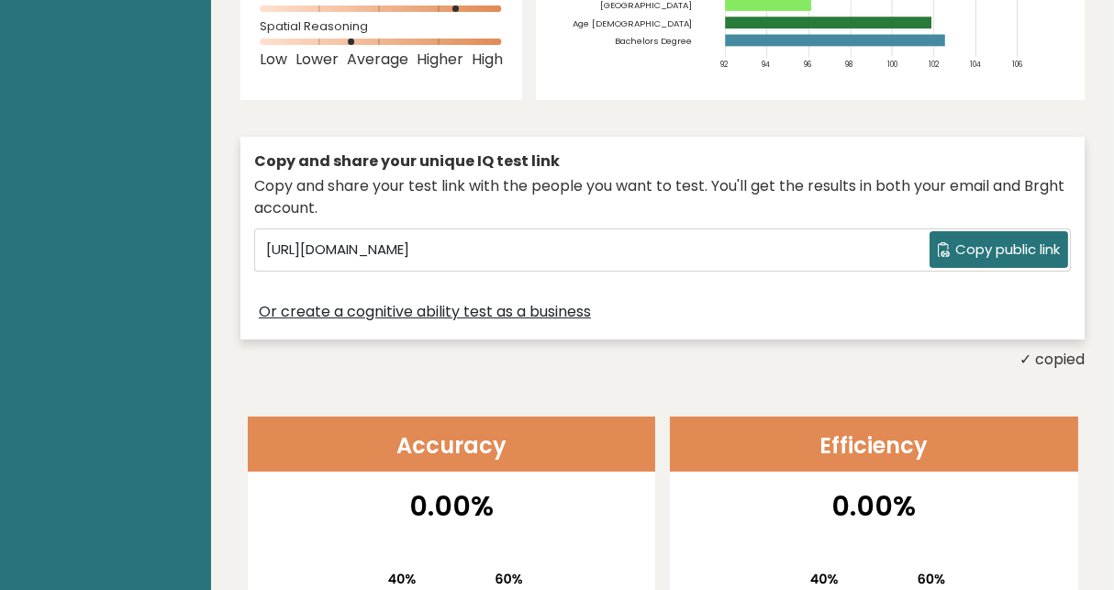
scroll to position [459, 0]
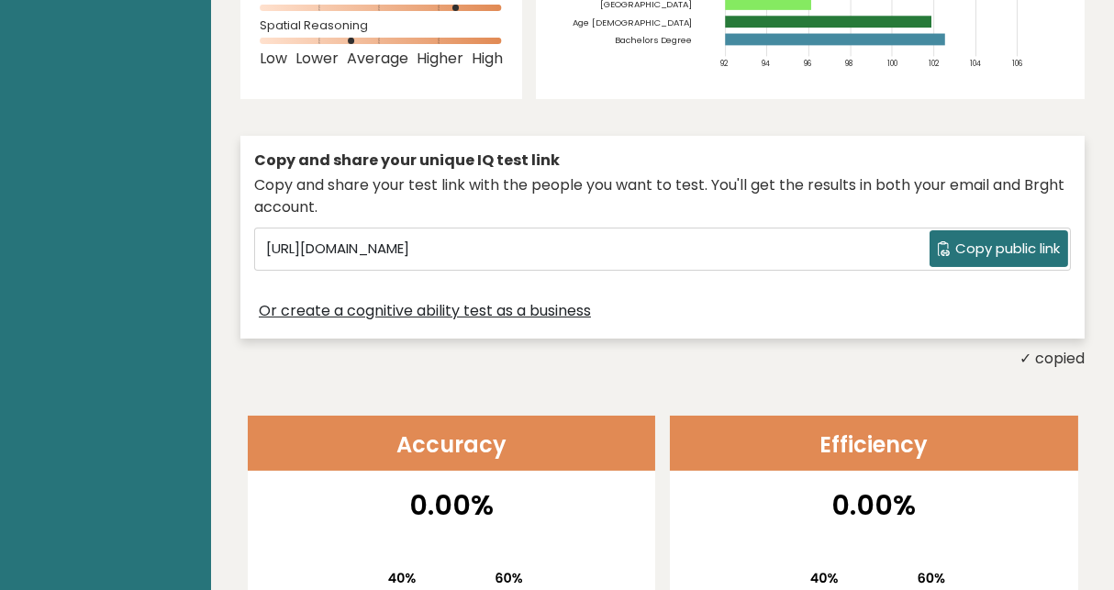
click at [983, 239] on span "Copy public link" at bounding box center [1007, 249] width 105 height 21
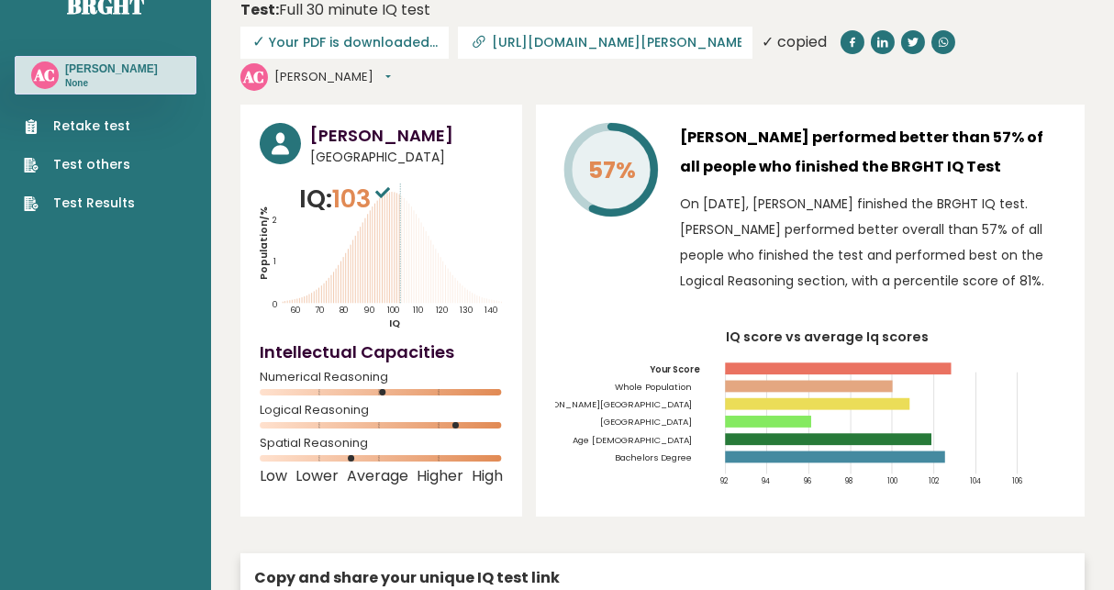
scroll to position [0, 0]
